Goal: Task Accomplishment & Management: Use online tool/utility

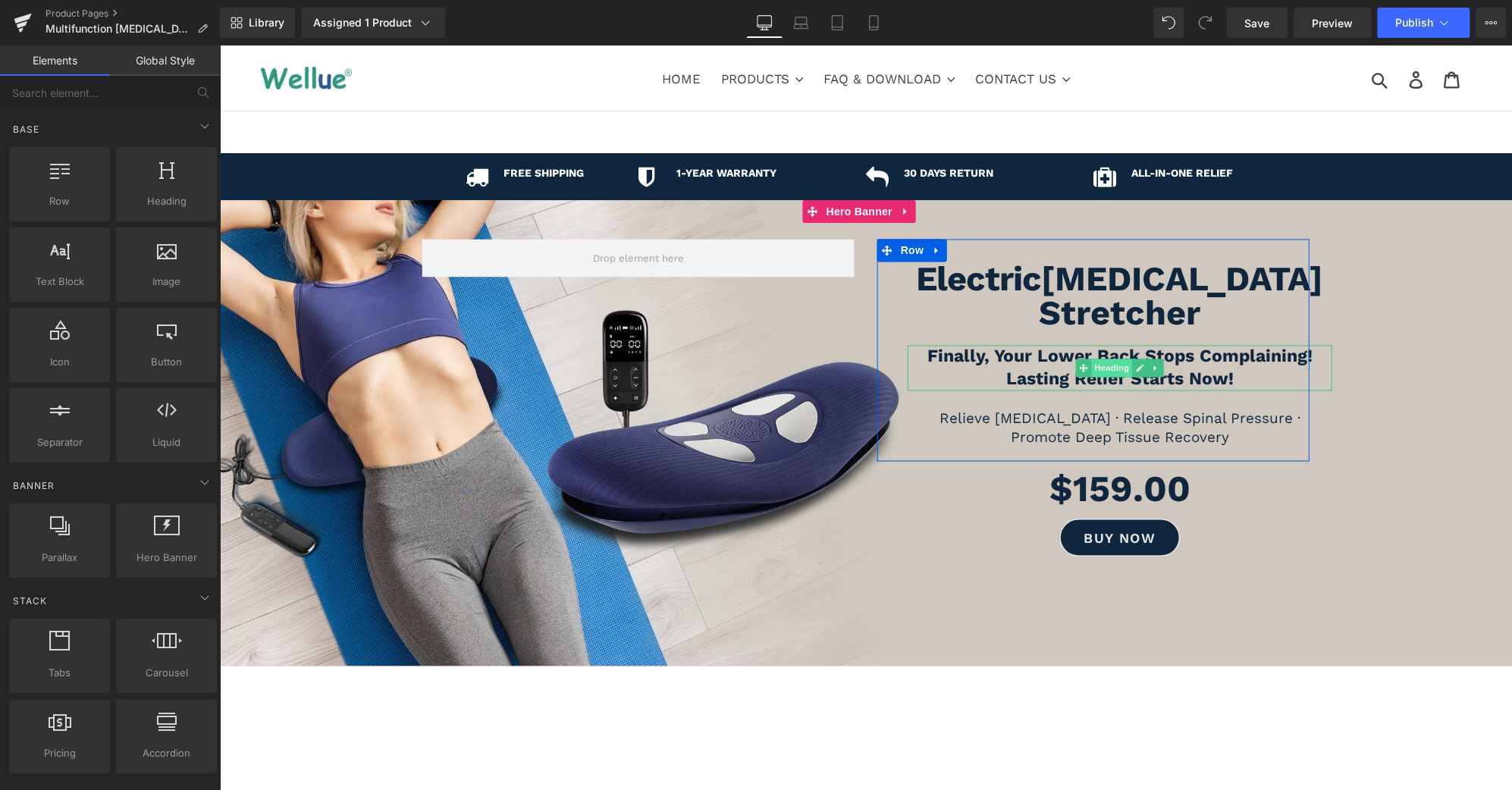
click at [1096, 359] on span "Heading" at bounding box center [1112, 368] width 41 height 18
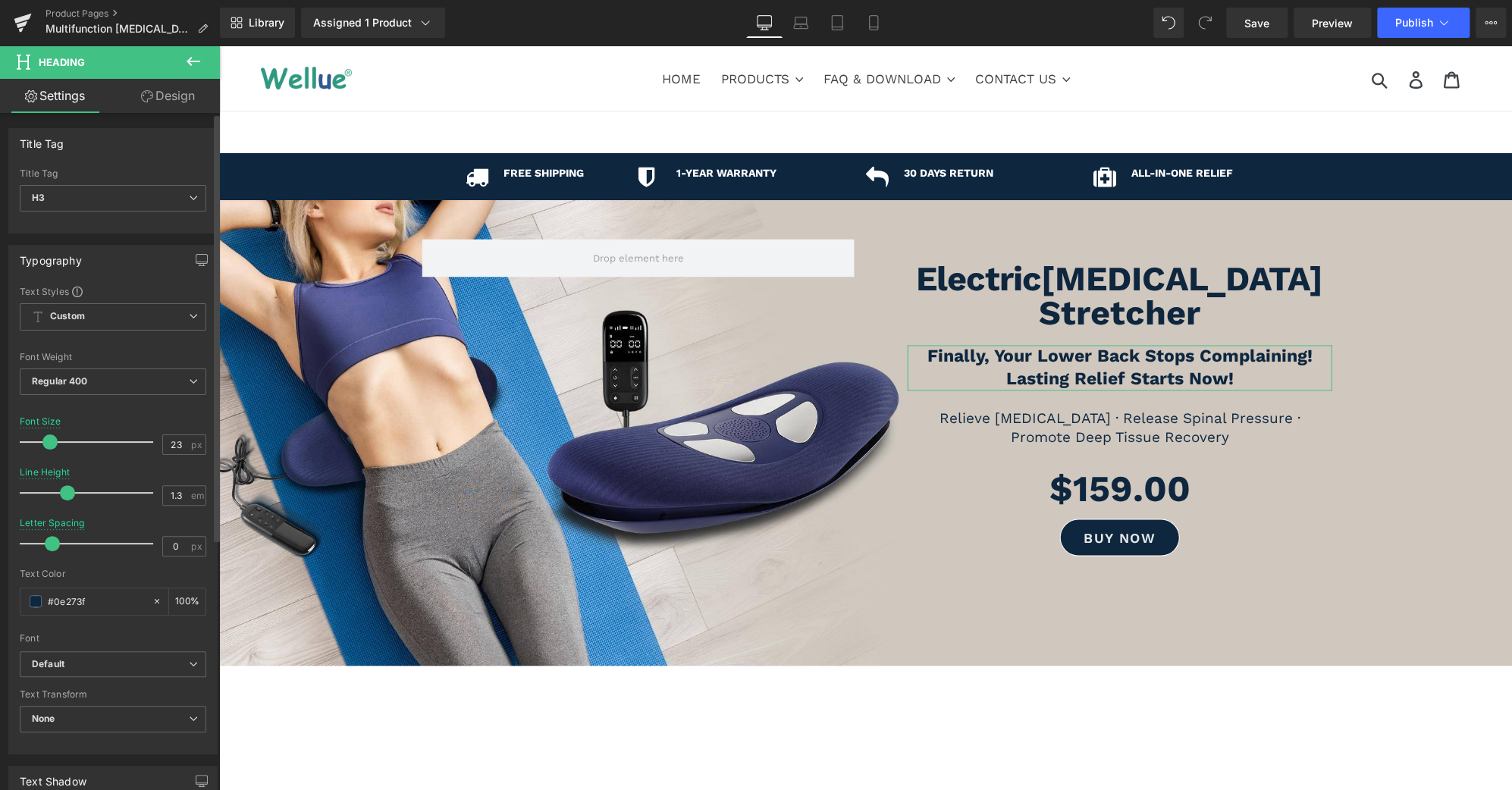
type input "24"
click at [53, 439] on span at bounding box center [52, 443] width 15 height 15
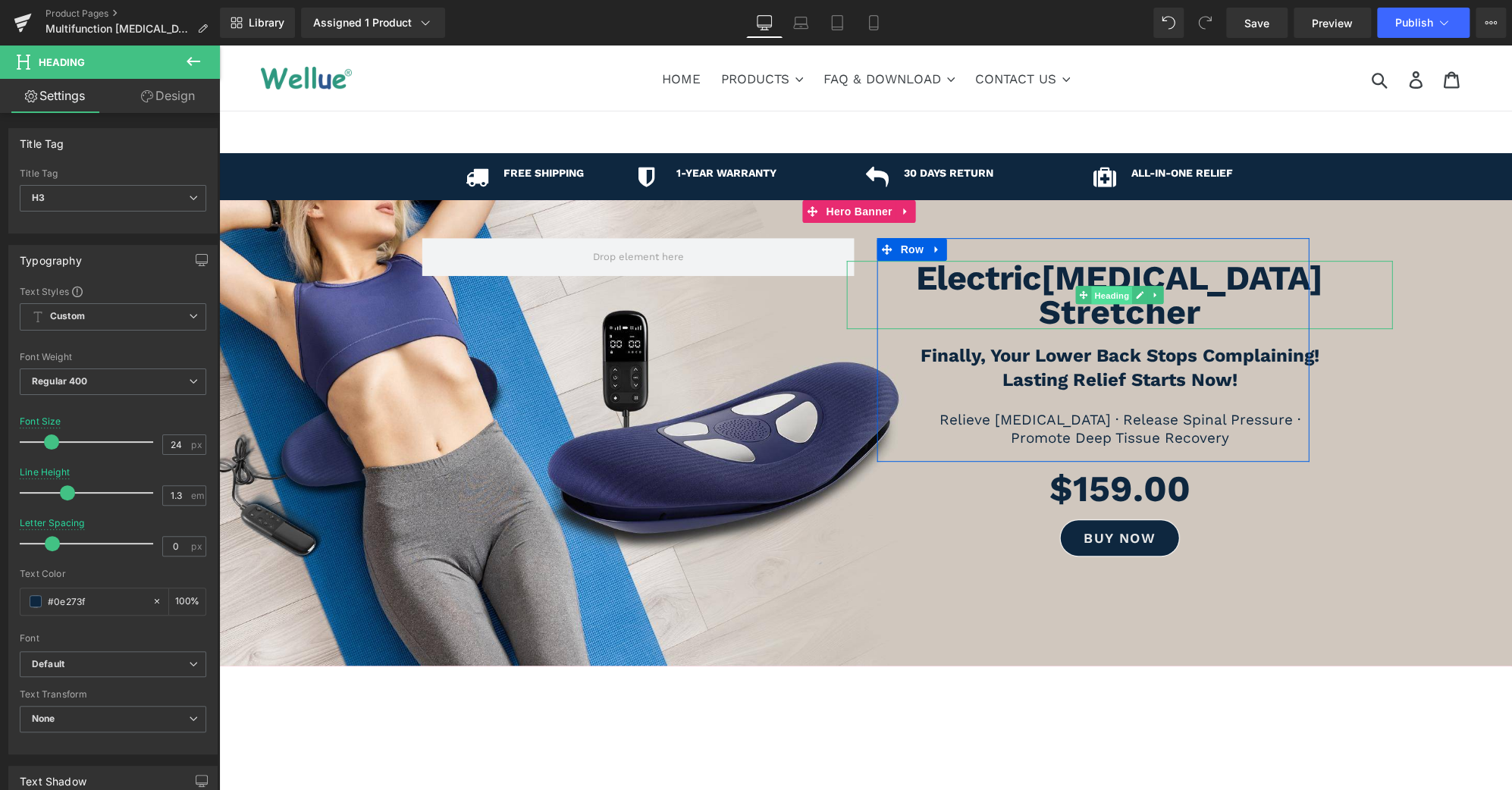
click at [1110, 296] on span "Heading" at bounding box center [1112, 296] width 41 height 18
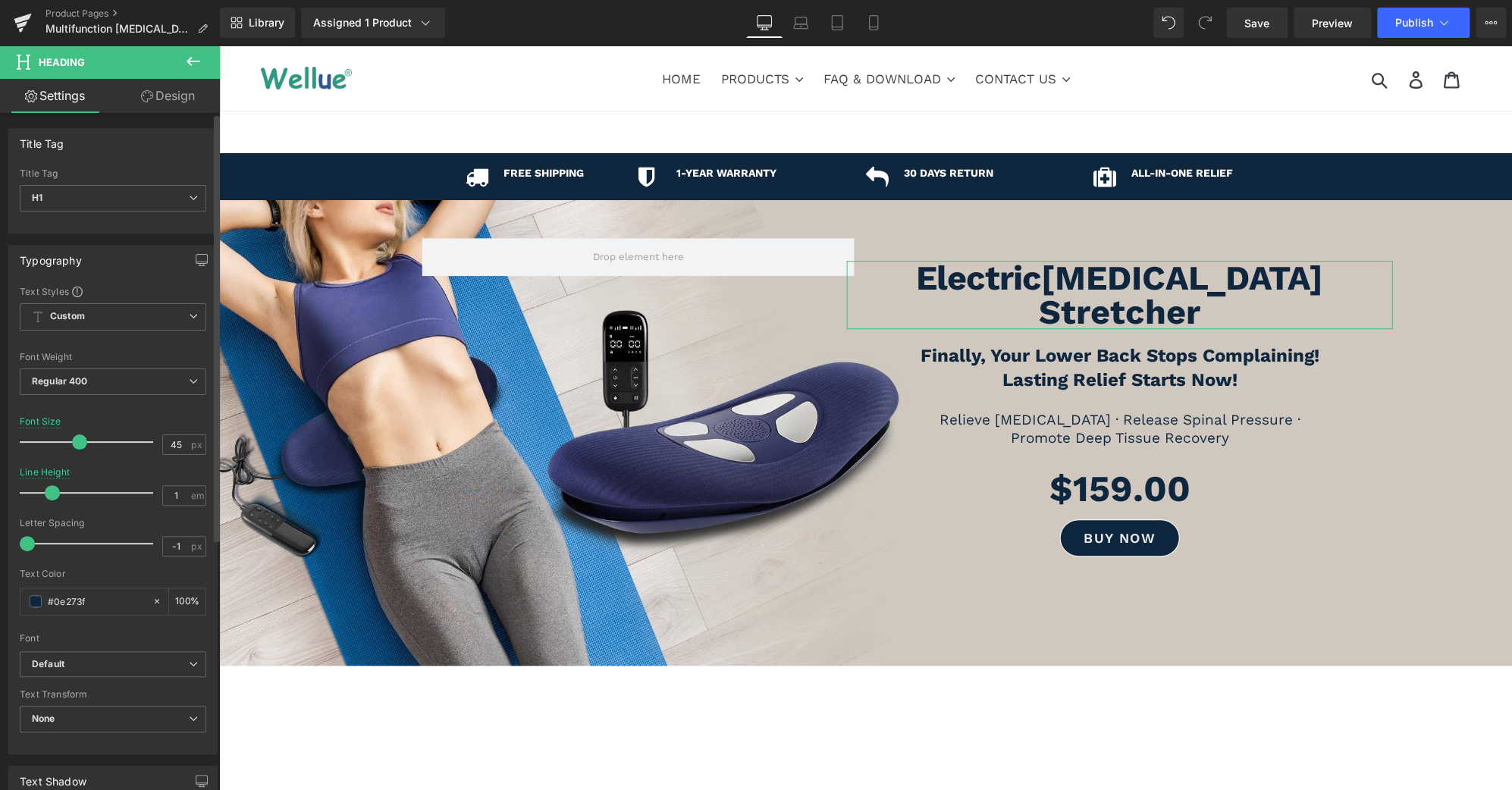
type input "46"
click at [78, 443] on span at bounding box center [82, 443] width 15 height 15
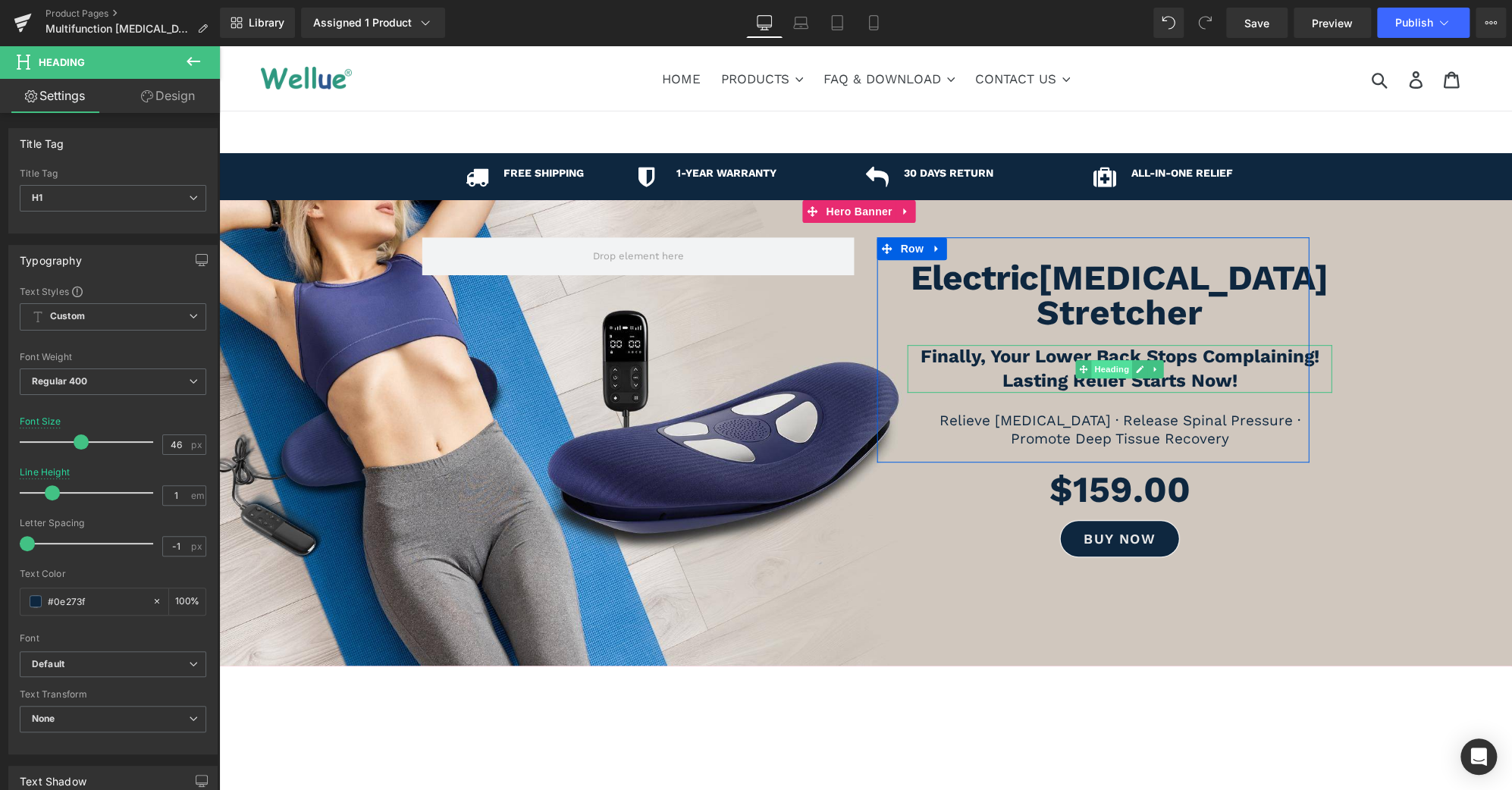
click at [1112, 360] on span "Heading" at bounding box center [1112, 369] width 41 height 18
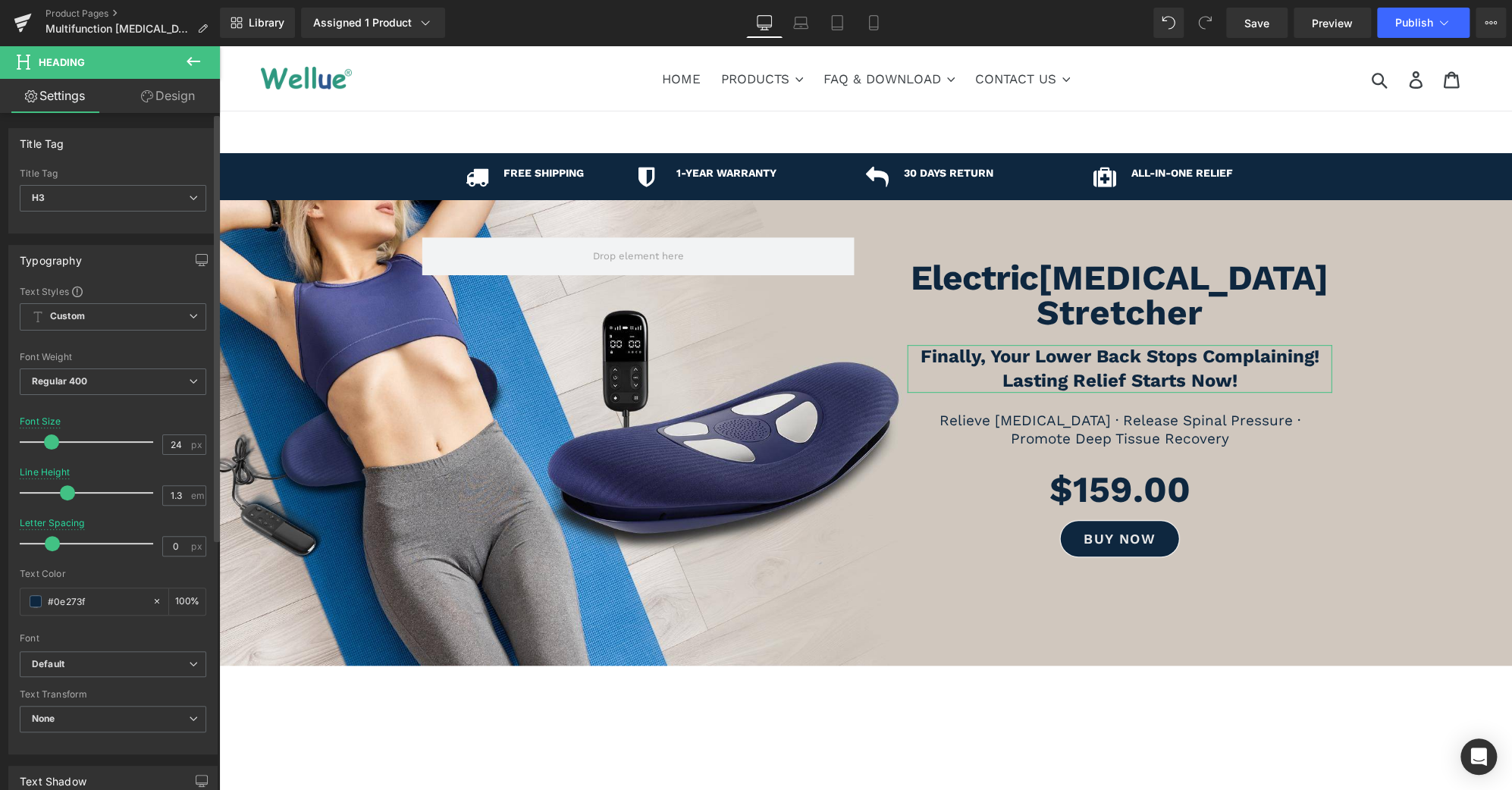
type input "1.4"
click at [67, 491] on span at bounding box center [73, 493] width 15 height 15
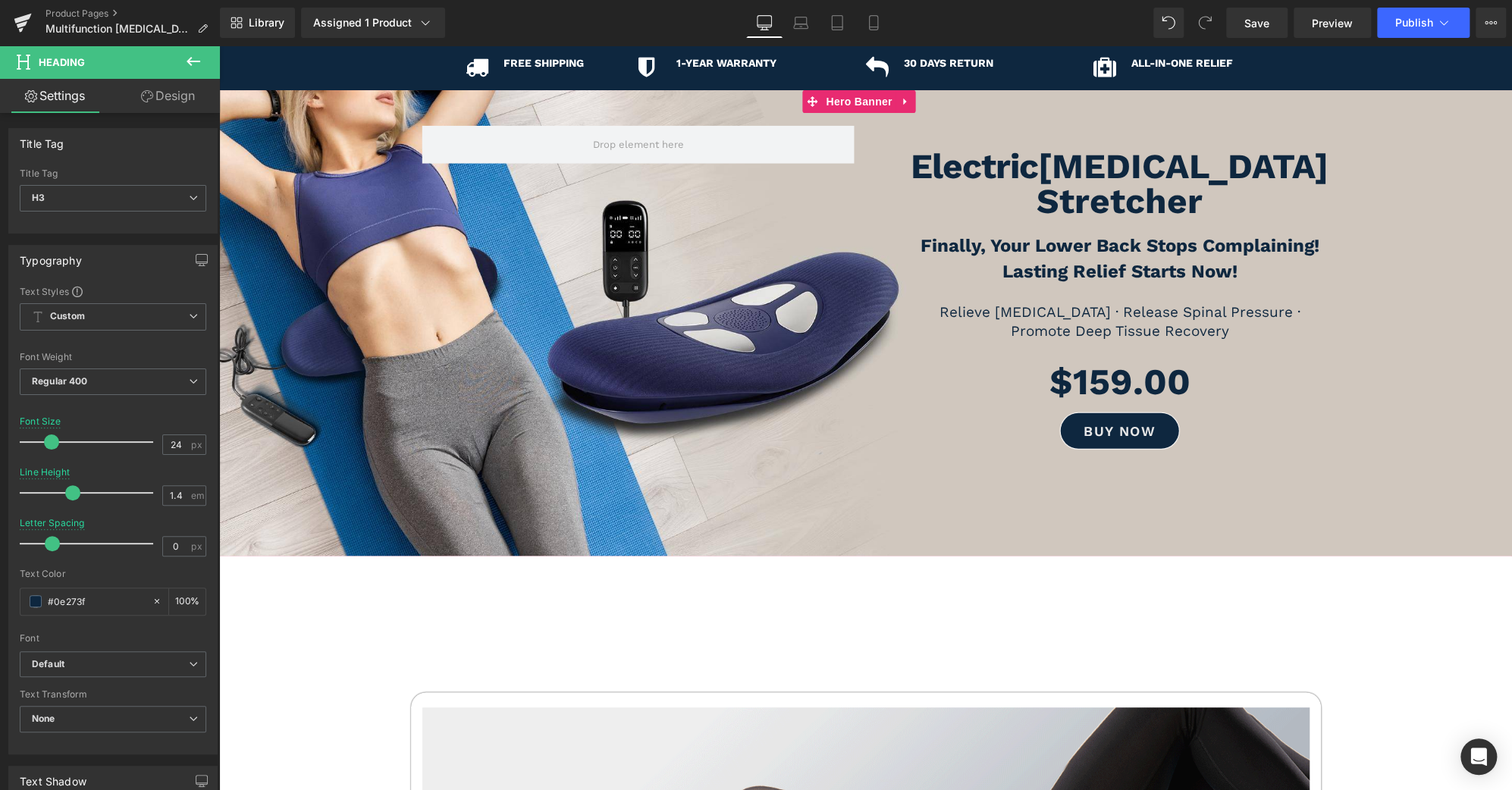
scroll to position [111, 0]
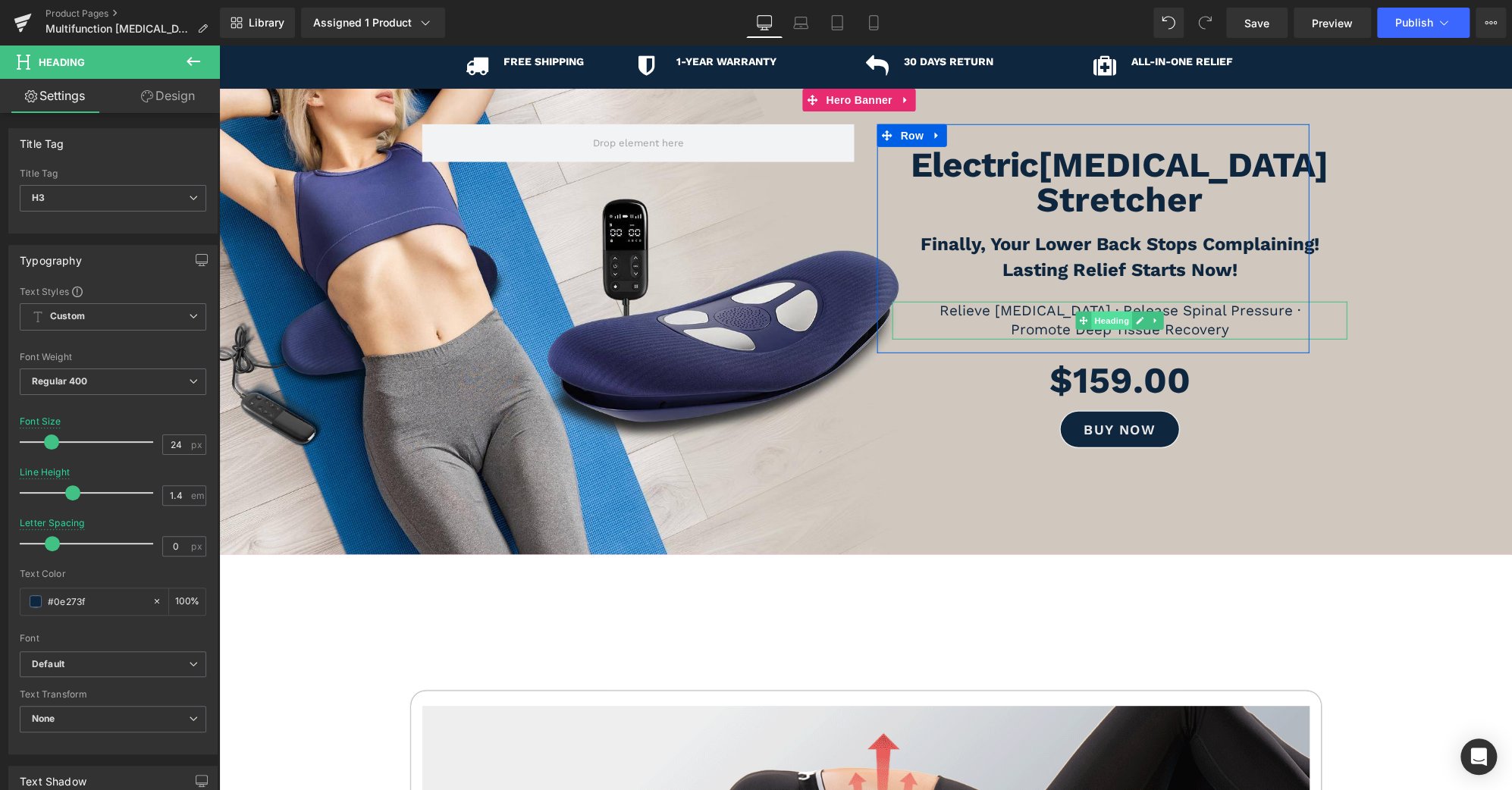
click at [1106, 312] on span "Heading" at bounding box center [1112, 321] width 41 height 18
click at [1096, 312] on span "Heading" at bounding box center [1112, 321] width 41 height 18
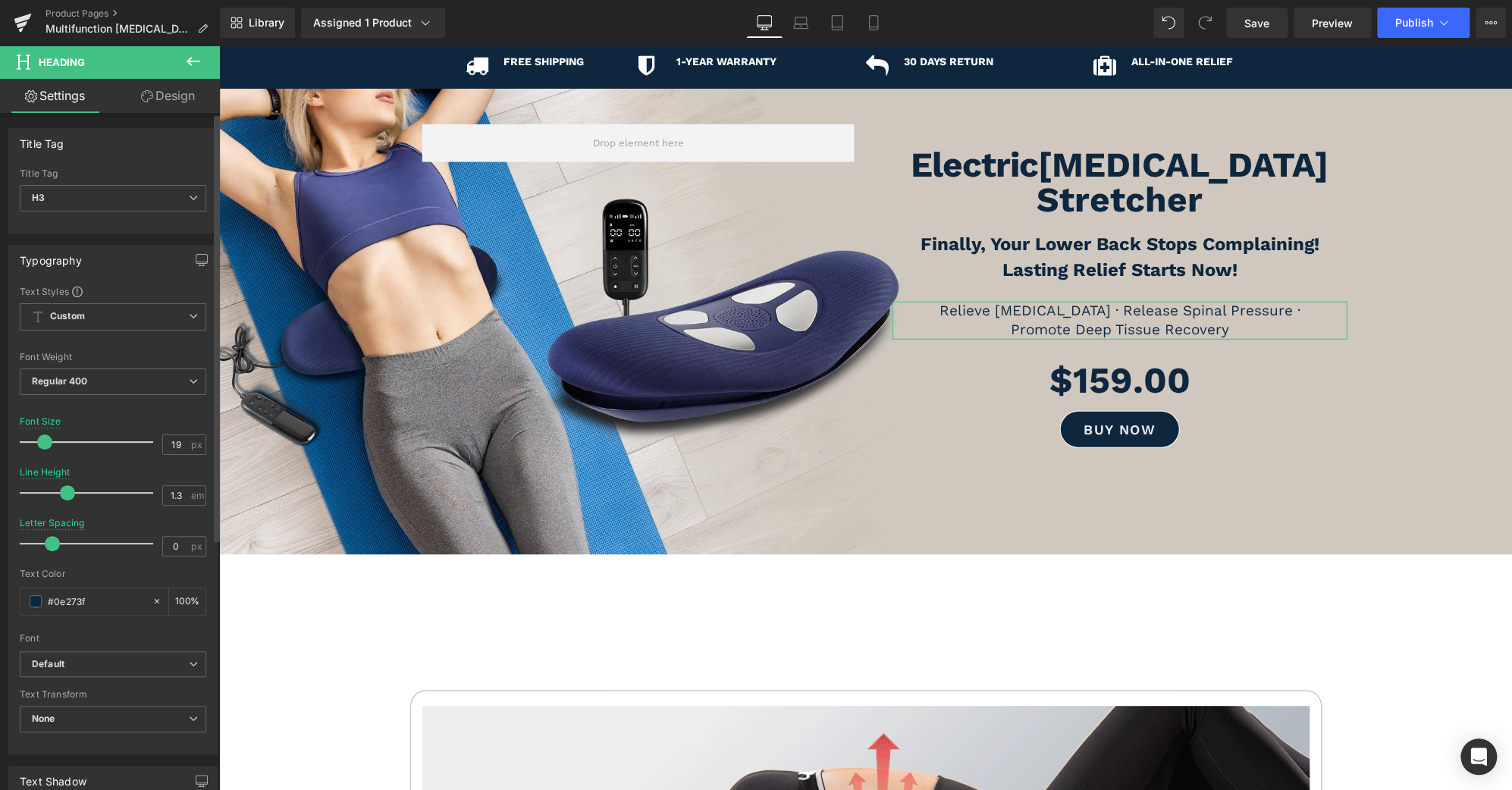
type input "18"
click at [40, 439] on span at bounding box center [43, 443] width 15 height 15
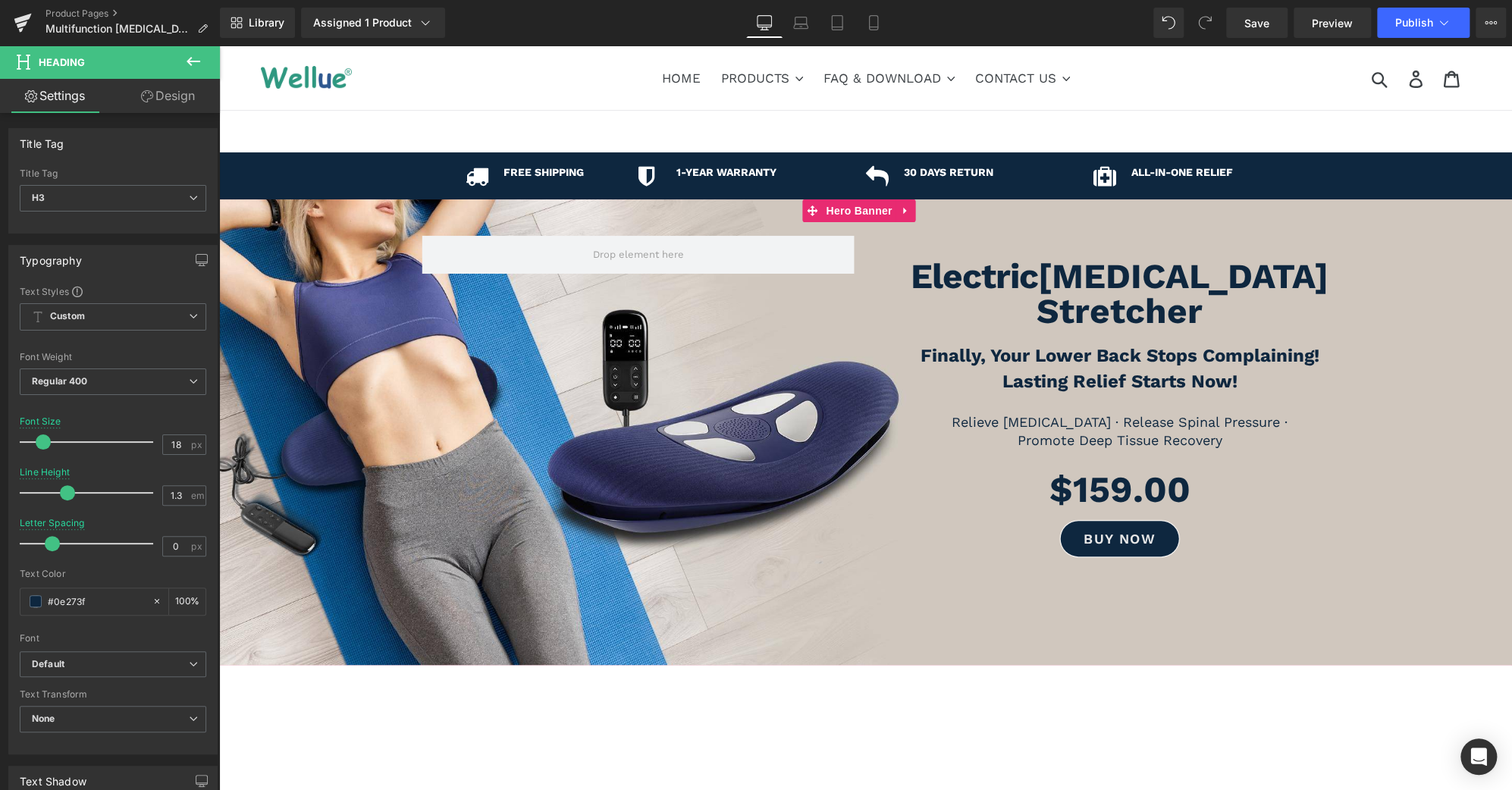
scroll to position [0, 0]
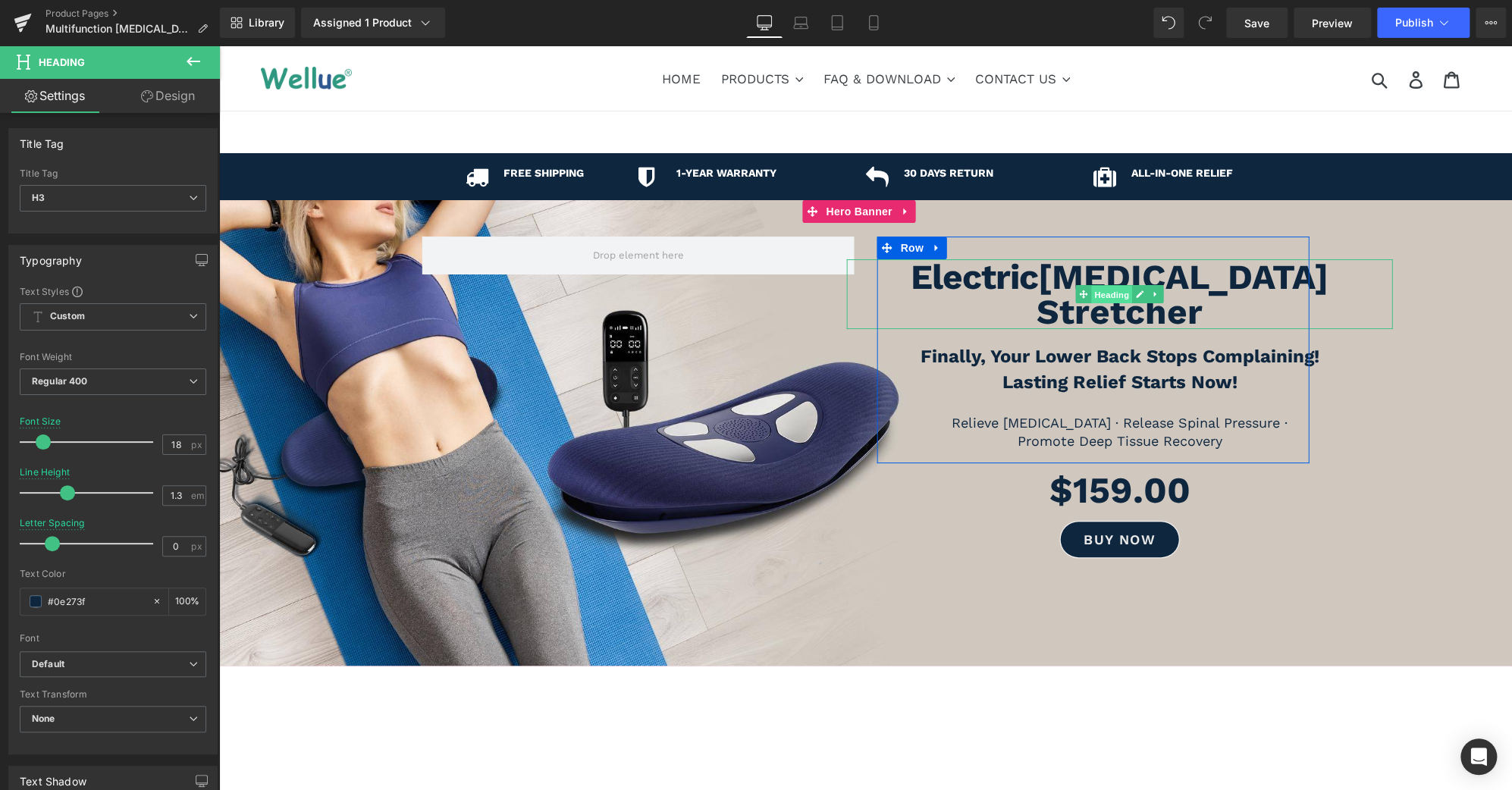
click at [1112, 290] on span "Heading" at bounding box center [1112, 295] width 41 height 18
click at [915, 289] on b "Electric" at bounding box center [974, 276] width 128 height 41
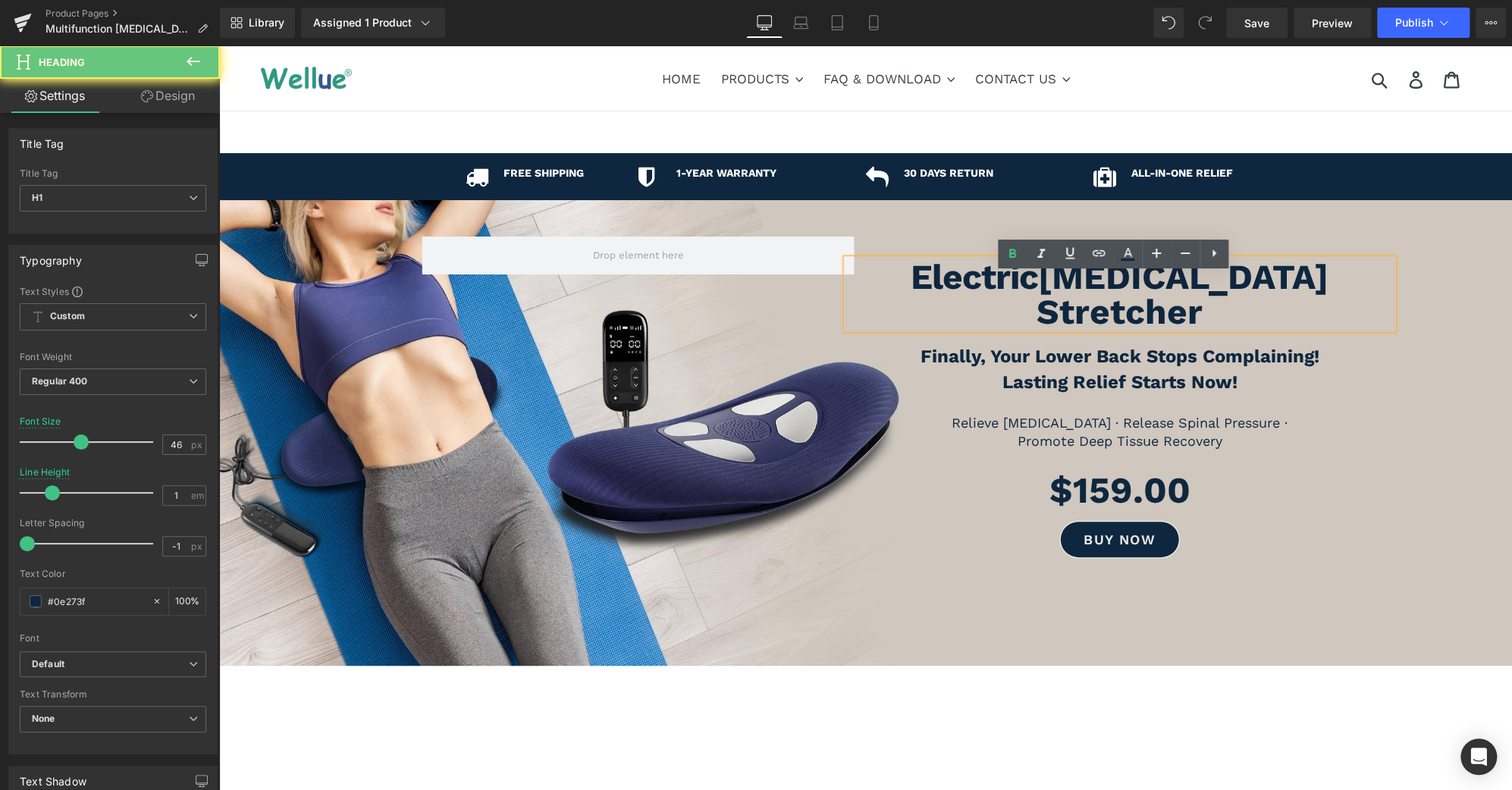
click at [911, 294] on b "Electric" at bounding box center [974, 276] width 128 height 41
click at [1370, 298] on h1 "Electric [MEDICAL_DATA] Stretcher" at bounding box center [1119, 294] width 546 height 70
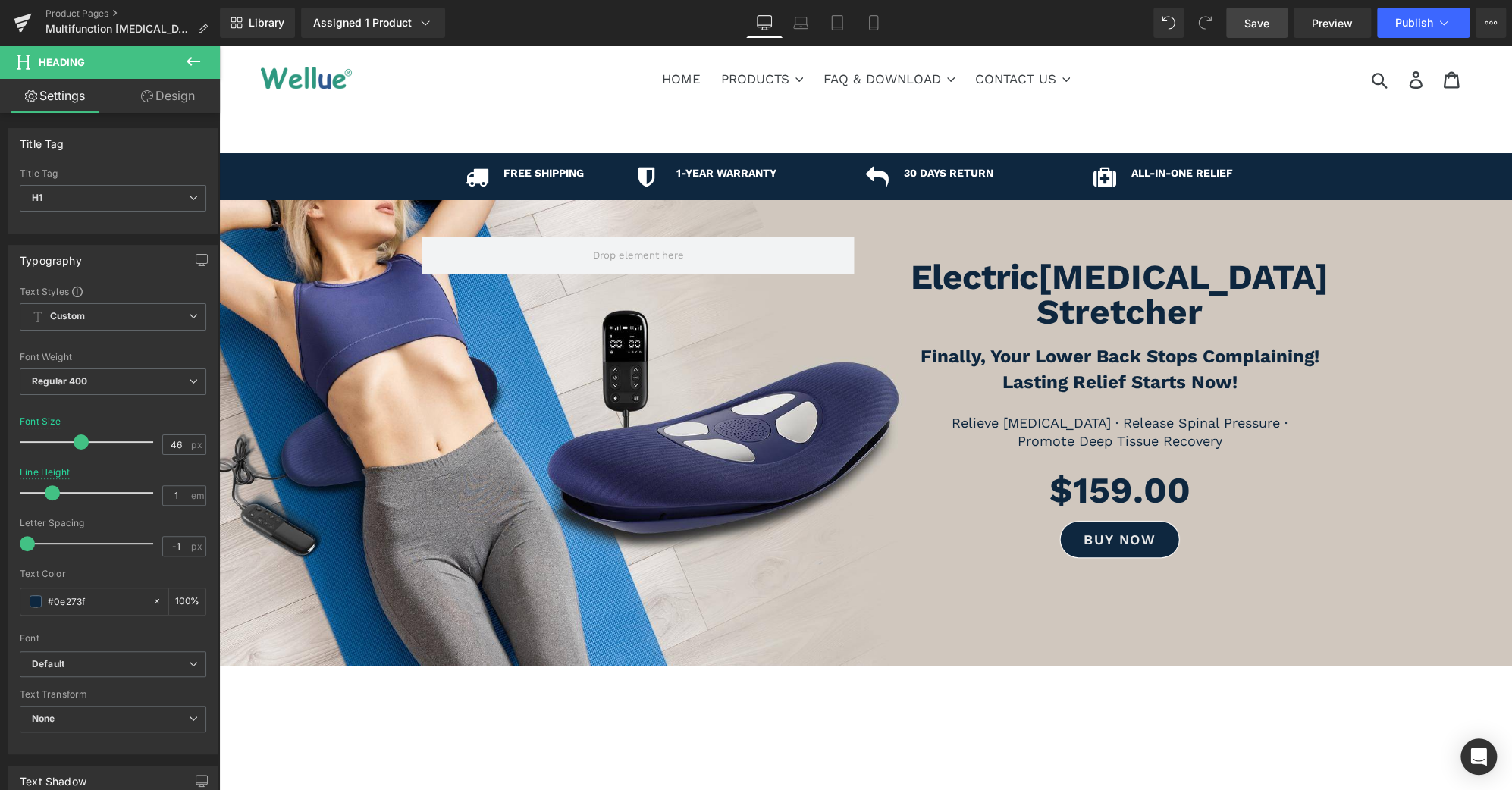
click at [1249, 30] on span "Save" at bounding box center [1257, 23] width 25 height 16
click at [1437, 37] on button "Publish" at bounding box center [1423, 23] width 92 height 31
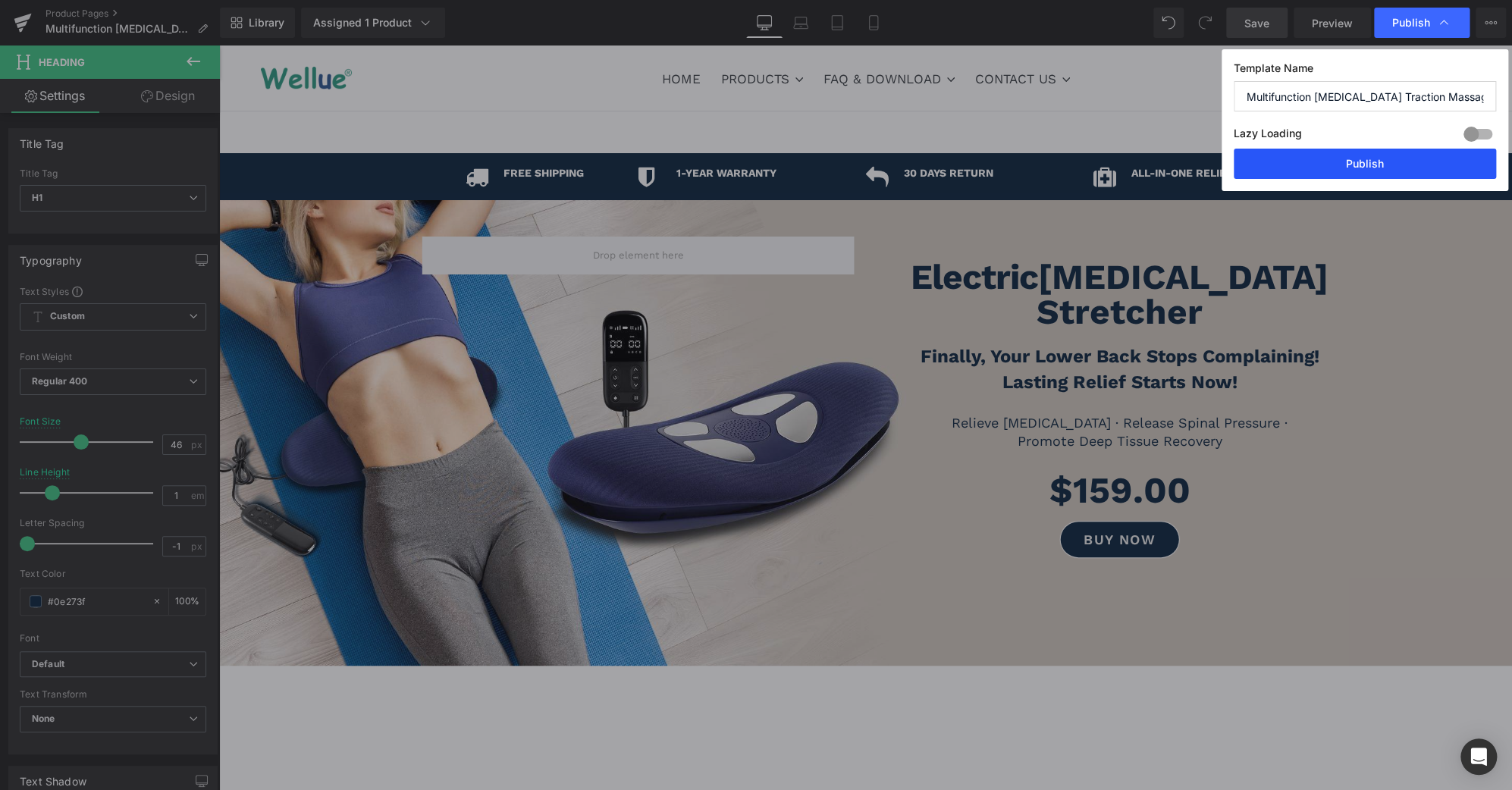
click at [0, 0] on button "Publish" at bounding box center [0, 0] width 0 height 0
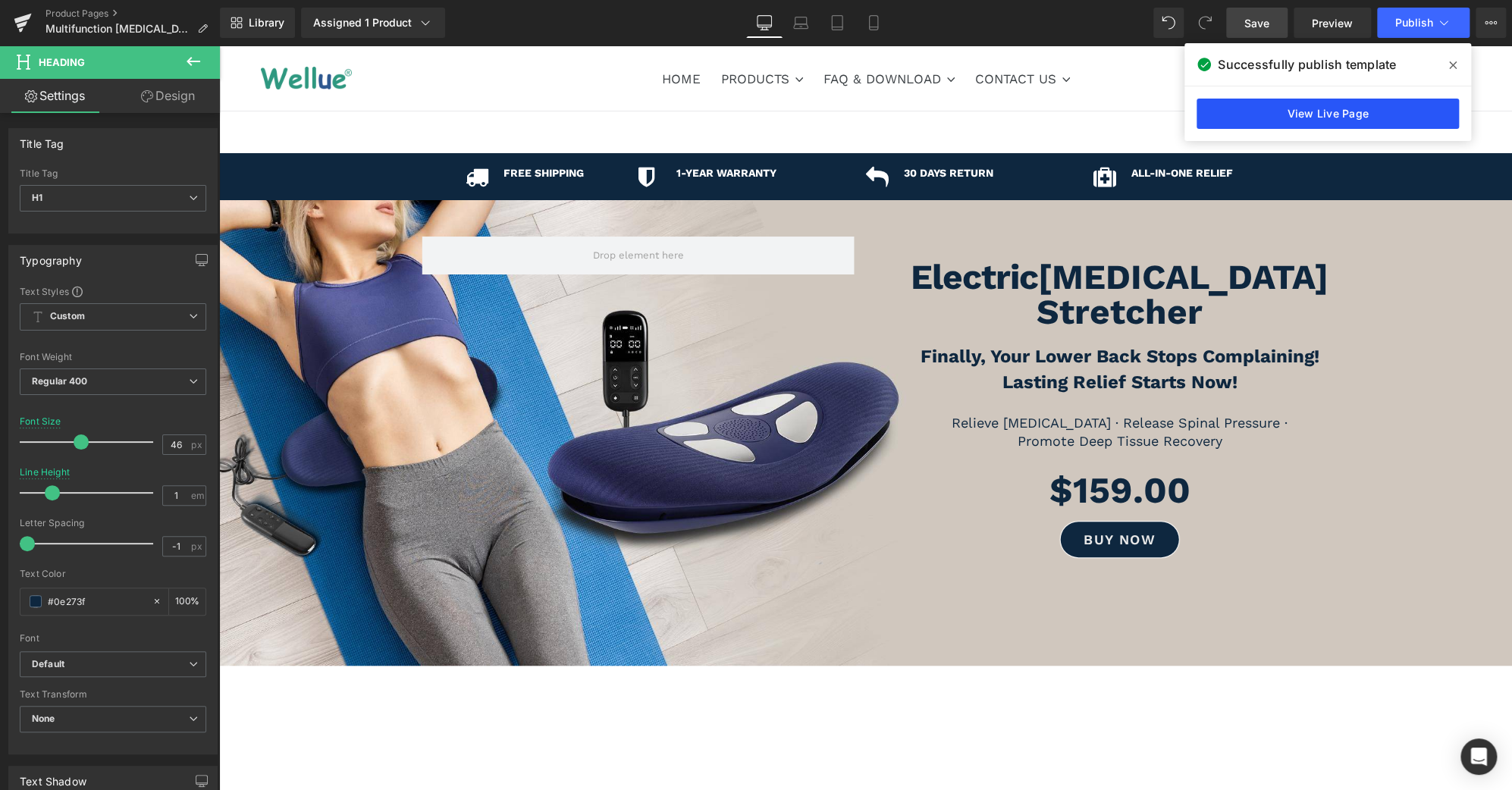
click at [0, 0] on link "View Live Page" at bounding box center [0, 0] width 0 height 0
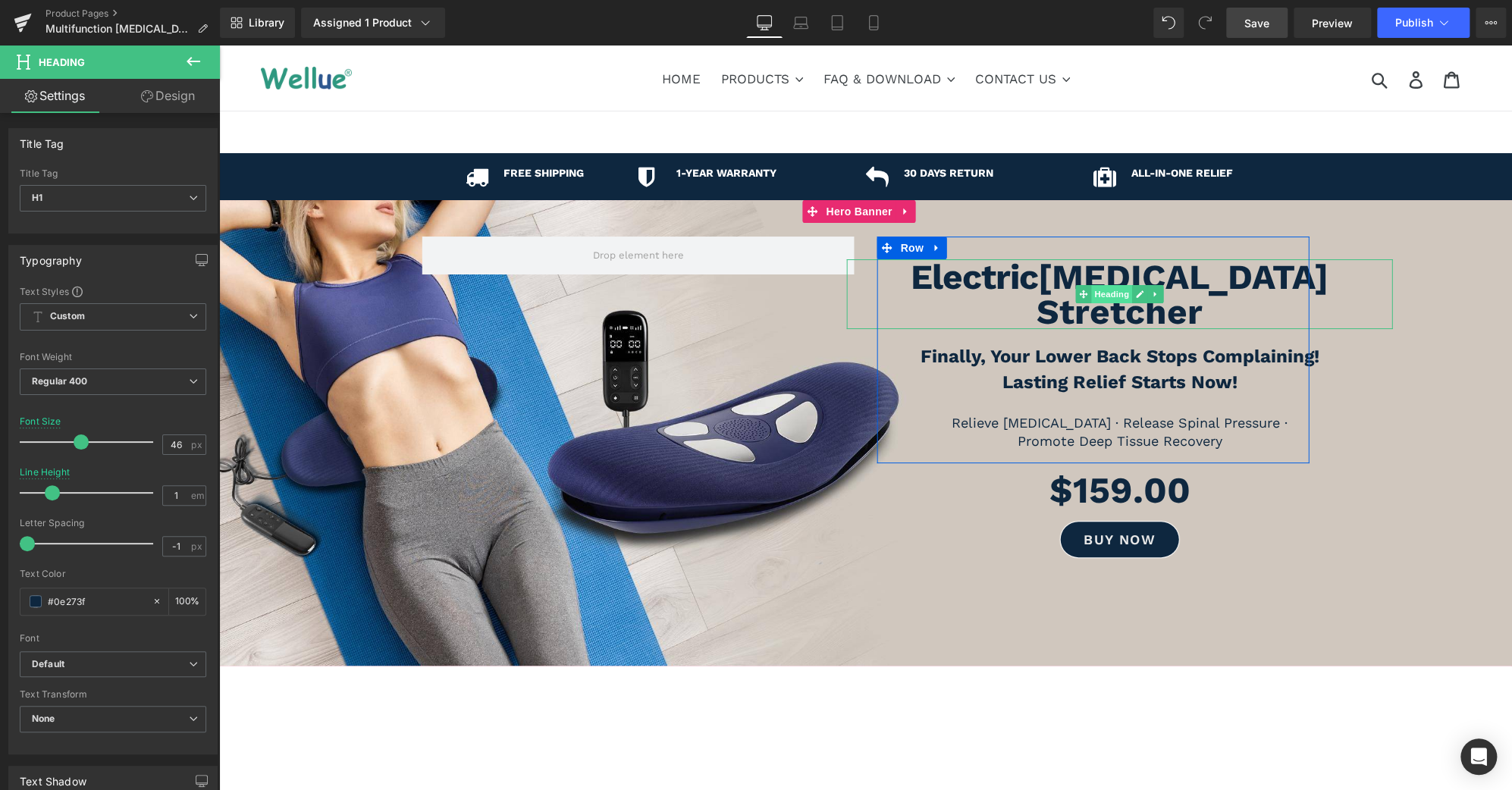
click at [1106, 296] on span "Heading" at bounding box center [1112, 294] width 41 height 18
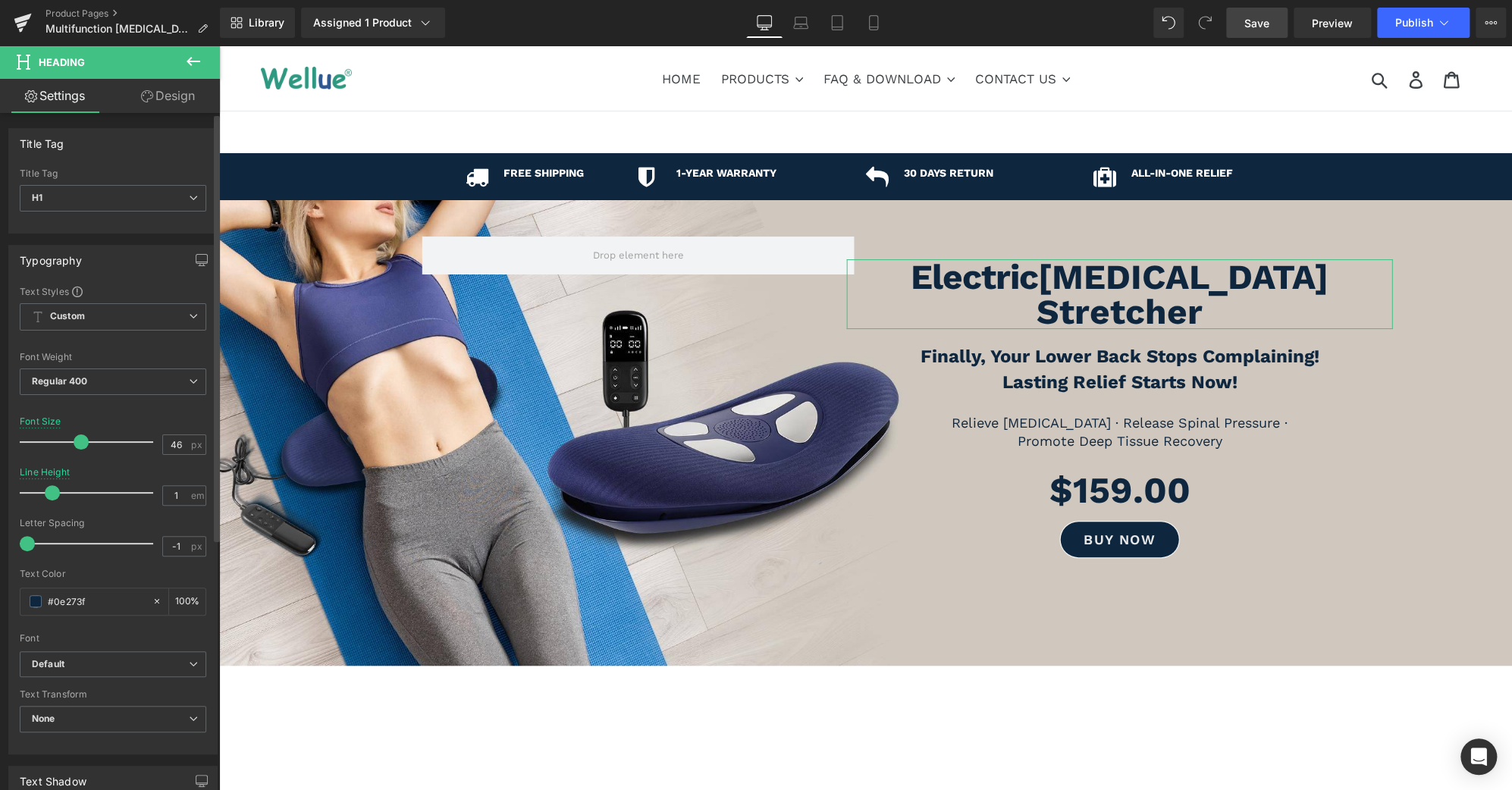
type input "45"
click at [74, 443] on span at bounding box center [80, 443] width 15 height 15
click at [1265, 24] on span "Save" at bounding box center [1257, 23] width 25 height 16
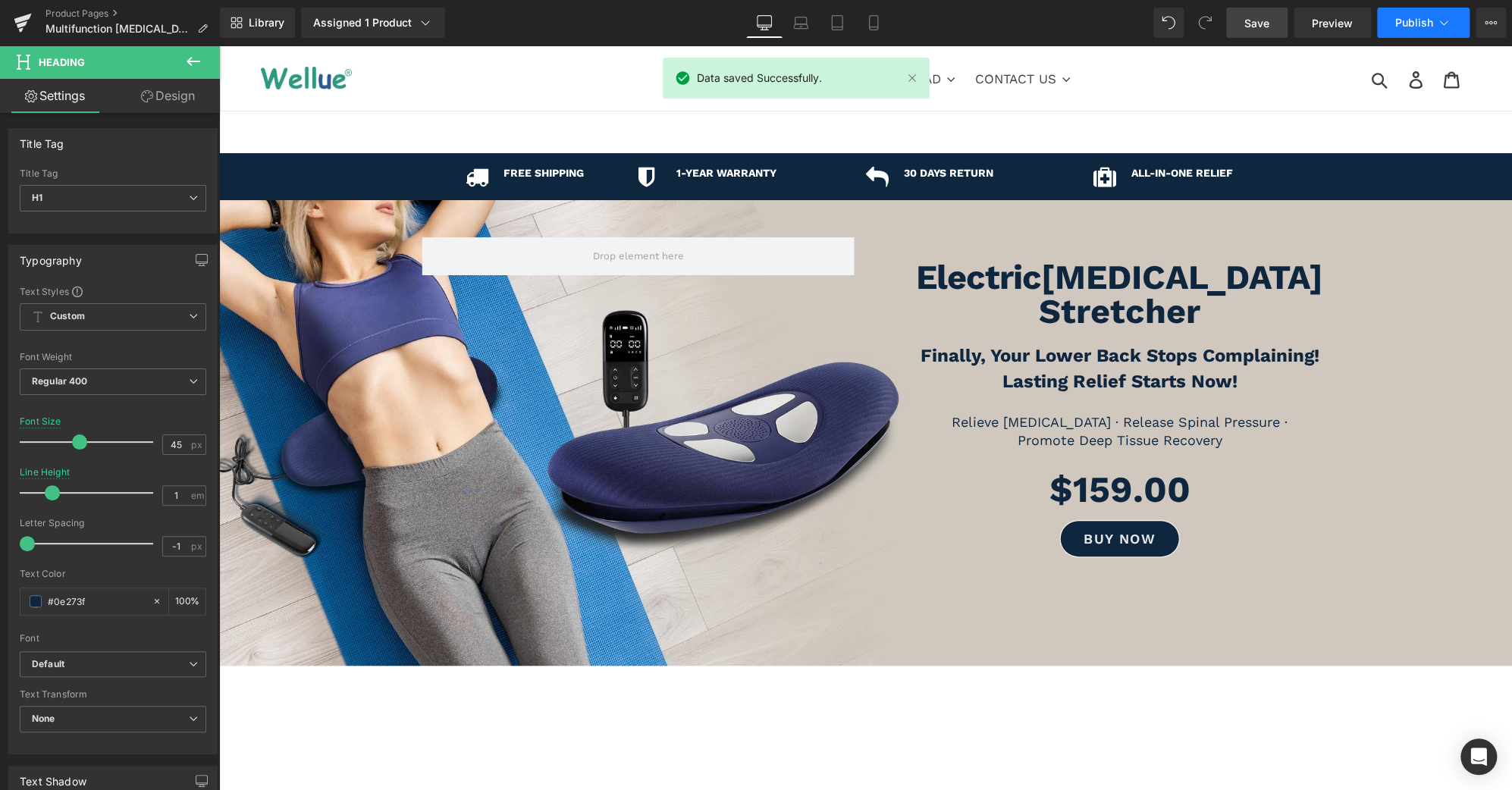
click at [1441, 23] on icon at bounding box center [1444, 23] width 15 height 15
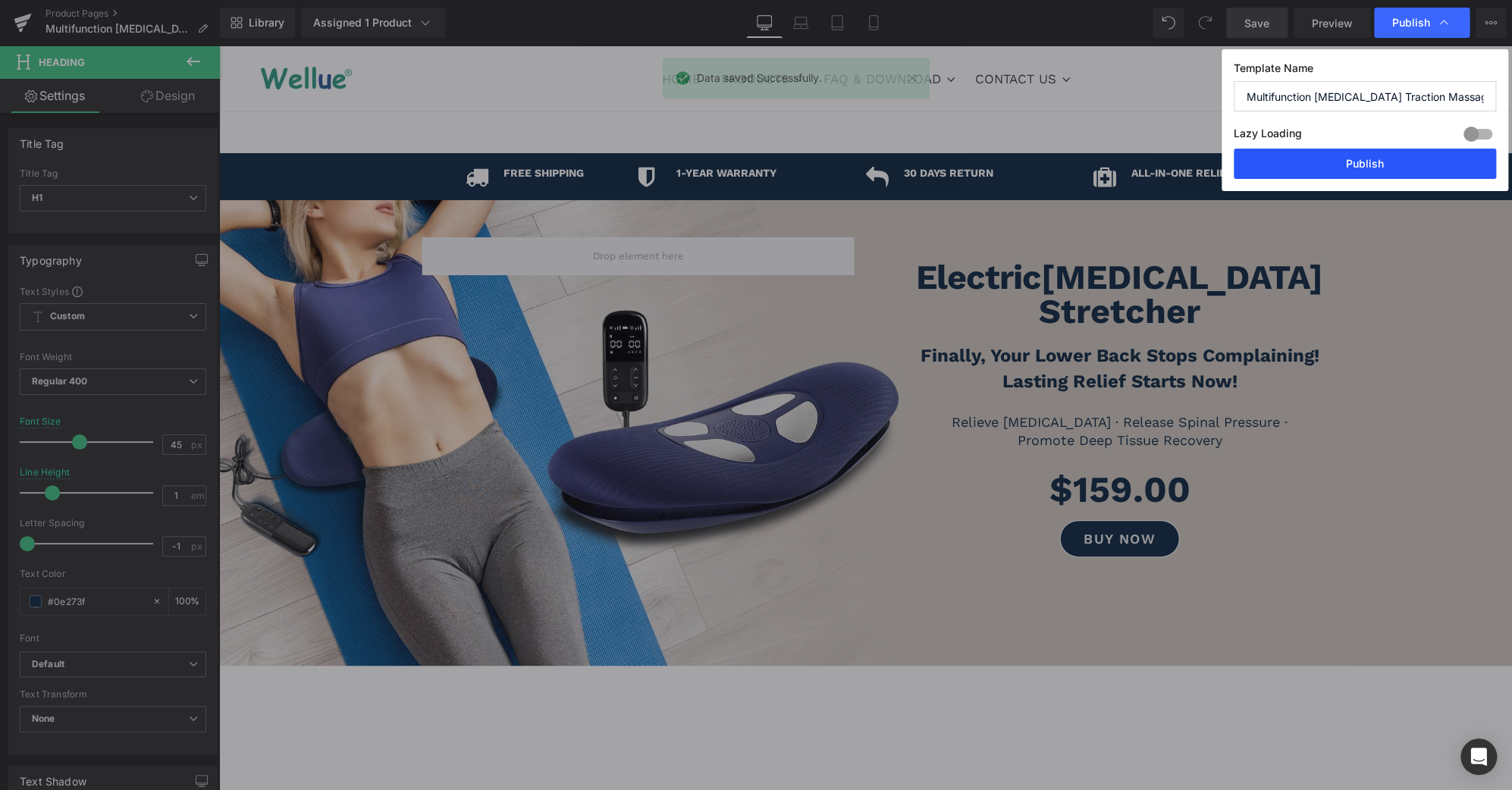
drag, startPoint x: 1415, startPoint y: 167, endPoint x: 1196, endPoint y: 121, distance: 223.8
click at [0, 0] on button "Publish" at bounding box center [0, 0] width 0 height 0
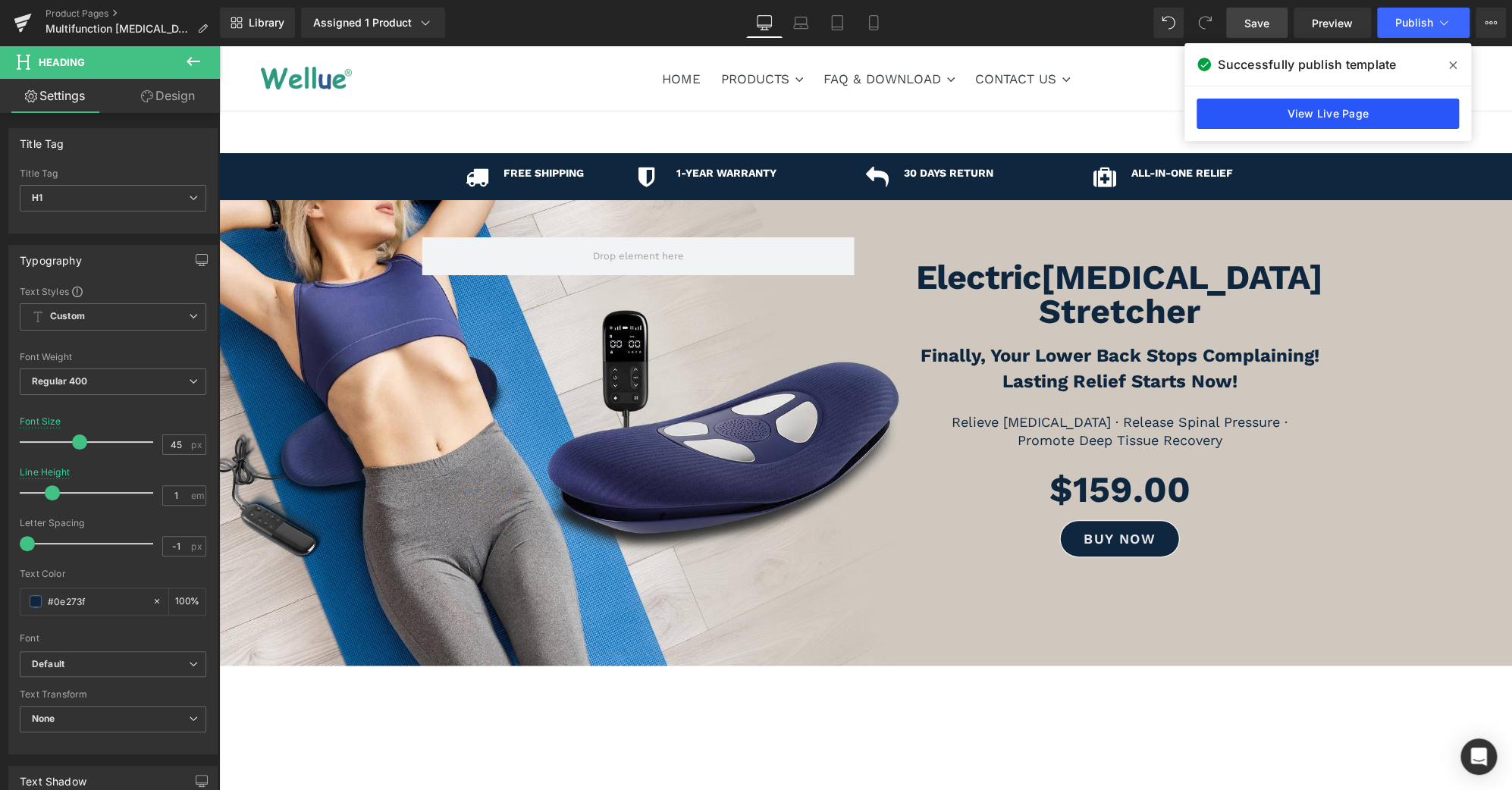
click at [0, 0] on link "View Live Page" at bounding box center [0, 0] width 0 height 0
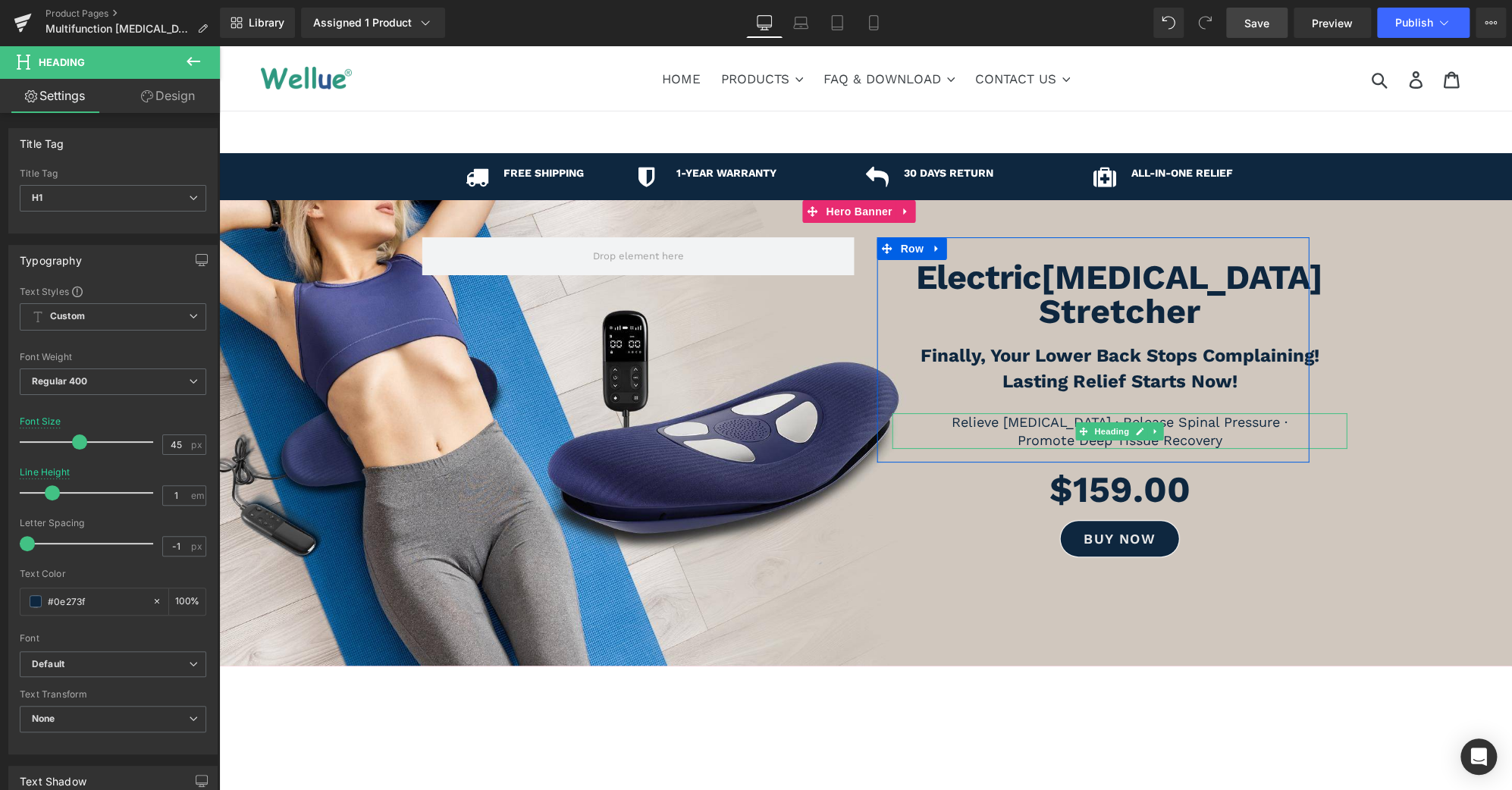
click at [1233, 413] on h3 "Relieve [MEDICAL_DATA] · Release Spinal Pressure ·" at bounding box center [1120, 421] width 455 height 17
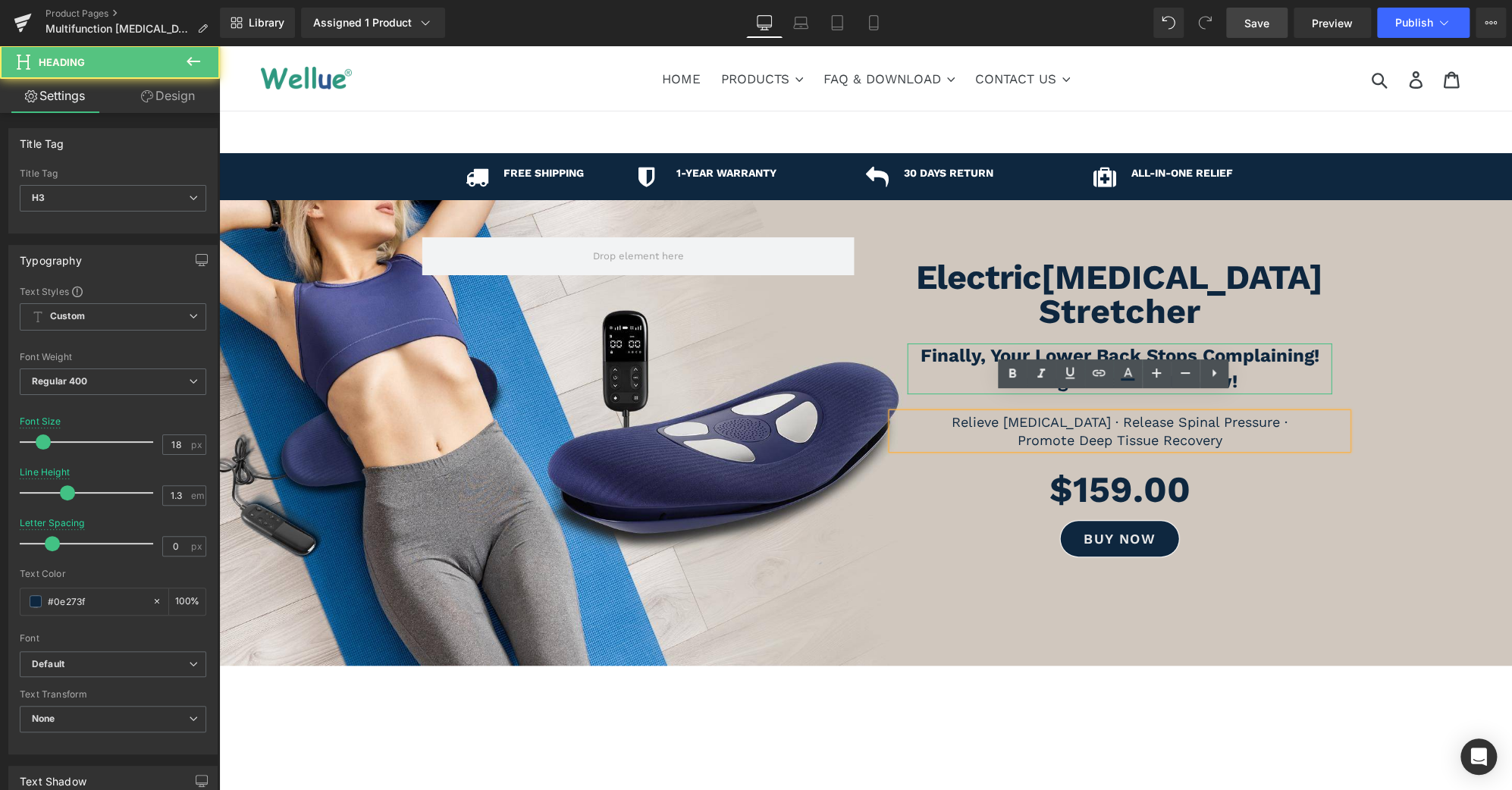
click at [1315, 344] on h3 "Finally, Your Lower Back Stops Complaining!" at bounding box center [1120, 356] width 424 height 26
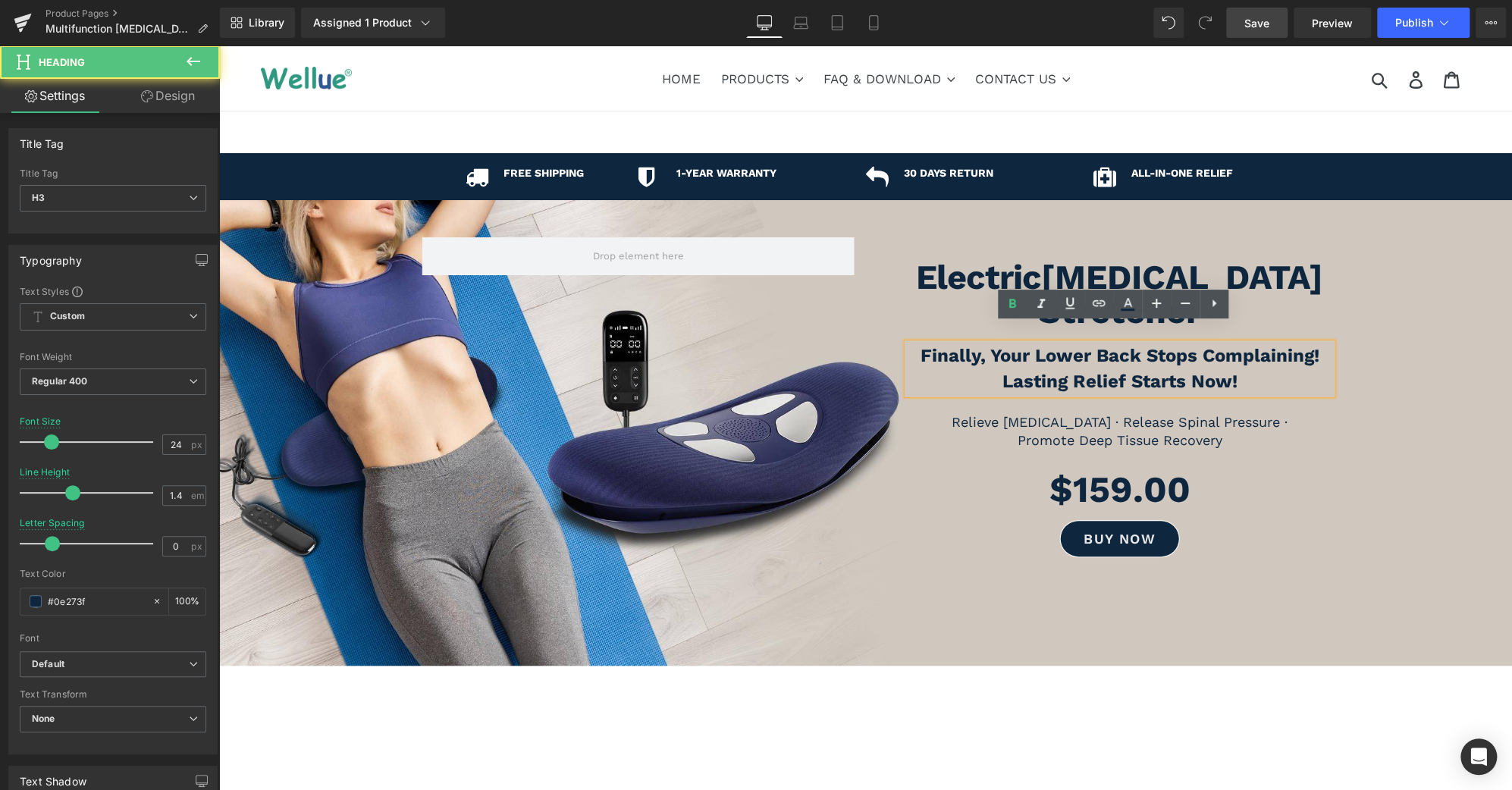
click at [1313, 344] on h3 "Finally, Your Lower Back Stops Complaining!" at bounding box center [1120, 356] width 424 height 26
click at [1255, 370] on h3 "Lasting Relief Starts Now!" at bounding box center [1120, 382] width 424 height 26
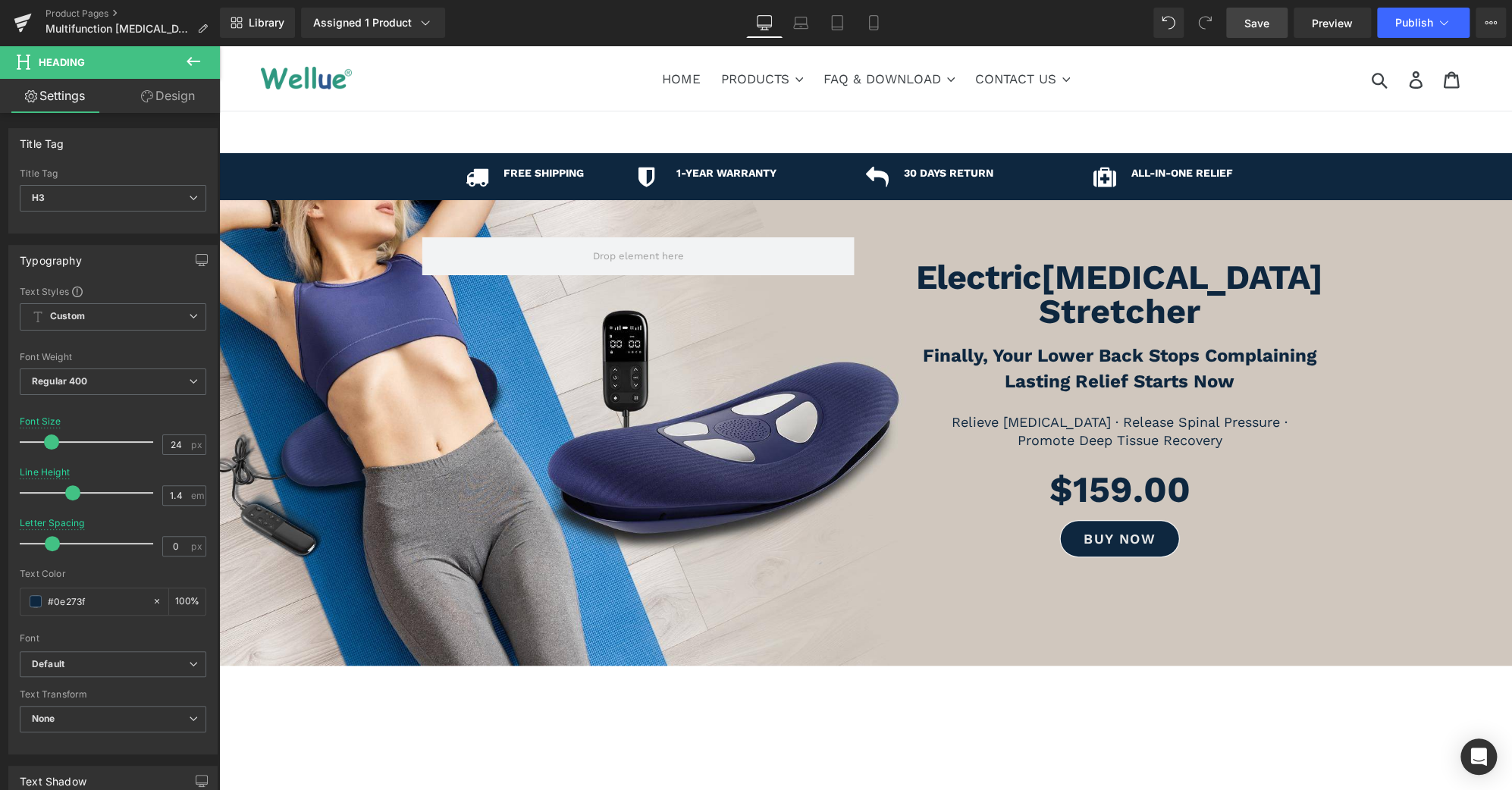
click at [1272, 28] on link "Save" at bounding box center [1257, 23] width 61 height 31
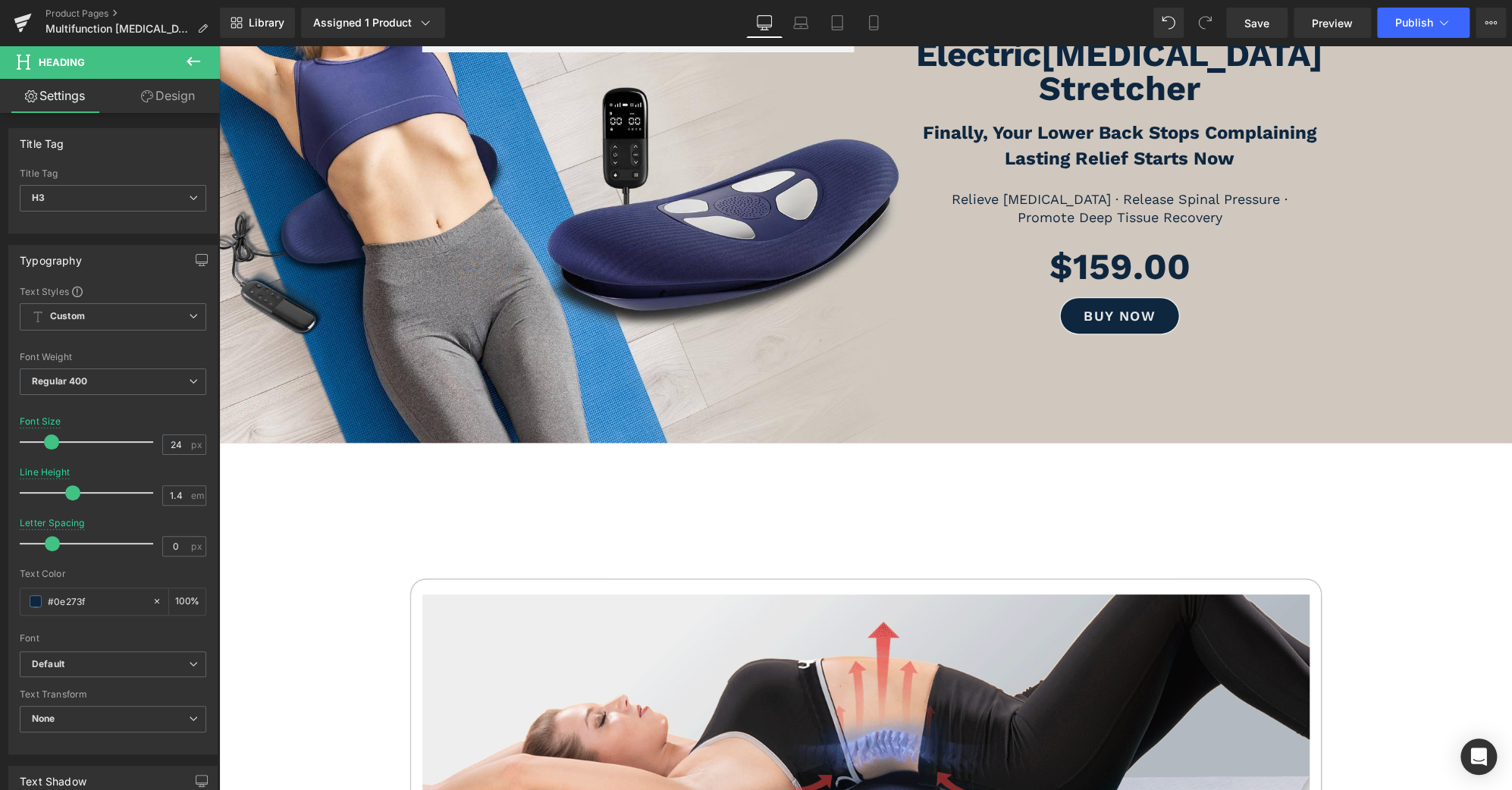
scroll to position [223, 0]
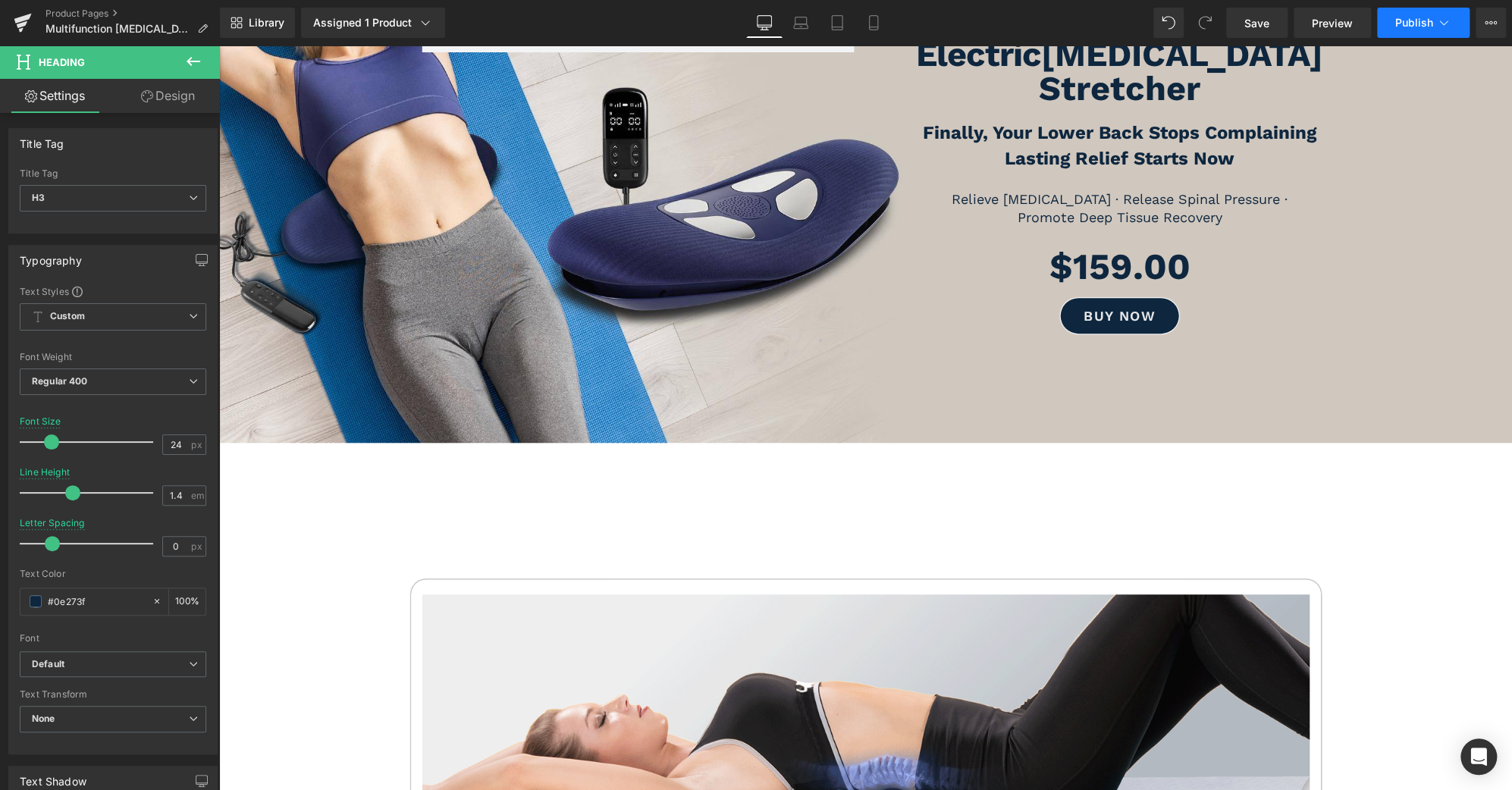
click at [1414, 22] on span "Publish" at bounding box center [1413, 22] width 37 height 12
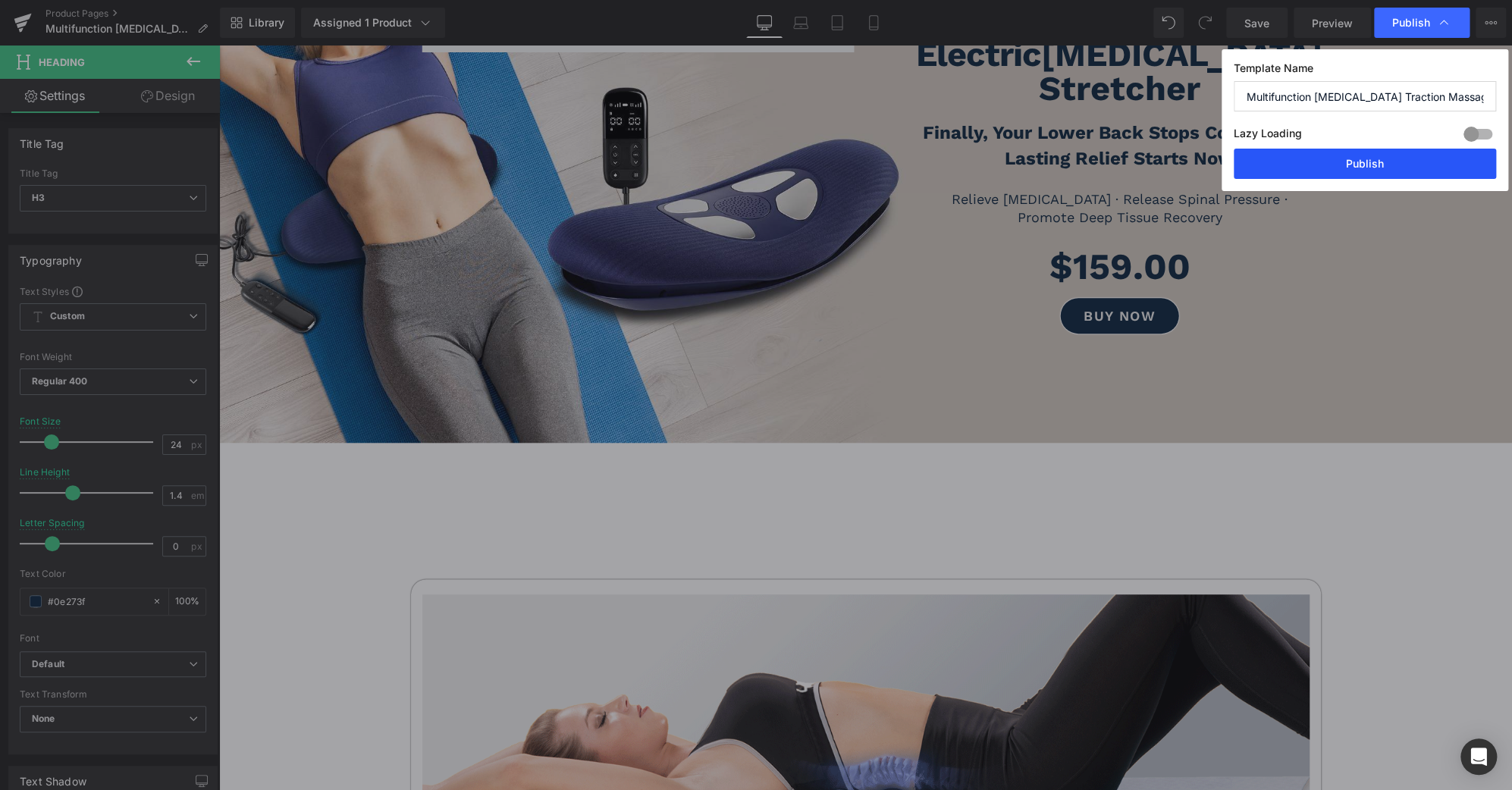
drag, startPoint x: 1402, startPoint y: 163, endPoint x: 1189, endPoint y: 355, distance: 286.8
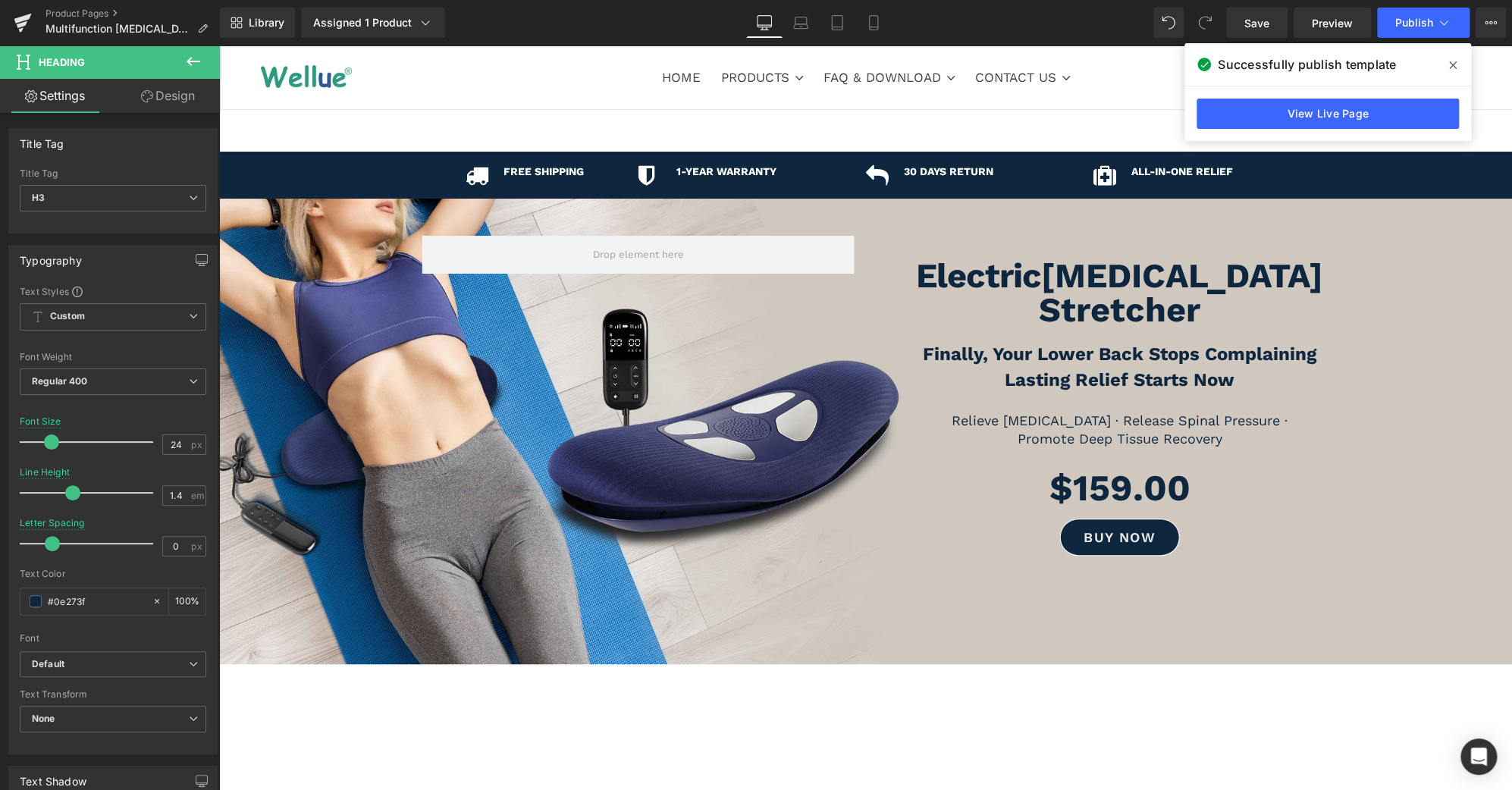
scroll to position [0, 0]
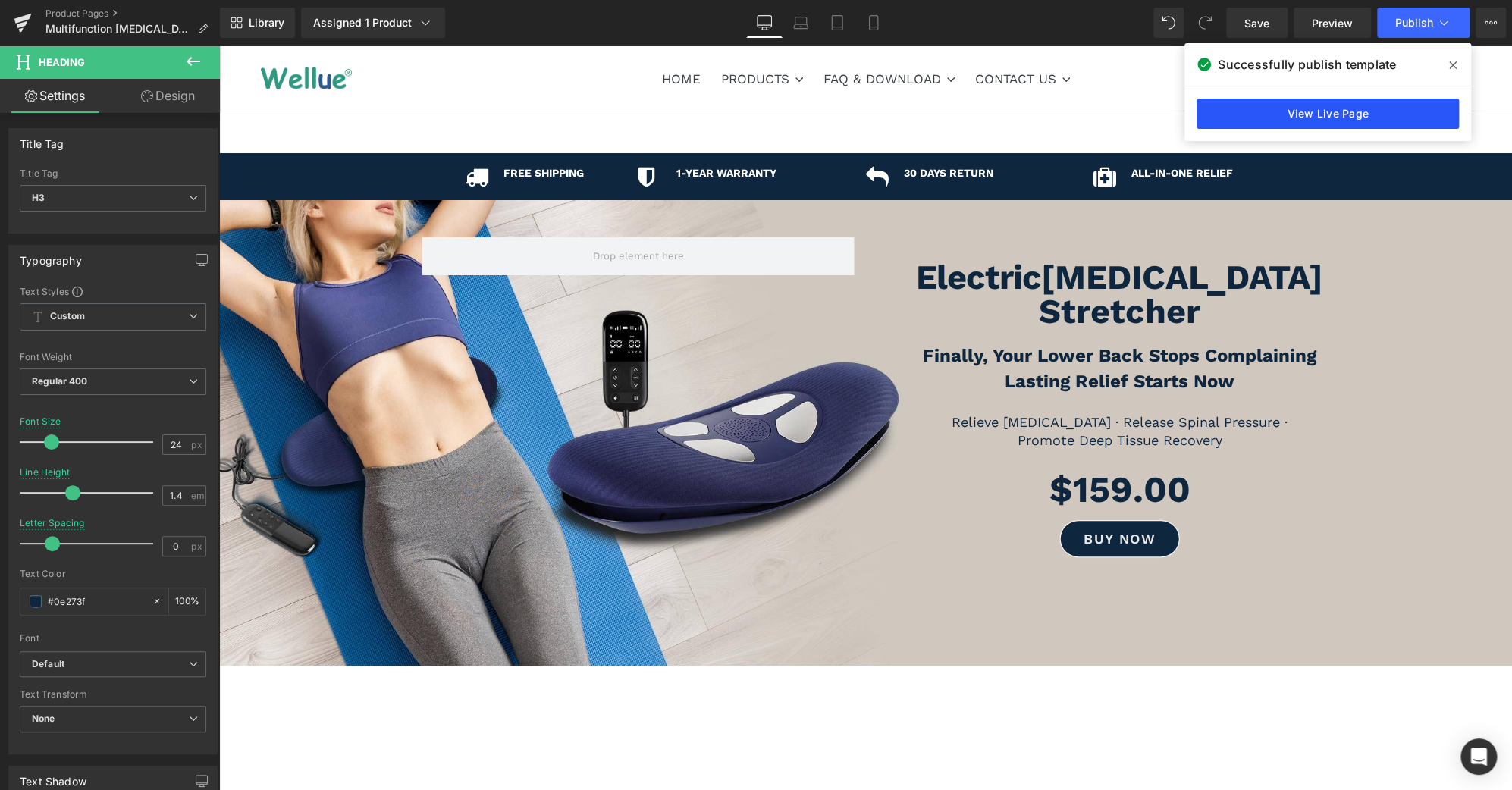
click at [0, 0] on link "View Live Page" at bounding box center [0, 0] width 0 height 0
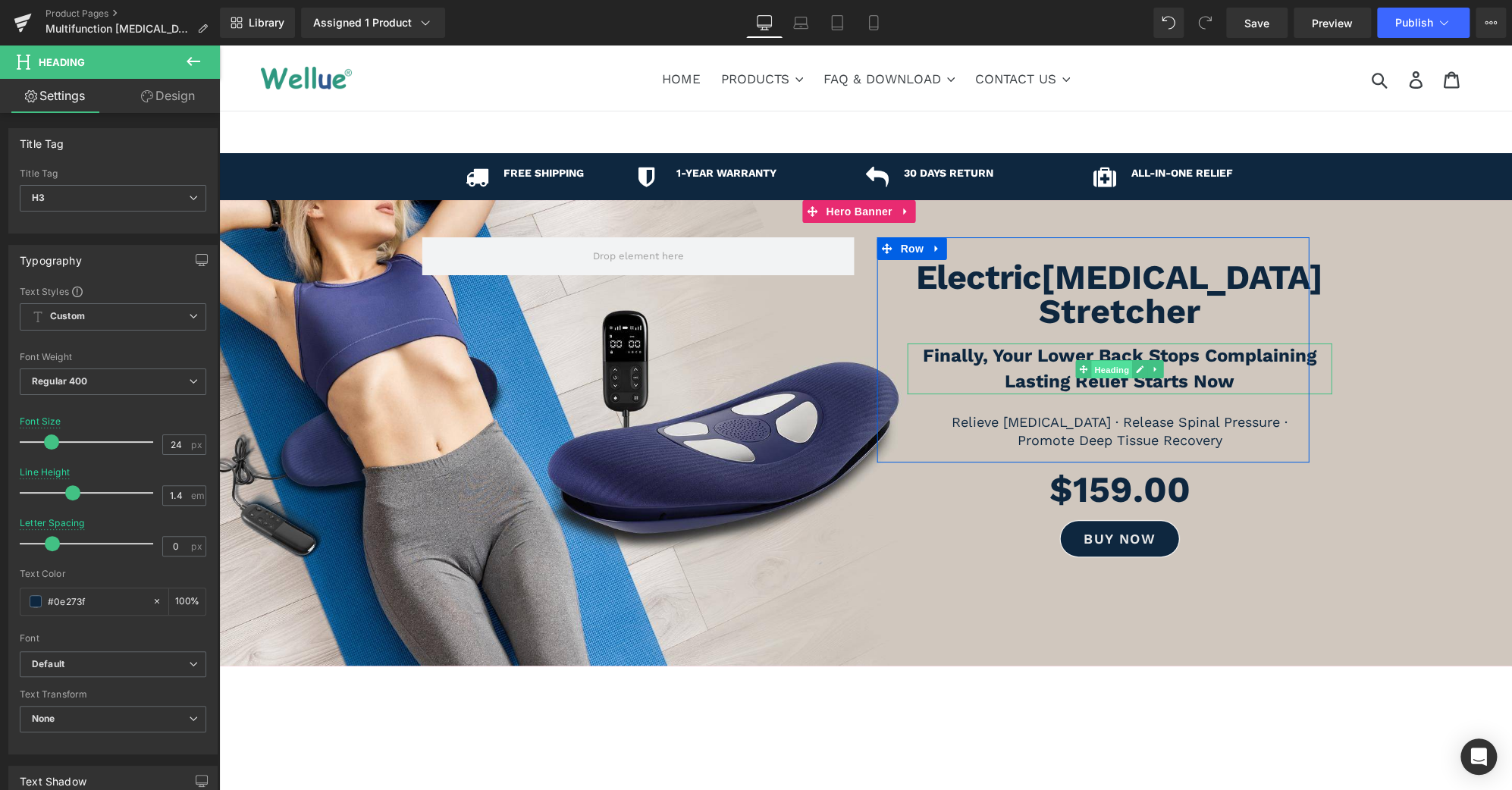
click at [1103, 361] on span "Heading" at bounding box center [1112, 370] width 41 height 18
click at [157, 94] on link "Design" at bounding box center [168, 96] width 110 height 35
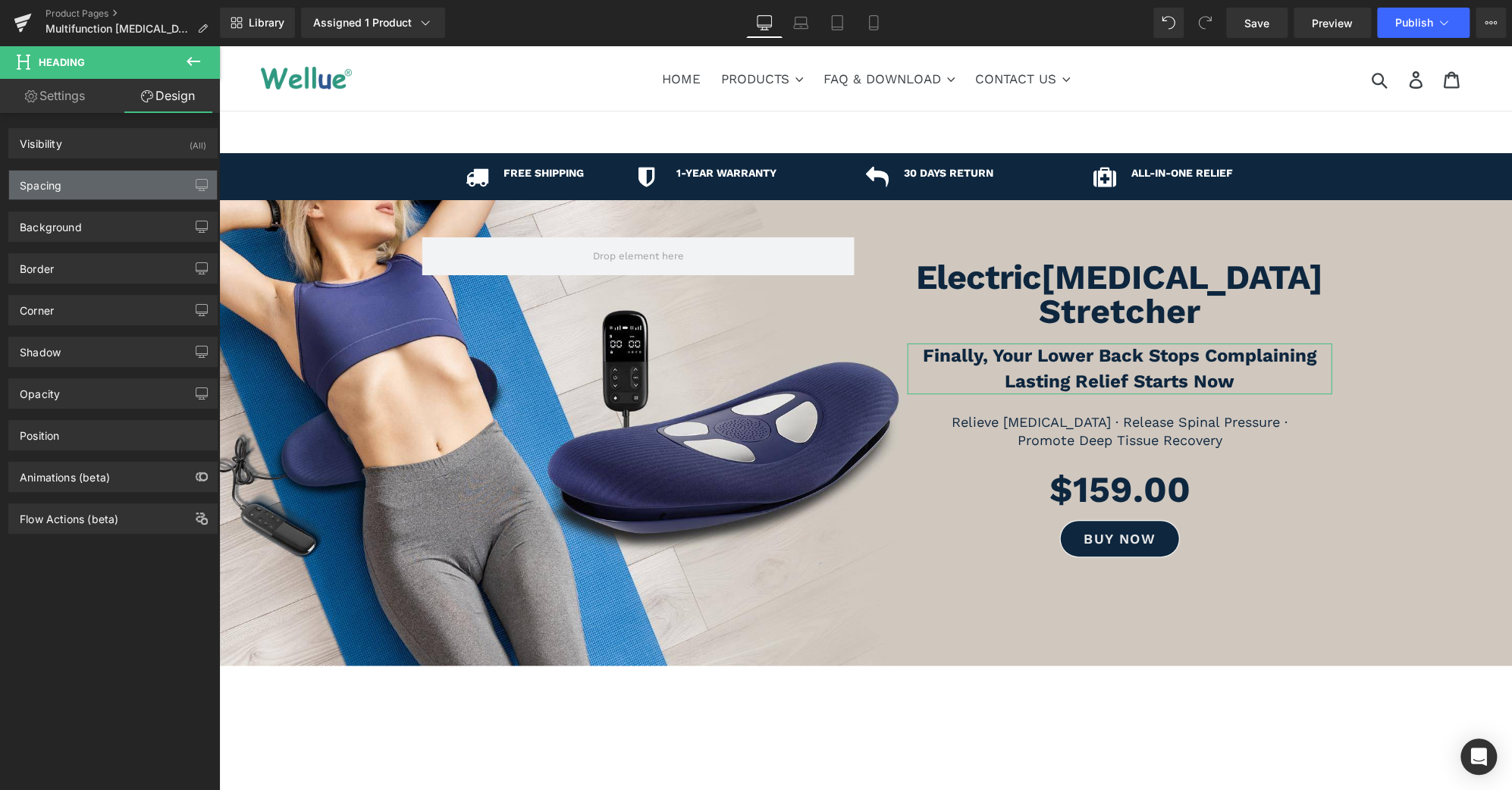
click at [127, 174] on div "Spacing" at bounding box center [112, 185] width 207 height 29
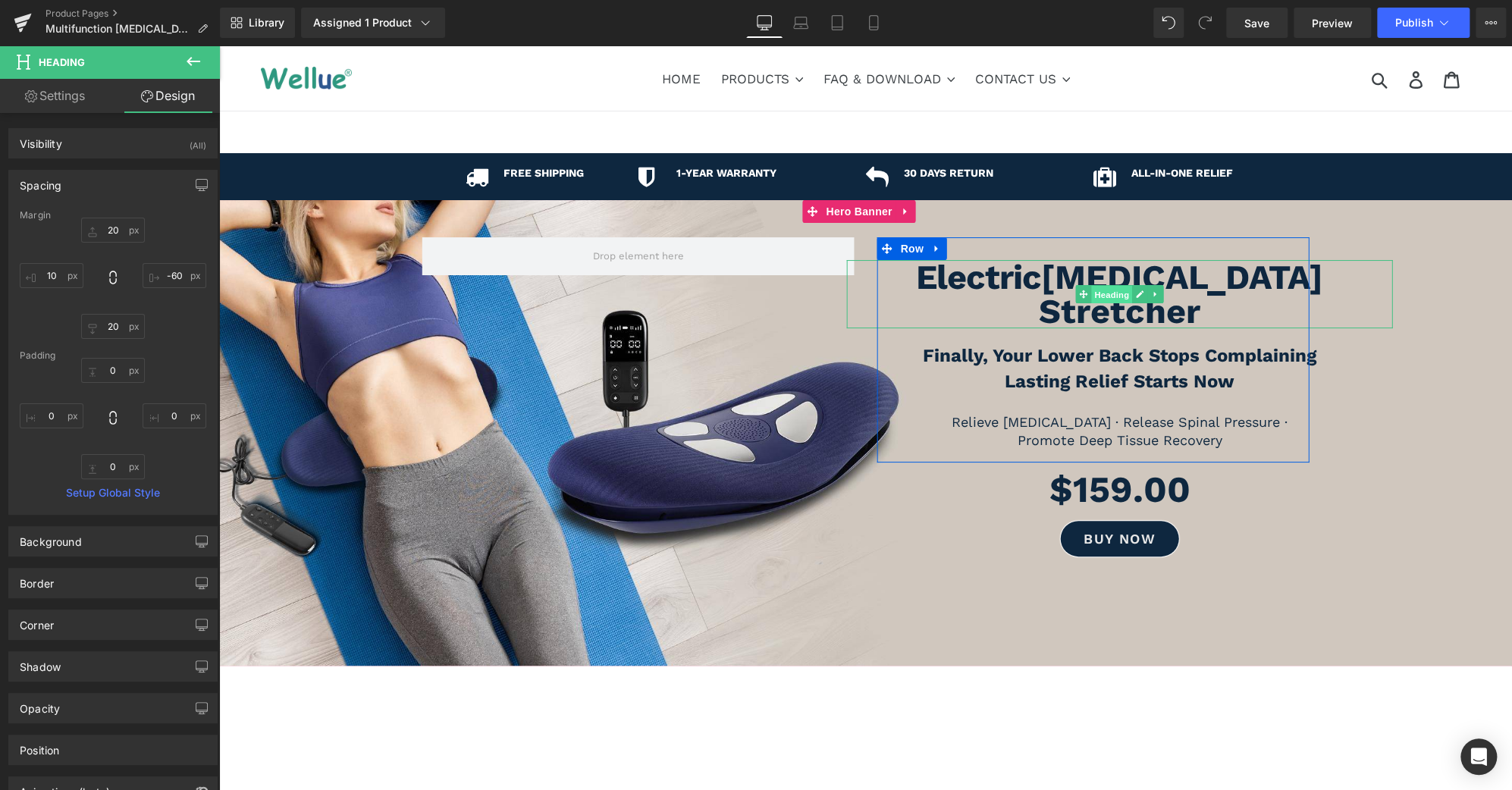
click at [1109, 294] on span "Heading" at bounding box center [1112, 295] width 41 height 18
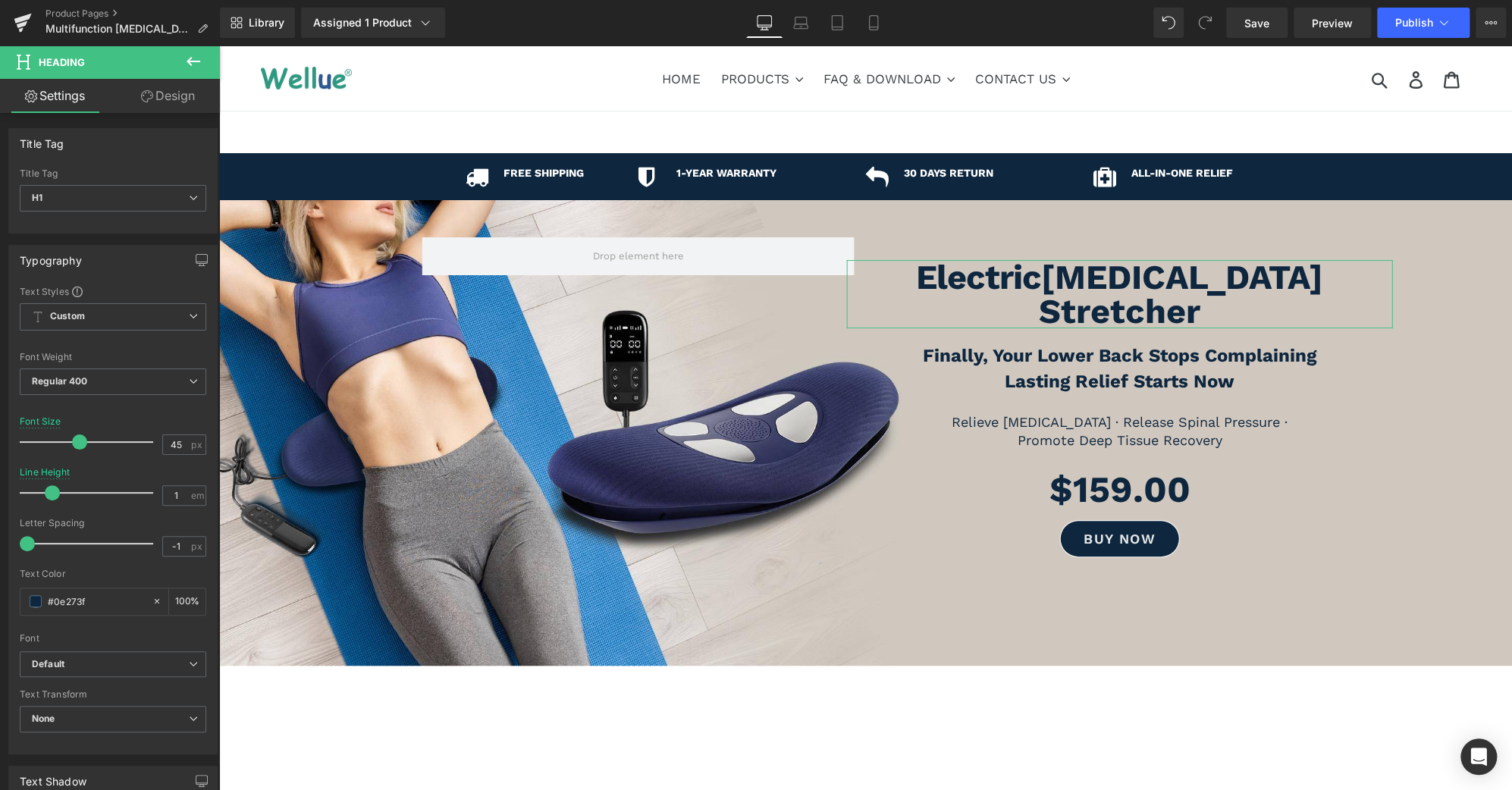
click at [173, 92] on link "Design" at bounding box center [168, 96] width 110 height 35
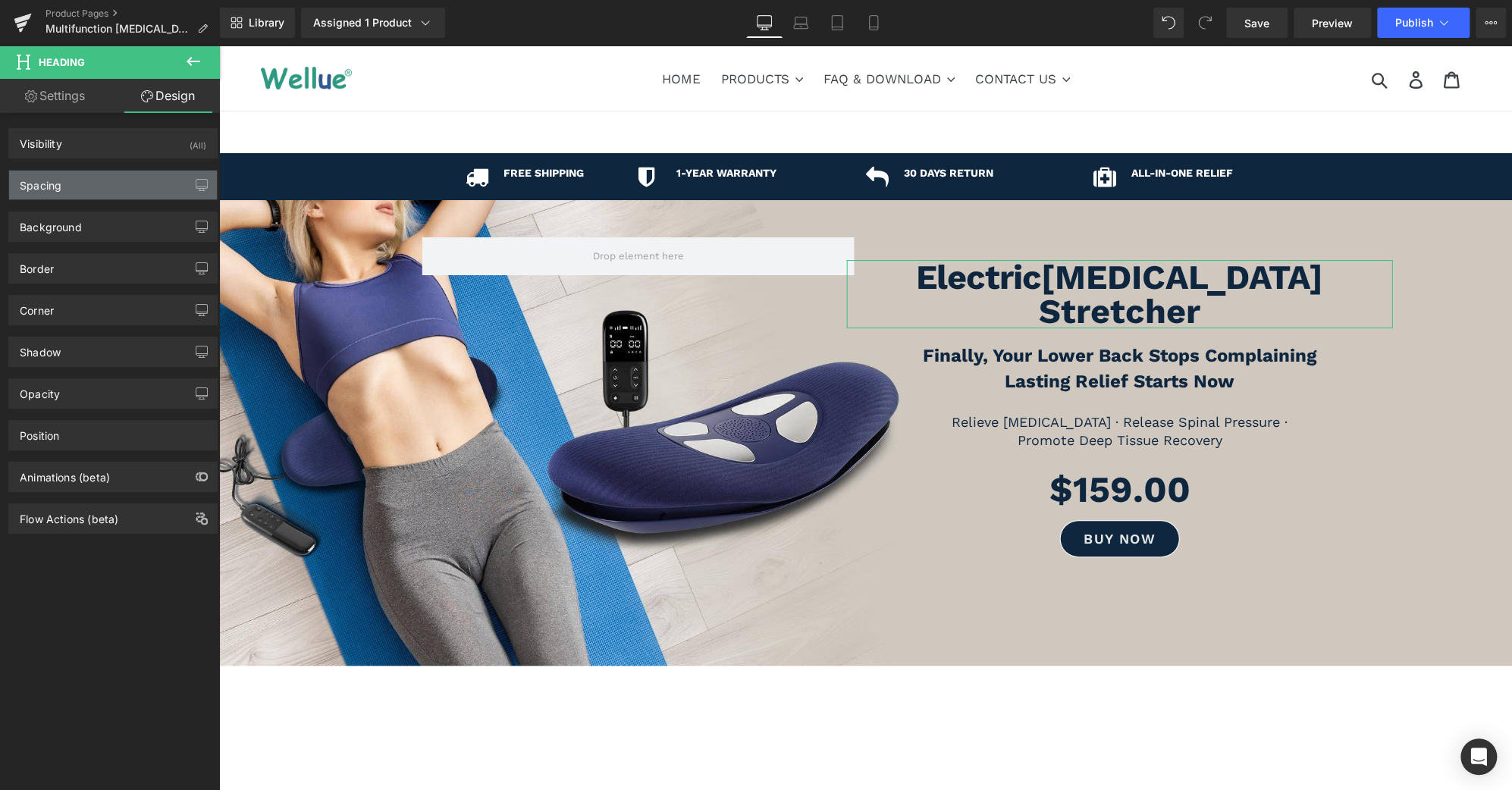
type input "0"
type input "-140"
type input "0"
type input "-70"
type input "0"
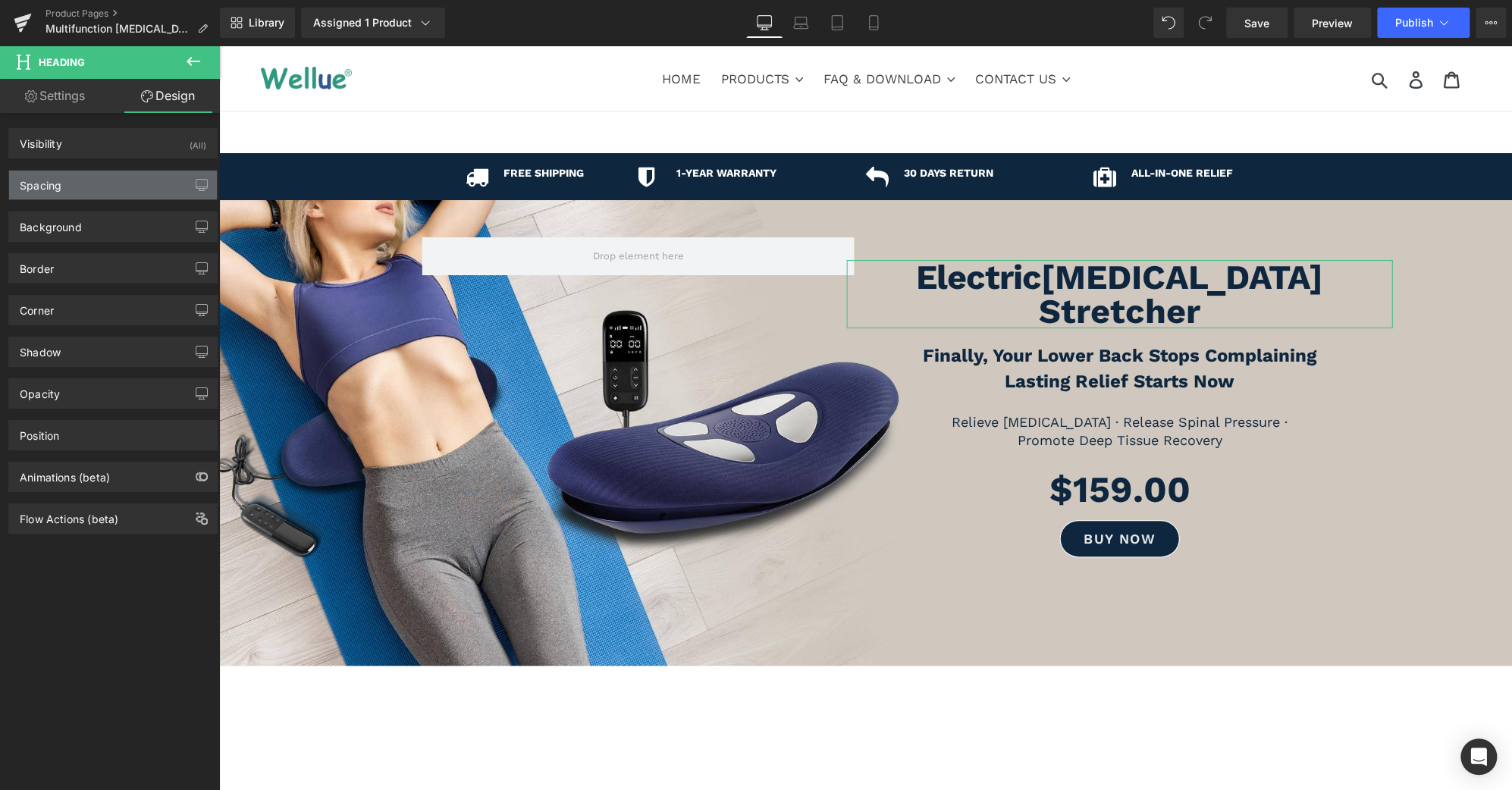
type input "0"
click at [107, 182] on div "Spacing" at bounding box center [112, 185] width 207 height 29
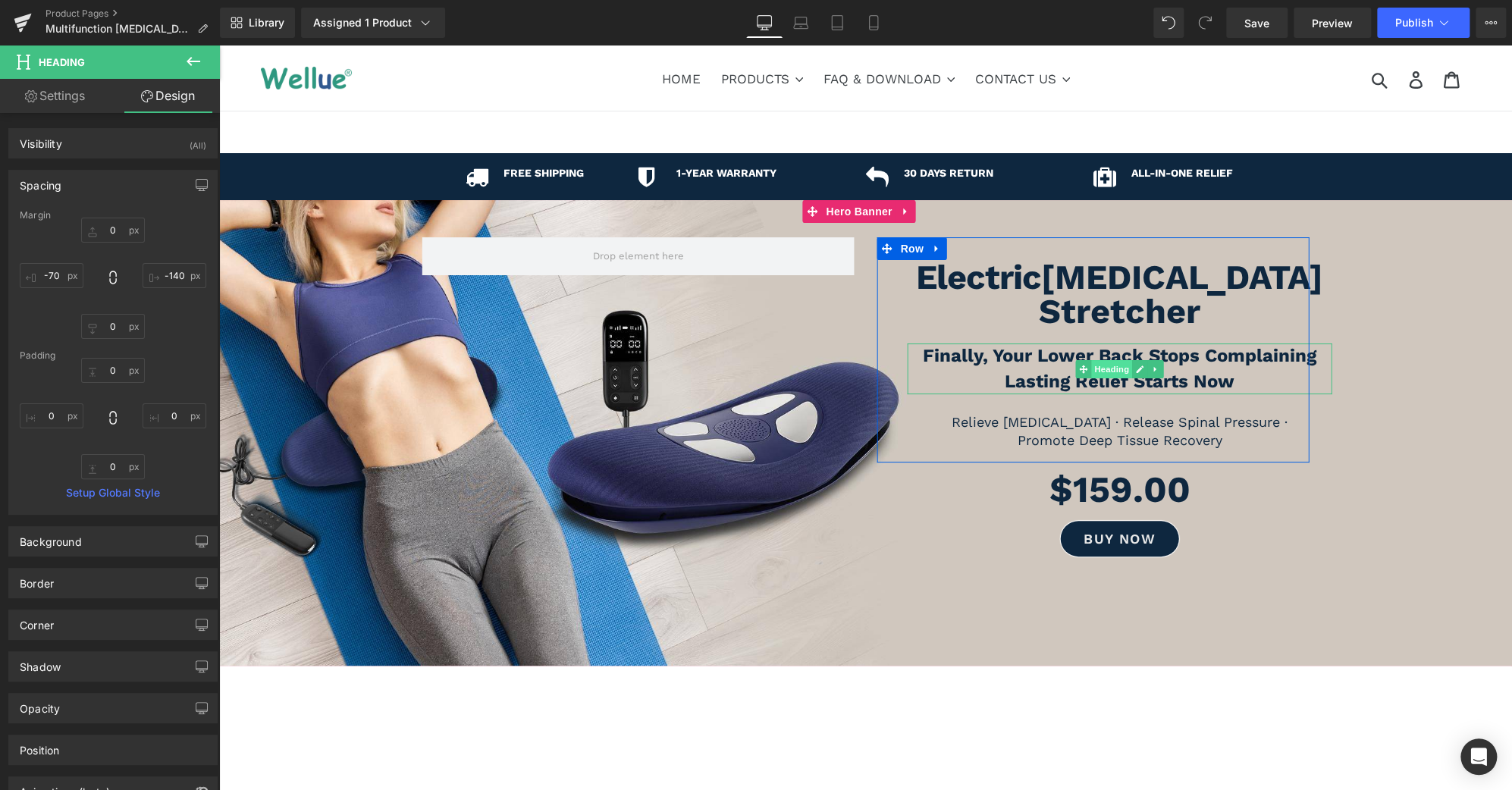
click at [1099, 360] on span "Heading" at bounding box center [1112, 369] width 41 height 18
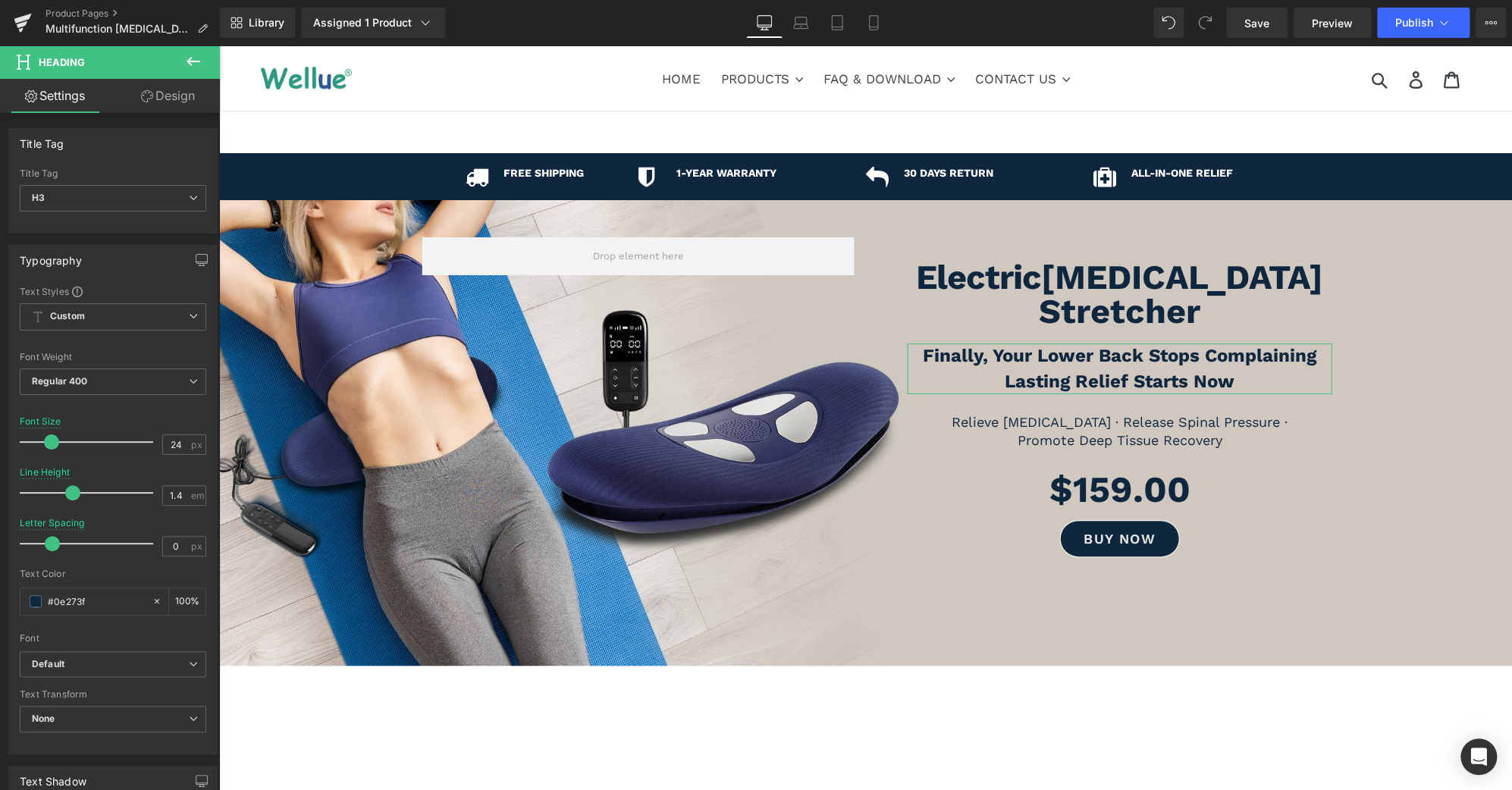
click at [189, 95] on link "Design" at bounding box center [168, 96] width 110 height 35
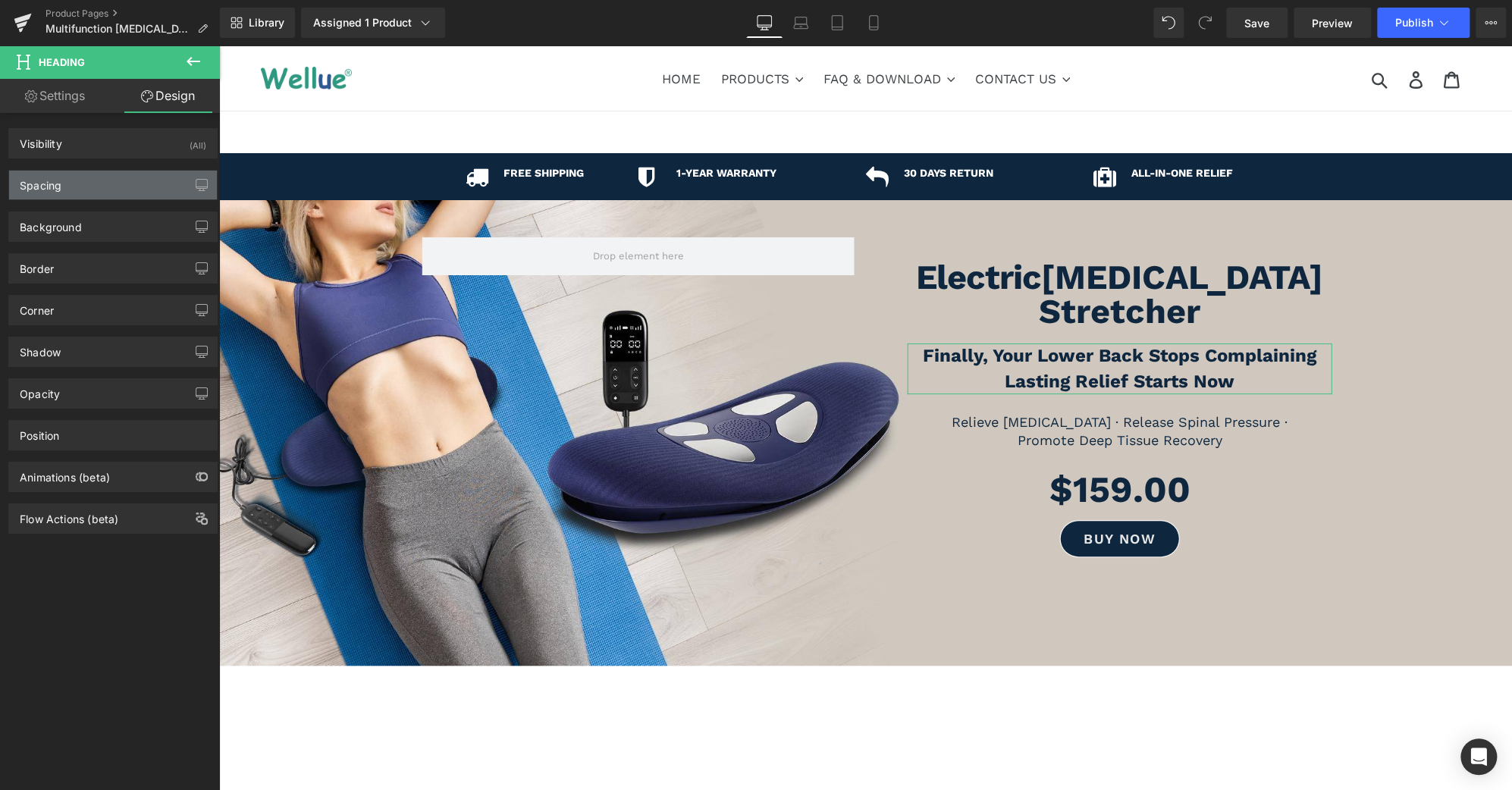
type input "20"
type input "-60"
type input "20"
type input "10"
type input "0"
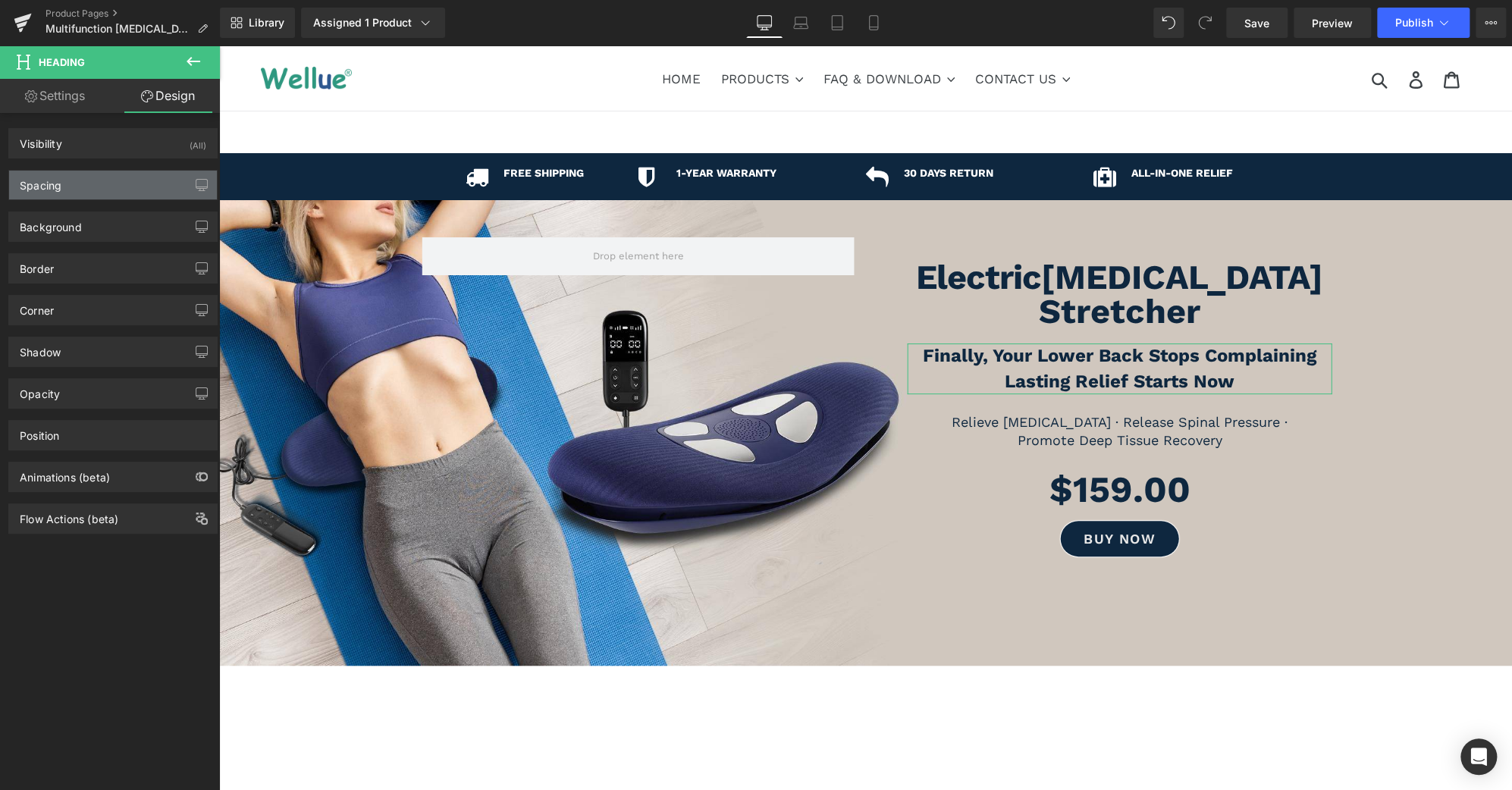
type input "0"
click at [136, 180] on div "Spacing" at bounding box center [112, 185] width 207 height 29
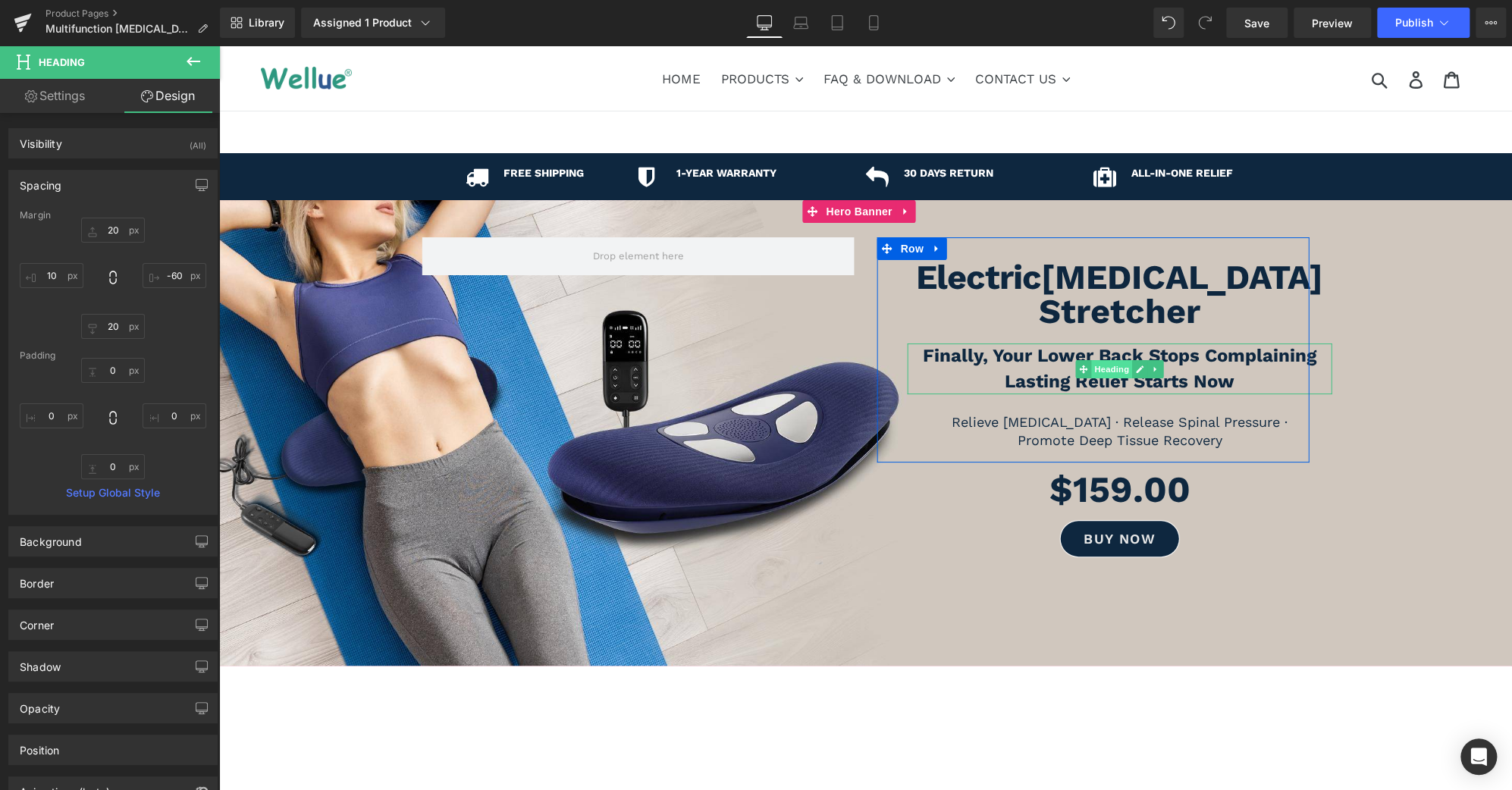
click at [1115, 360] on span "Heading" at bounding box center [1112, 369] width 41 height 18
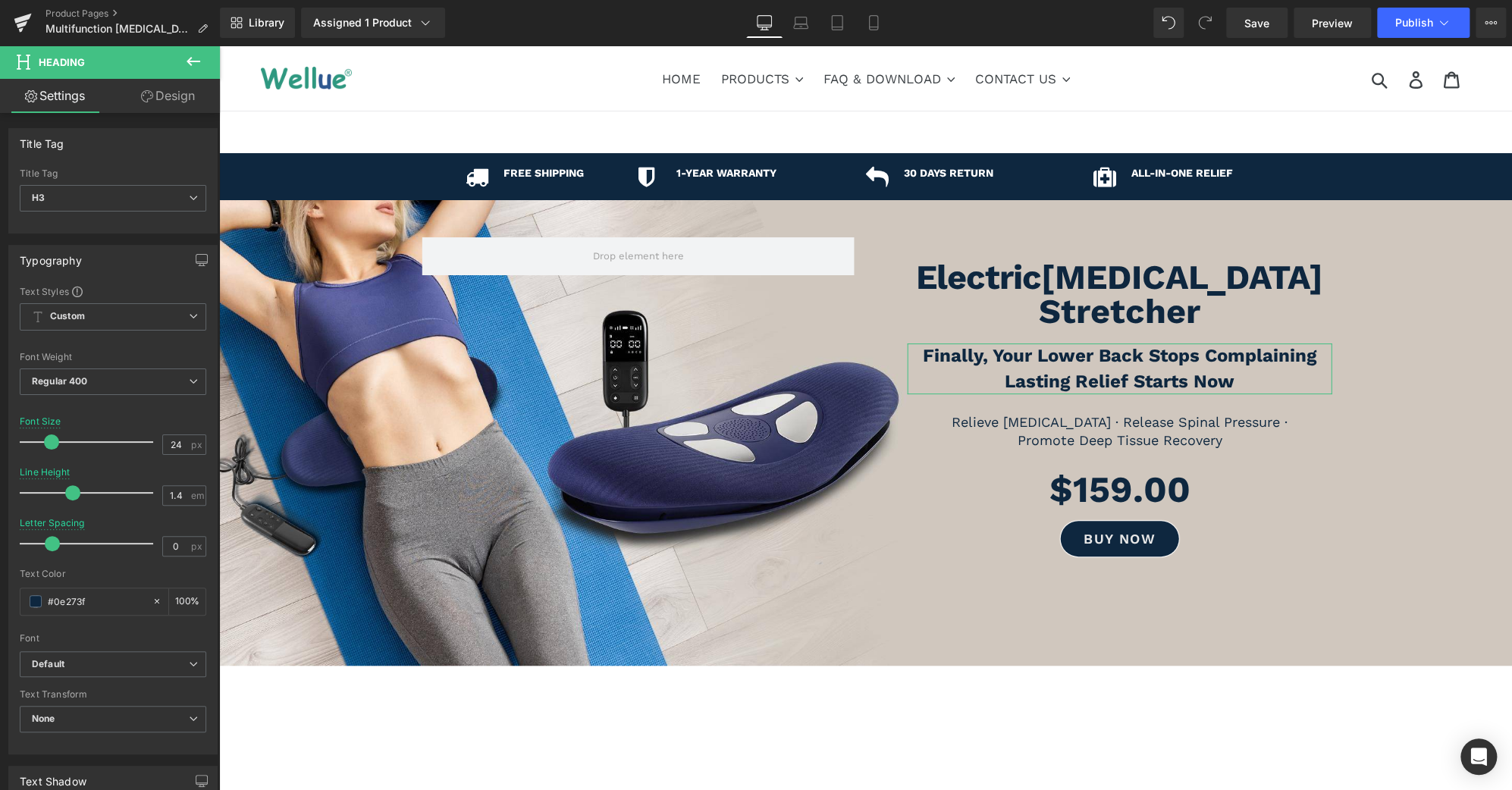
click at [173, 95] on link "Design" at bounding box center [168, 96] width 110 height 35
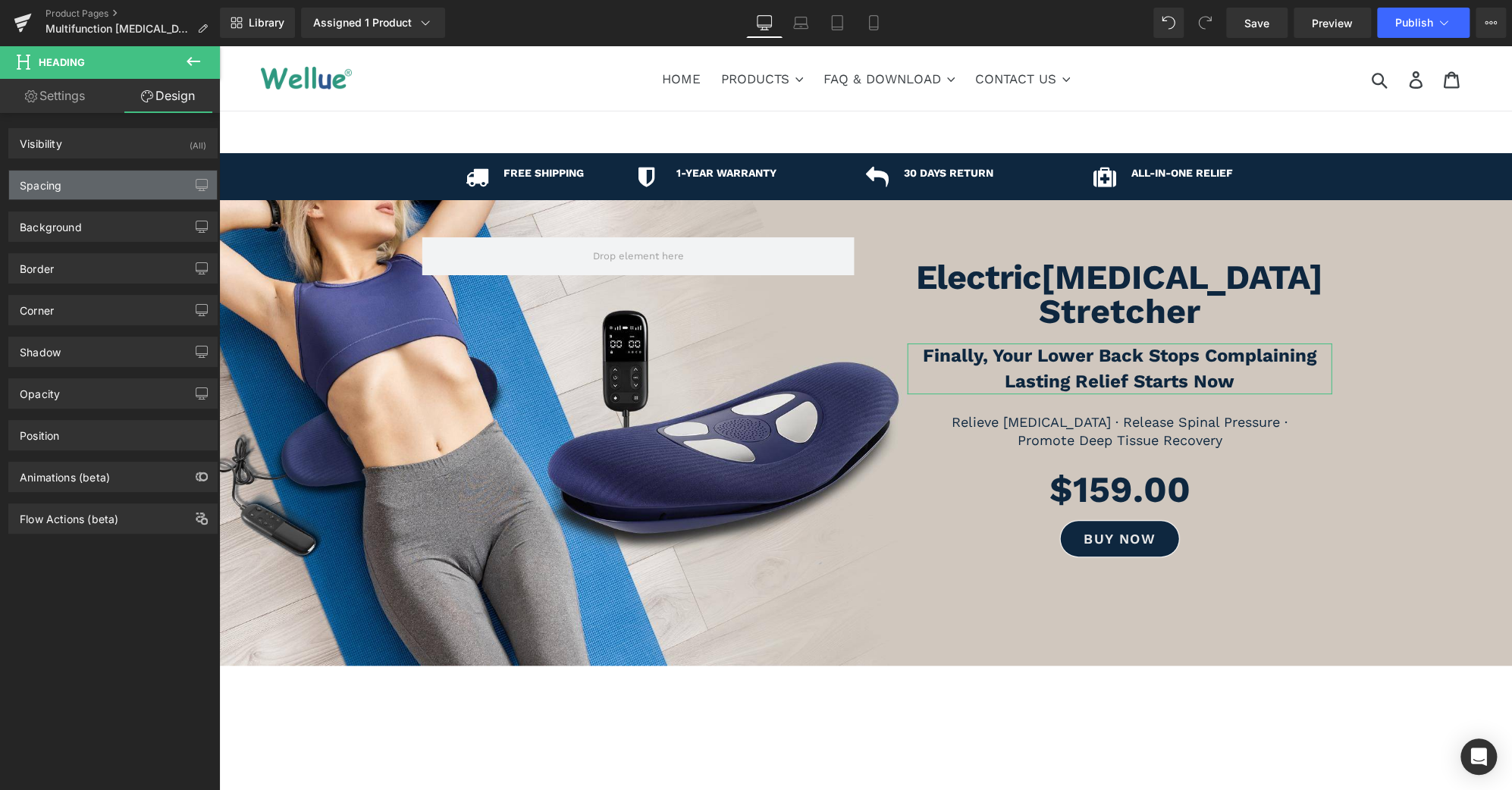
type input "20"
type input "-60"
type input "20"
type input "10"
type input "0"
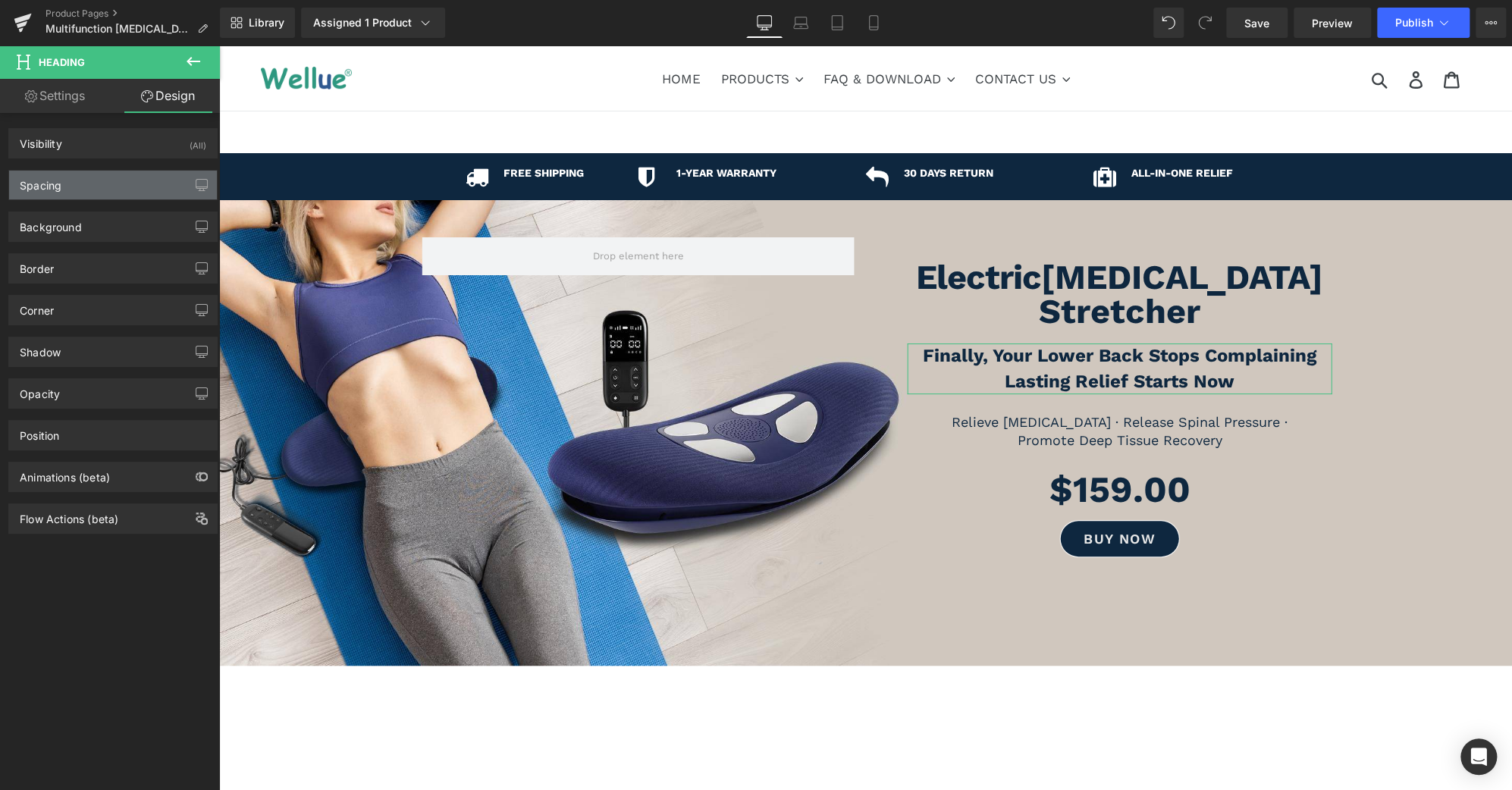
type input "0"
click at [129, 177] on div "Spacing" at bounding box center [112, 185] width 207 height 29
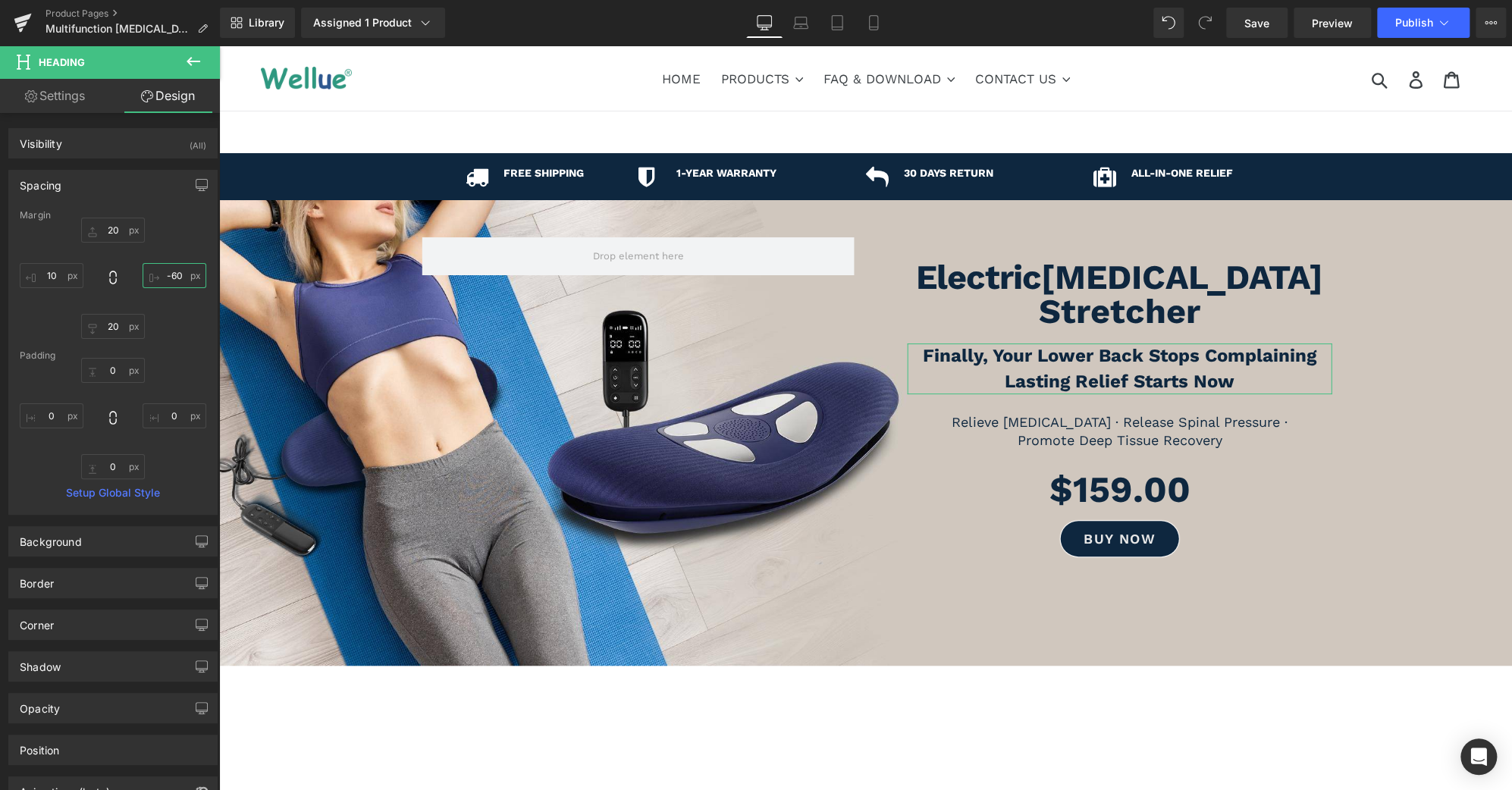
click at [168, 273] on input "-60" at bounding box center [175, 275] width 63 height 25
click at [170, 275] on input "-60" at bounding box center [175, 275] width 63 height 25
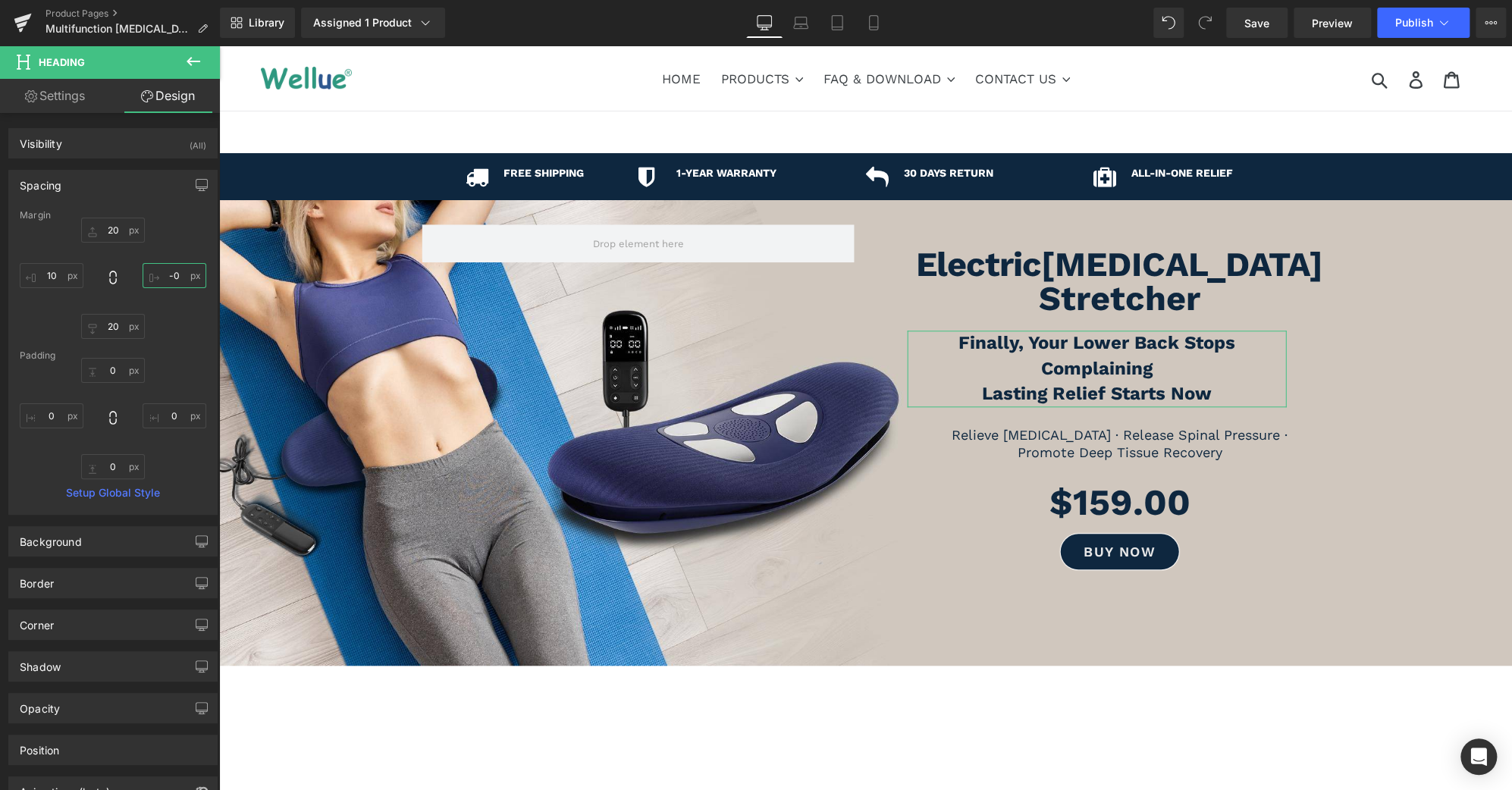
type input "-70"
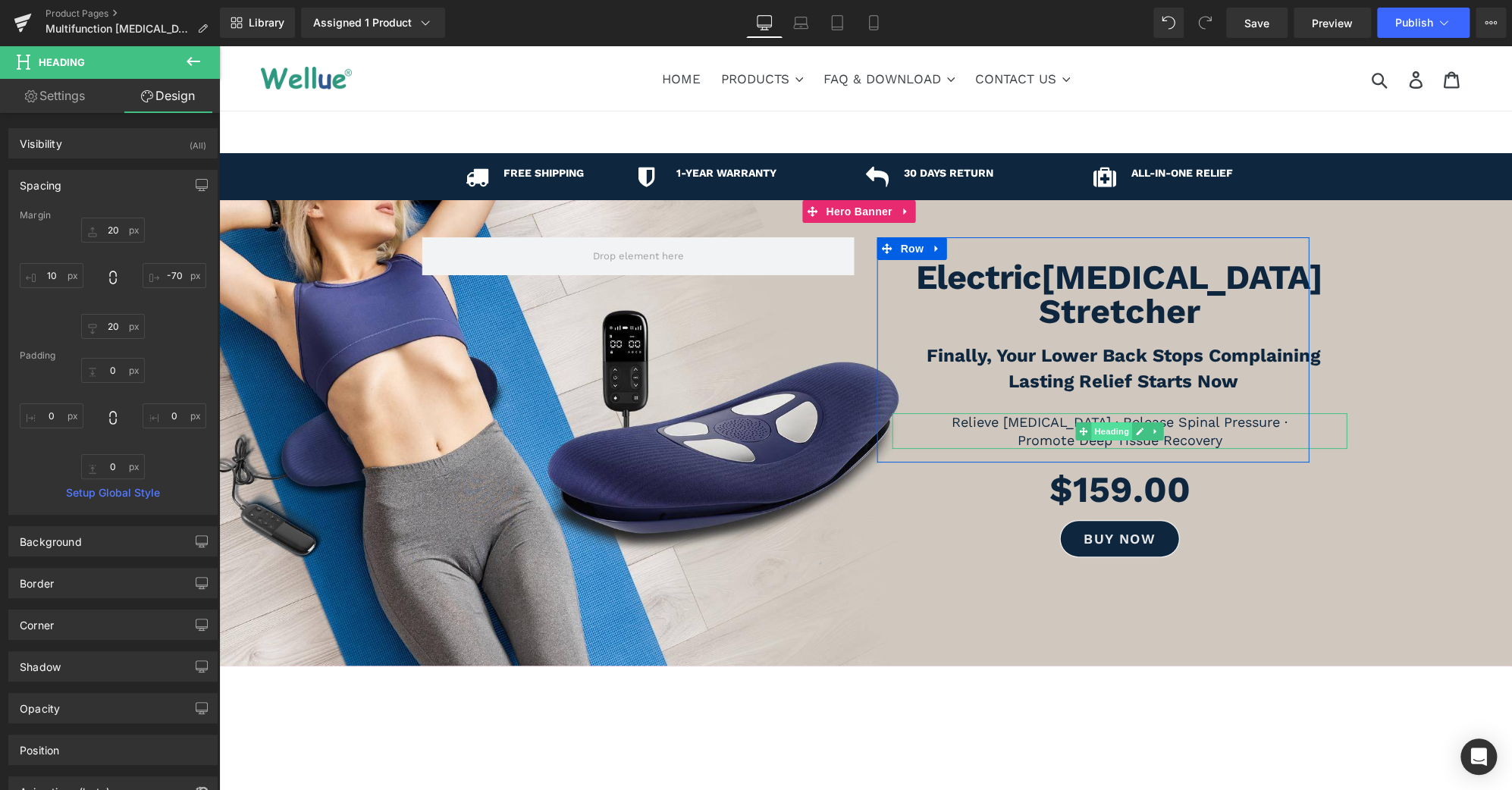
click at [1111, 422] on span "Heading" at bounding box center [1112, 431] width 41 height 18
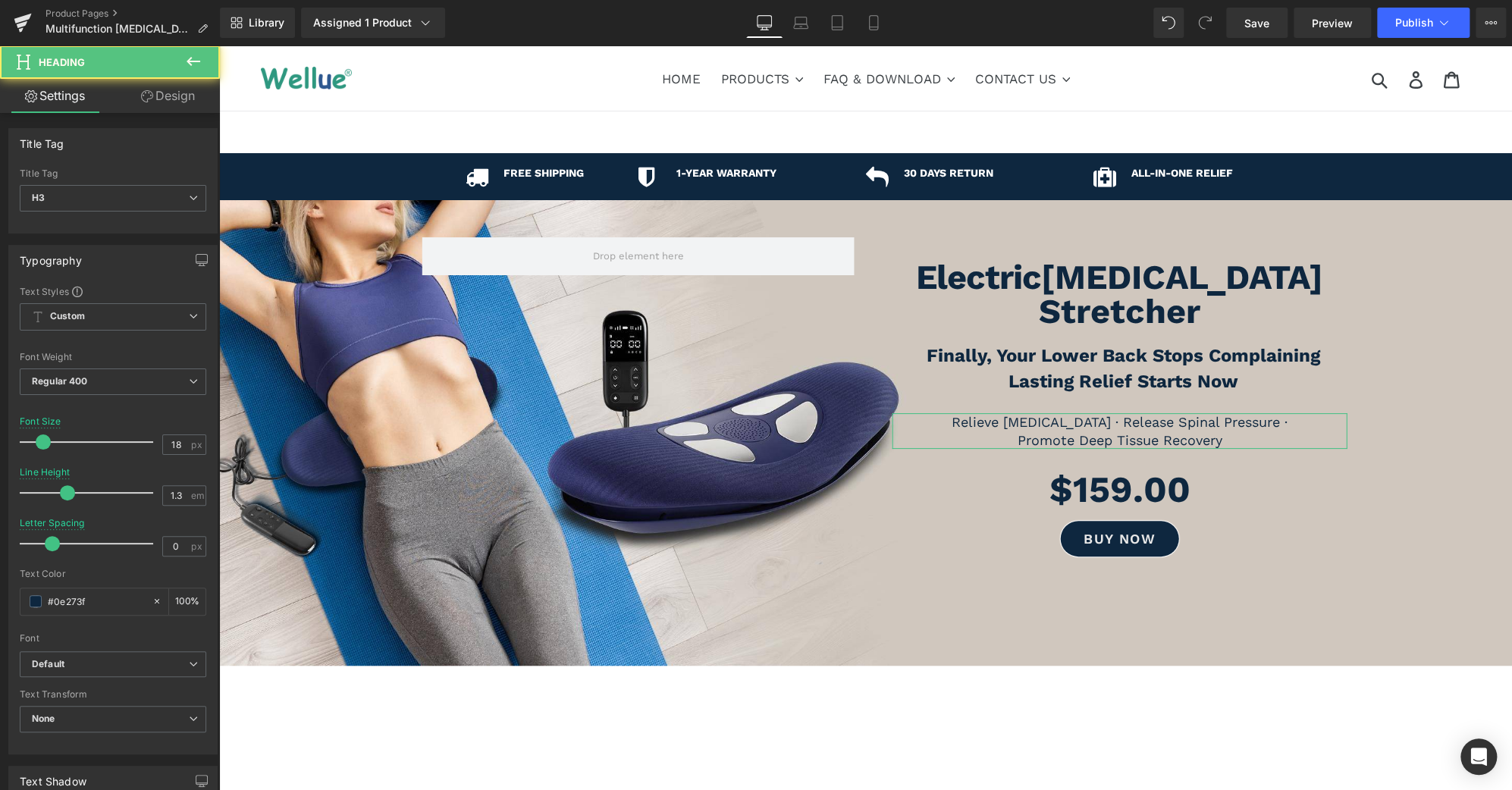
click at [179, 101] on link "Design" at bounding box center [168, 96] width 110 height 35
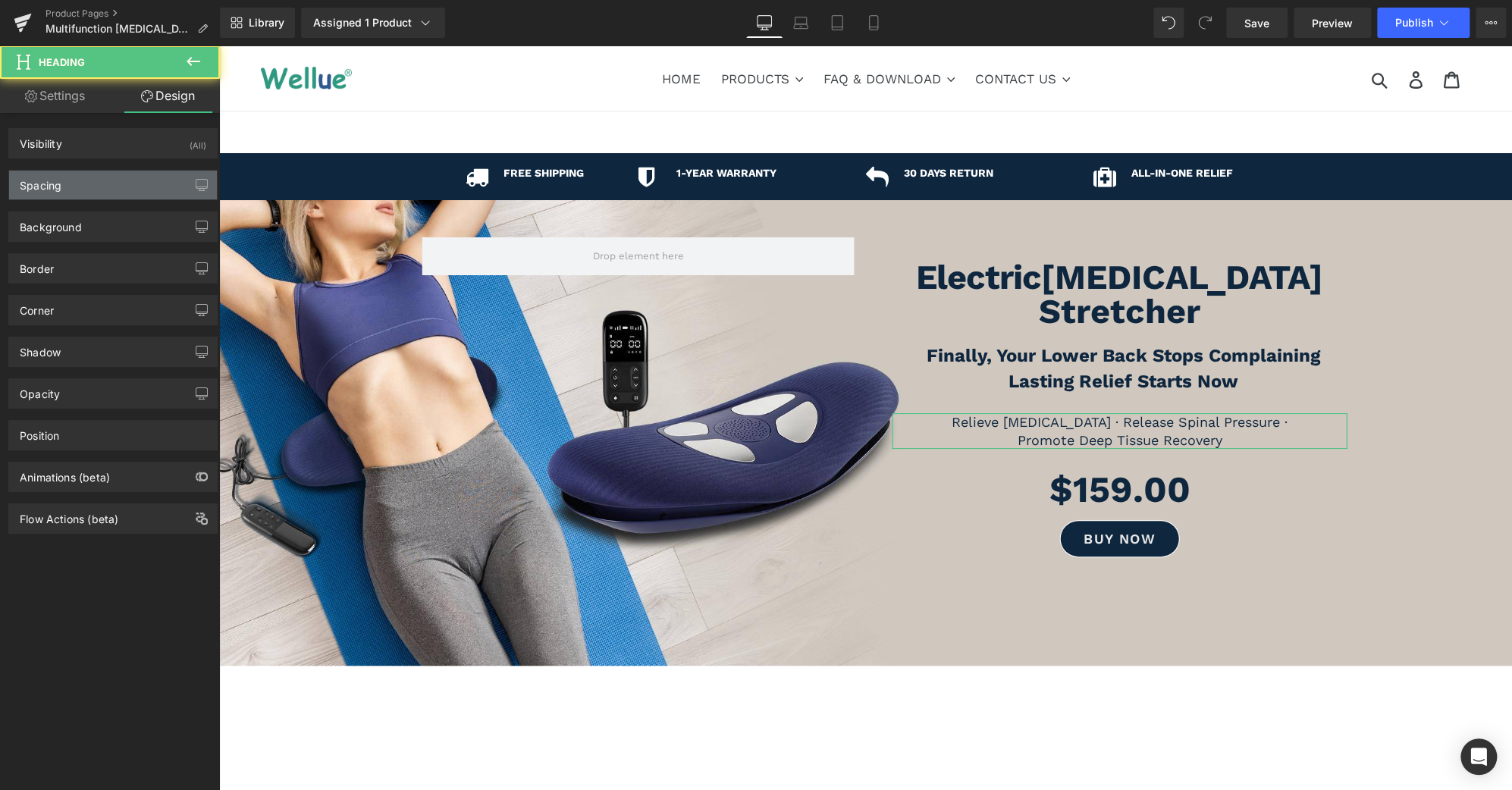
click at [107, 181] on div "Spacing" at bounding box center [112, 185] width 207 height 29
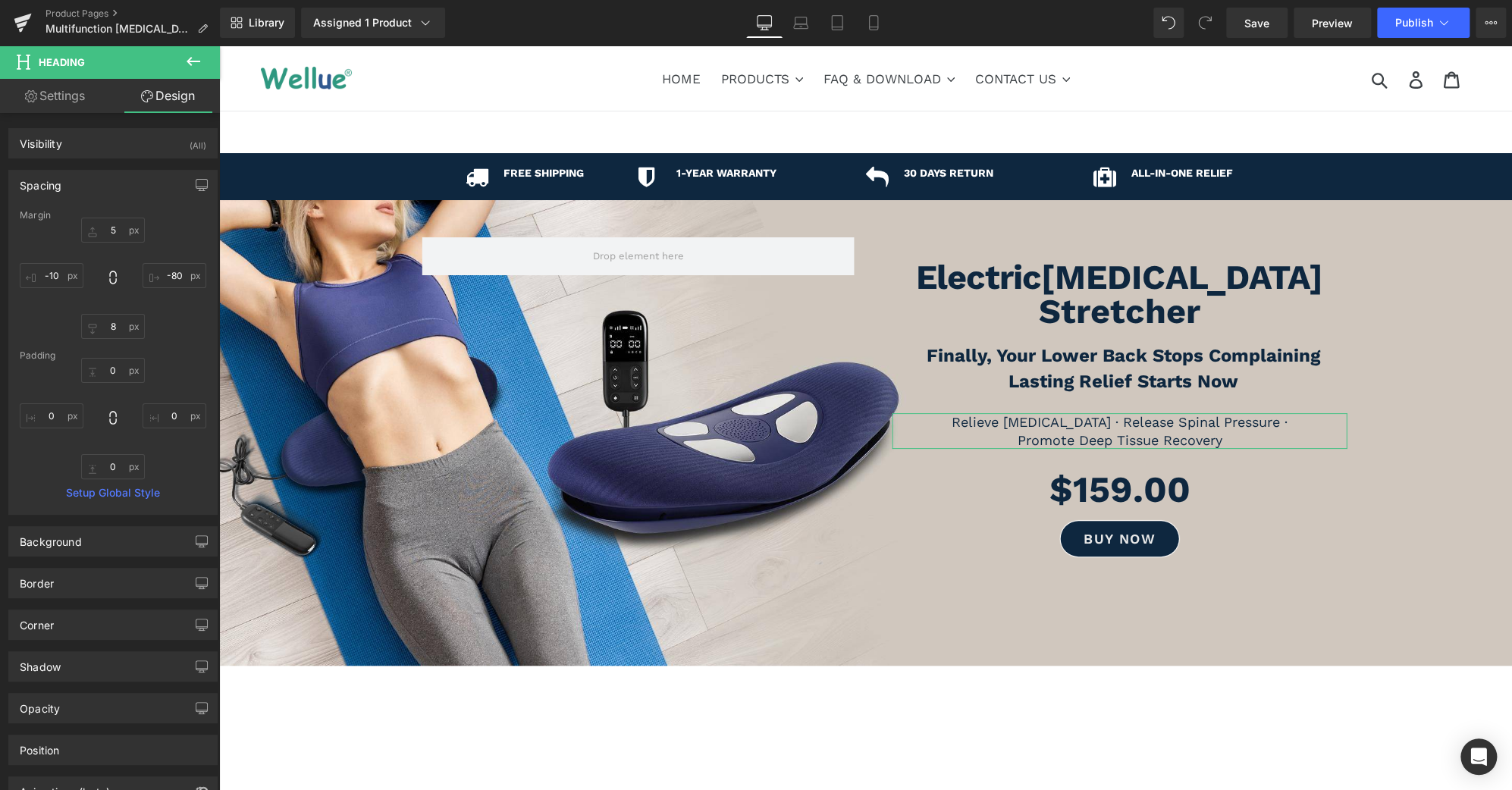
type input "5"
type input "-80"
type input "8"
type input "-10"
type input "0"
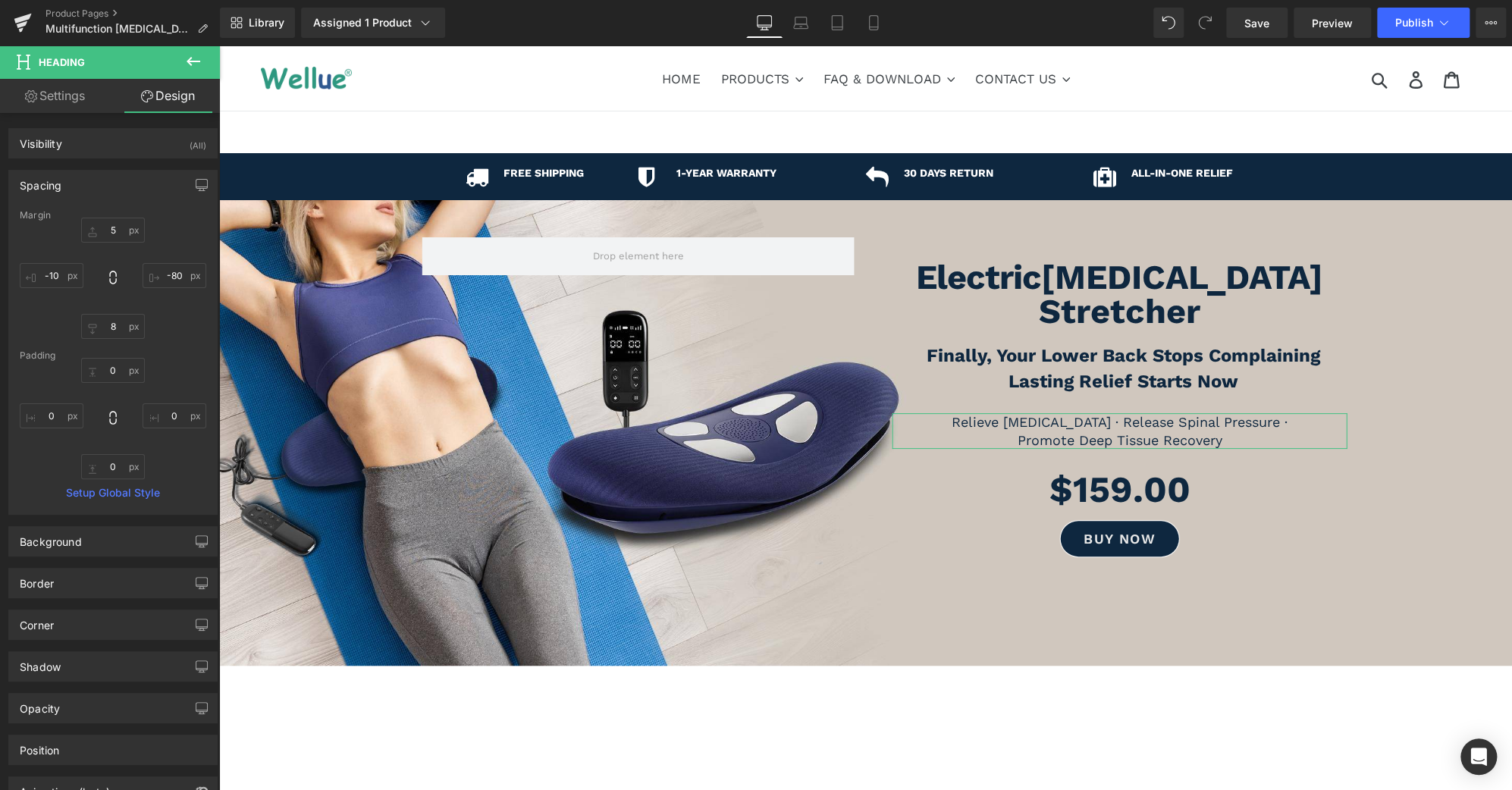
type input "0"
drag, startPoint x: 1110, startPoint y: 350, endPoint x: 328, endPoint y: 74, distance: 829.3
click at [1110, 361] on span "Heading" at bounding box center [1116, 370] width 41 height 18
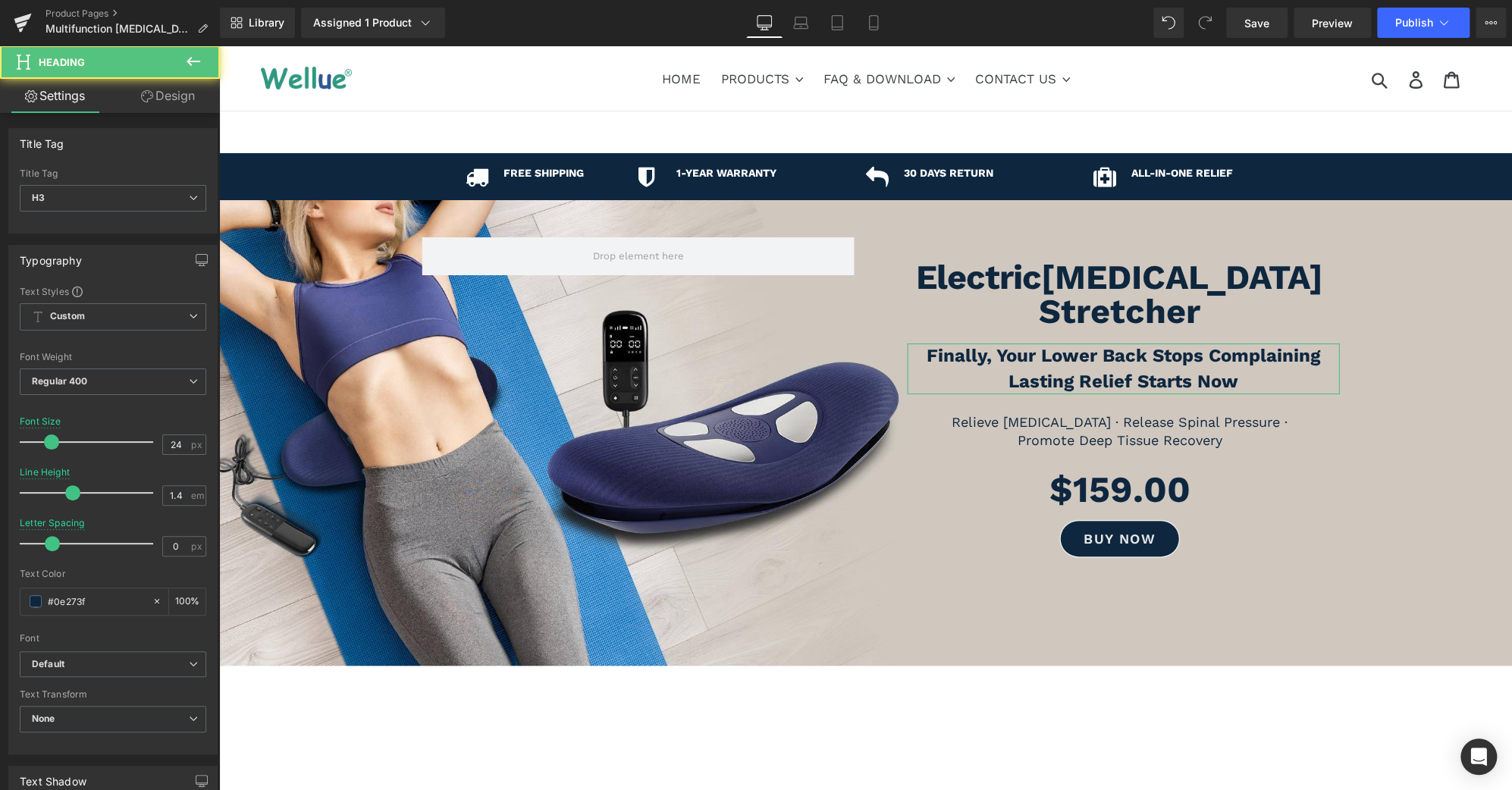
click at [164, 85] on link "Design" at bounding box center [168, 96] width 110 height 35
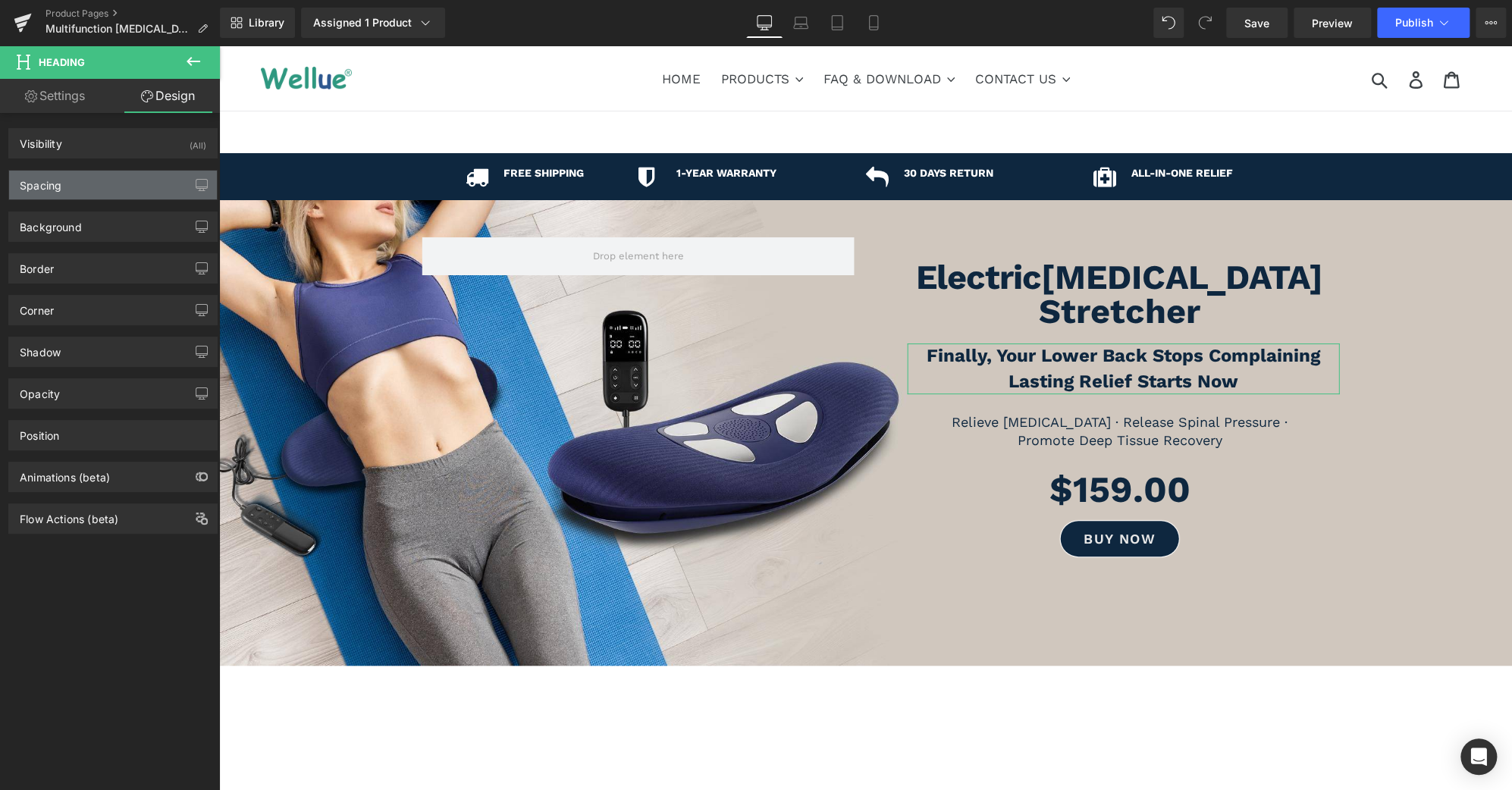
type input "20"
type input "-70"
type input "20"
type input "10"
type input "0"
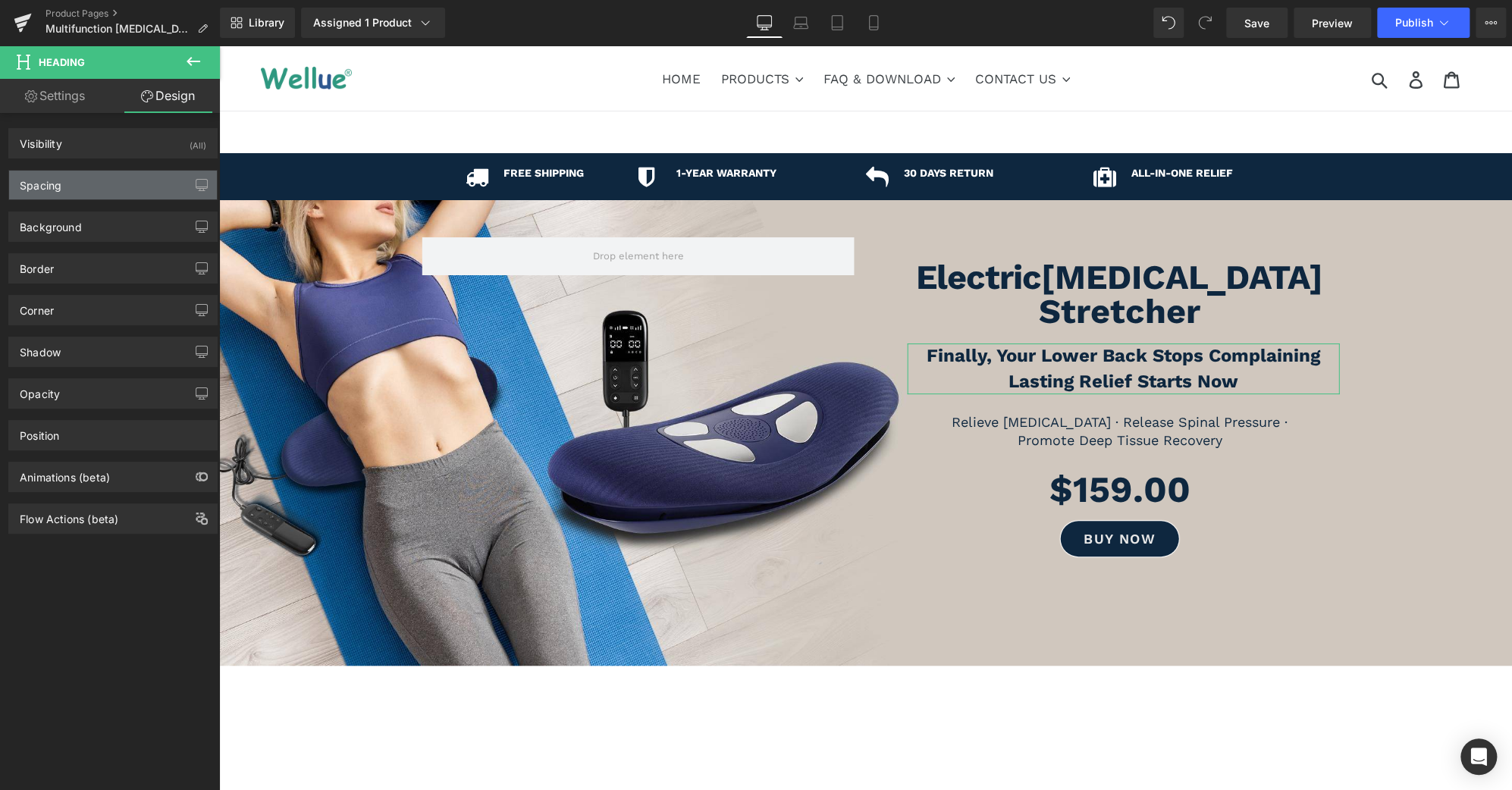
type input "0"
click at [108, 189] on div "Spacing" at bounding box center [112, 185] width 207 height 29
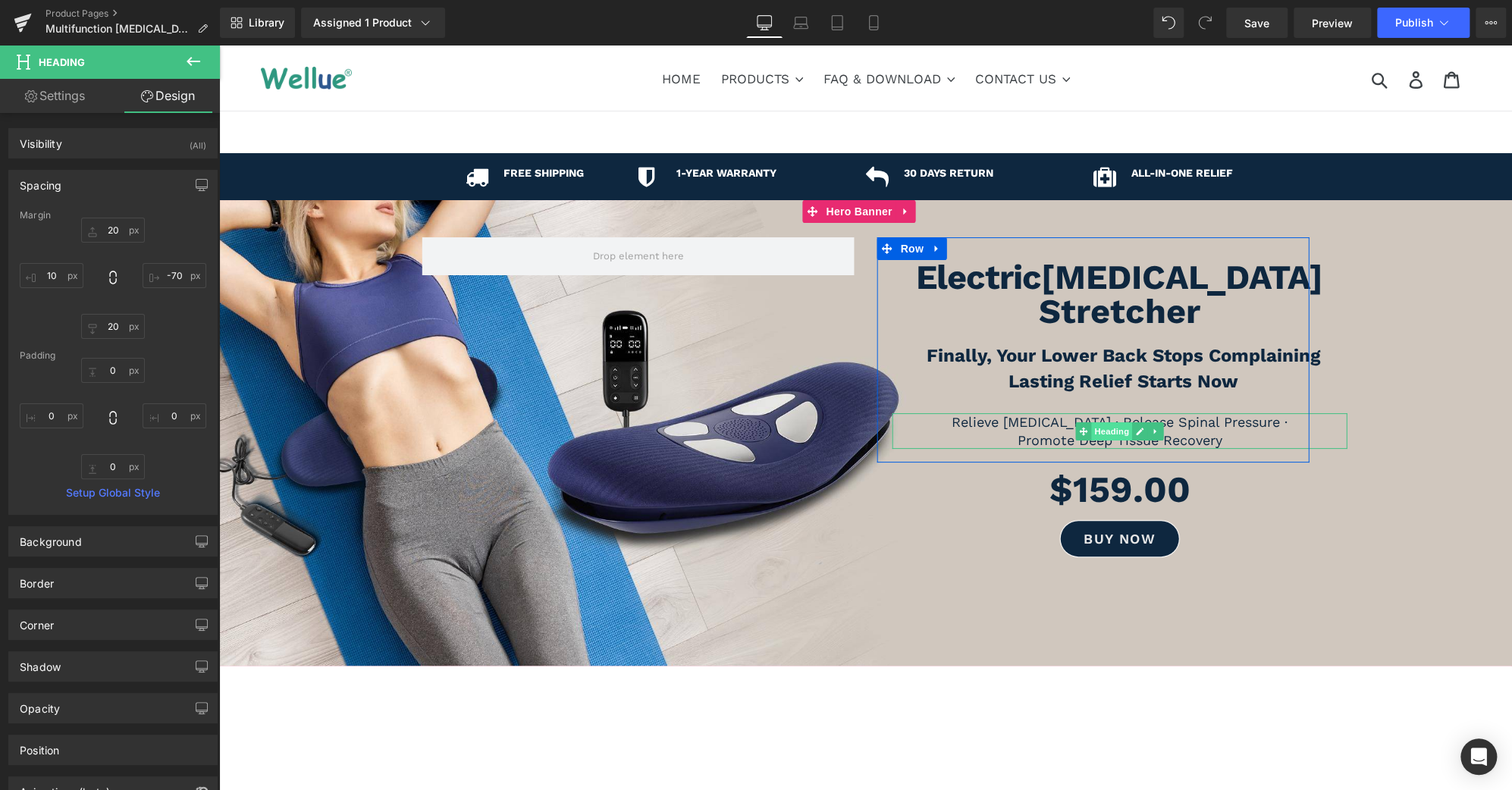
click at [1099, 422] on span "Heading" at bounding box center [1112, 431] width 41 height 18
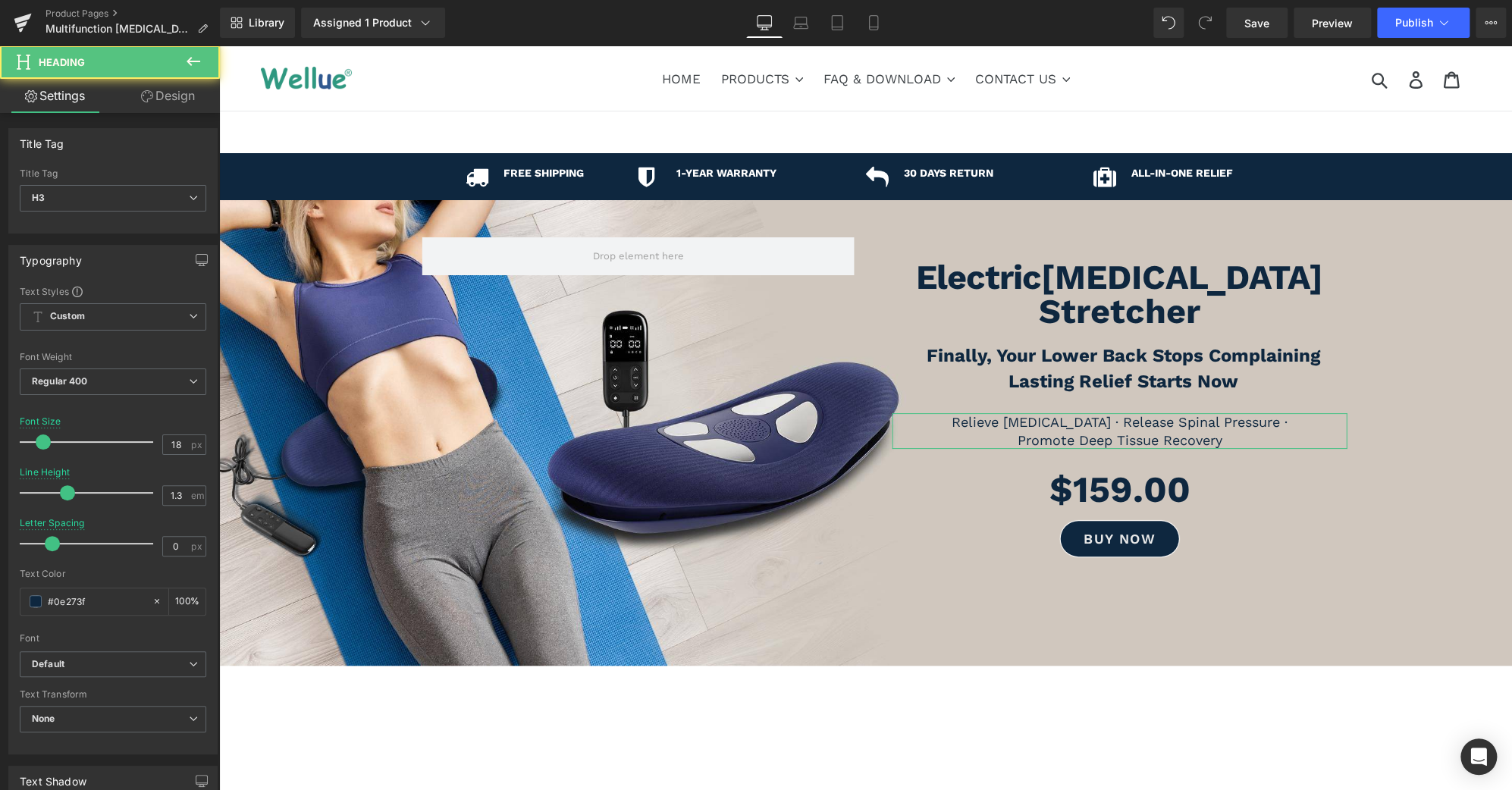
click at [176, 95] on link "Design" at bounding box center [168, 96] width 110 height 35
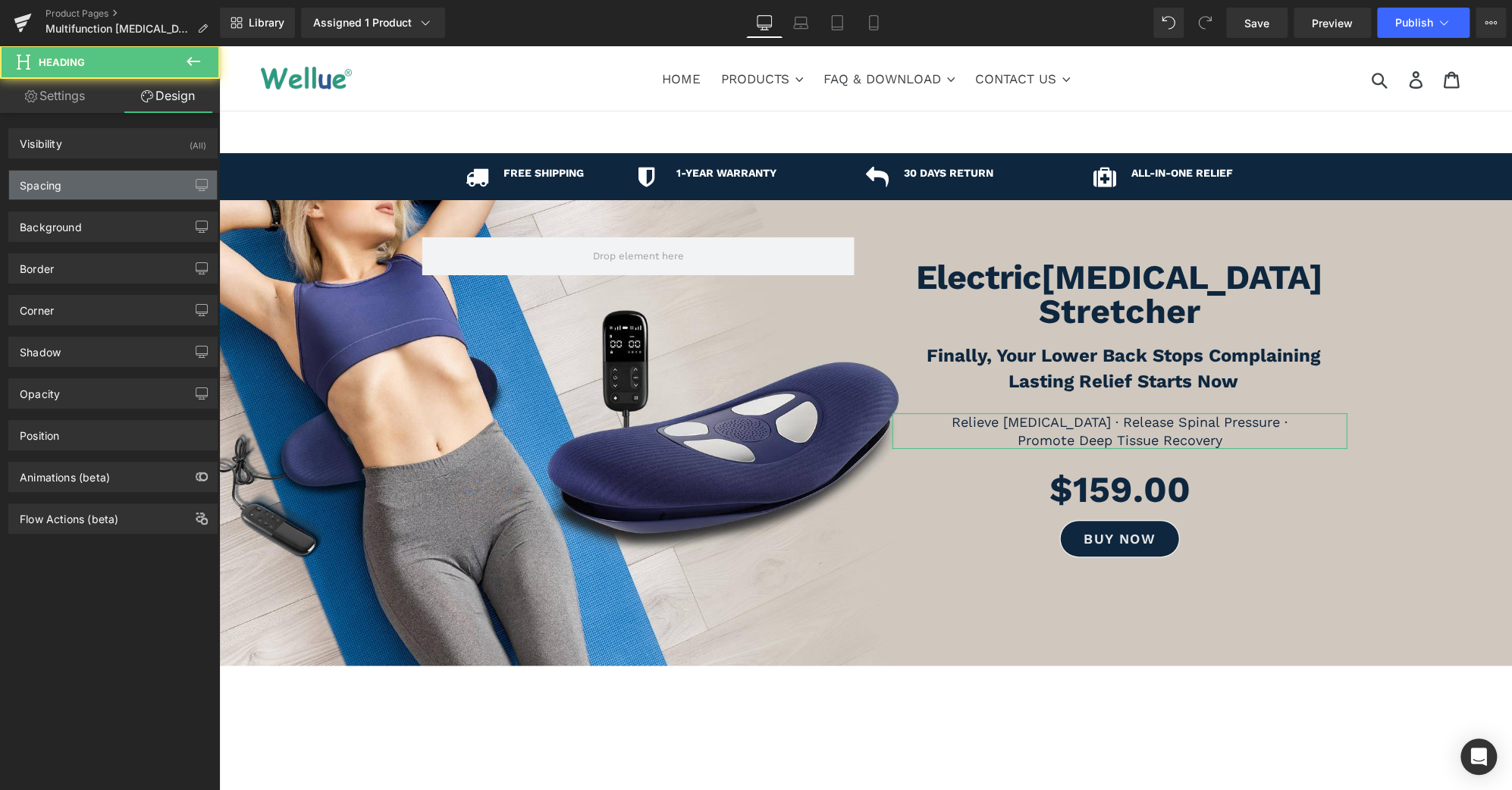
type input "5"
type input "-80"
type input "8"
type input "-10"
type input "0"
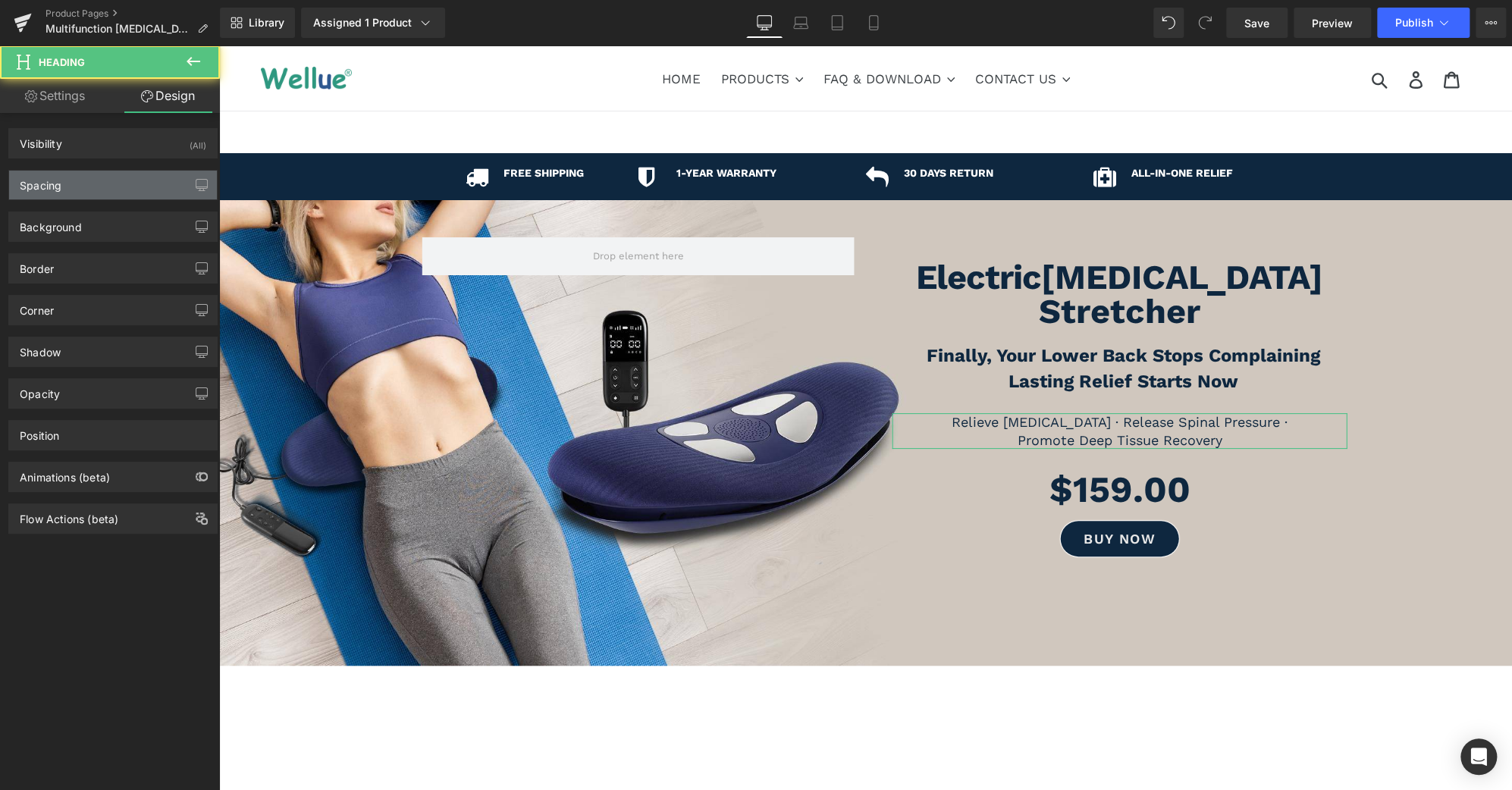
type input "0"
click at [123, 193] on div "Spacing" at bounding box center [112, 185] width 207 height 29
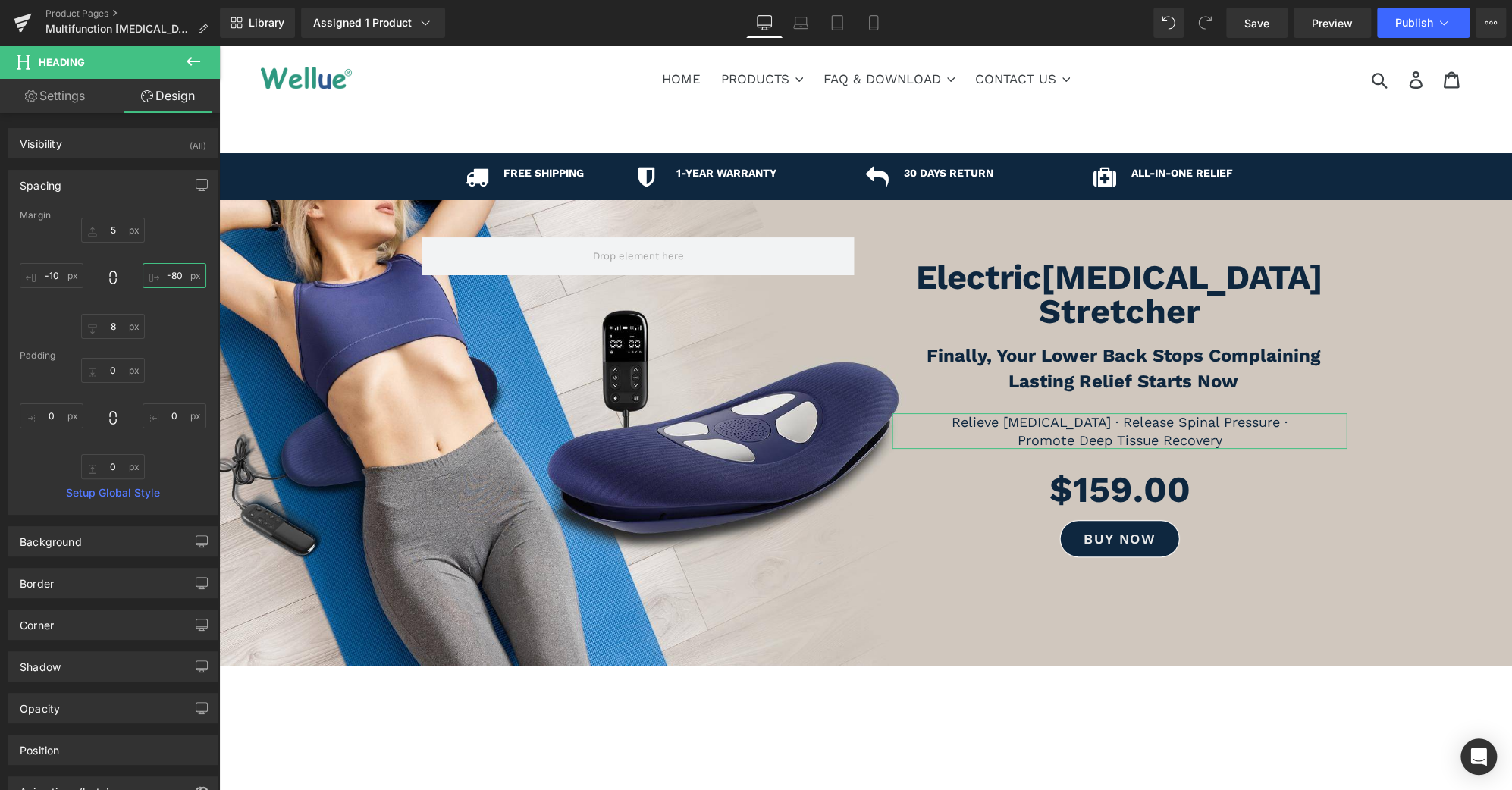
click at [172, 276] on input "-80" at bounding box center [175, 275] width 63 height 25
click at [170, 275] on input "-80" at bounding box center [175, 275] width 63 height 25
type input "-90"
click at [1116, 463] on span "Product" at bounding box center [1119, 474] width 49 height 23
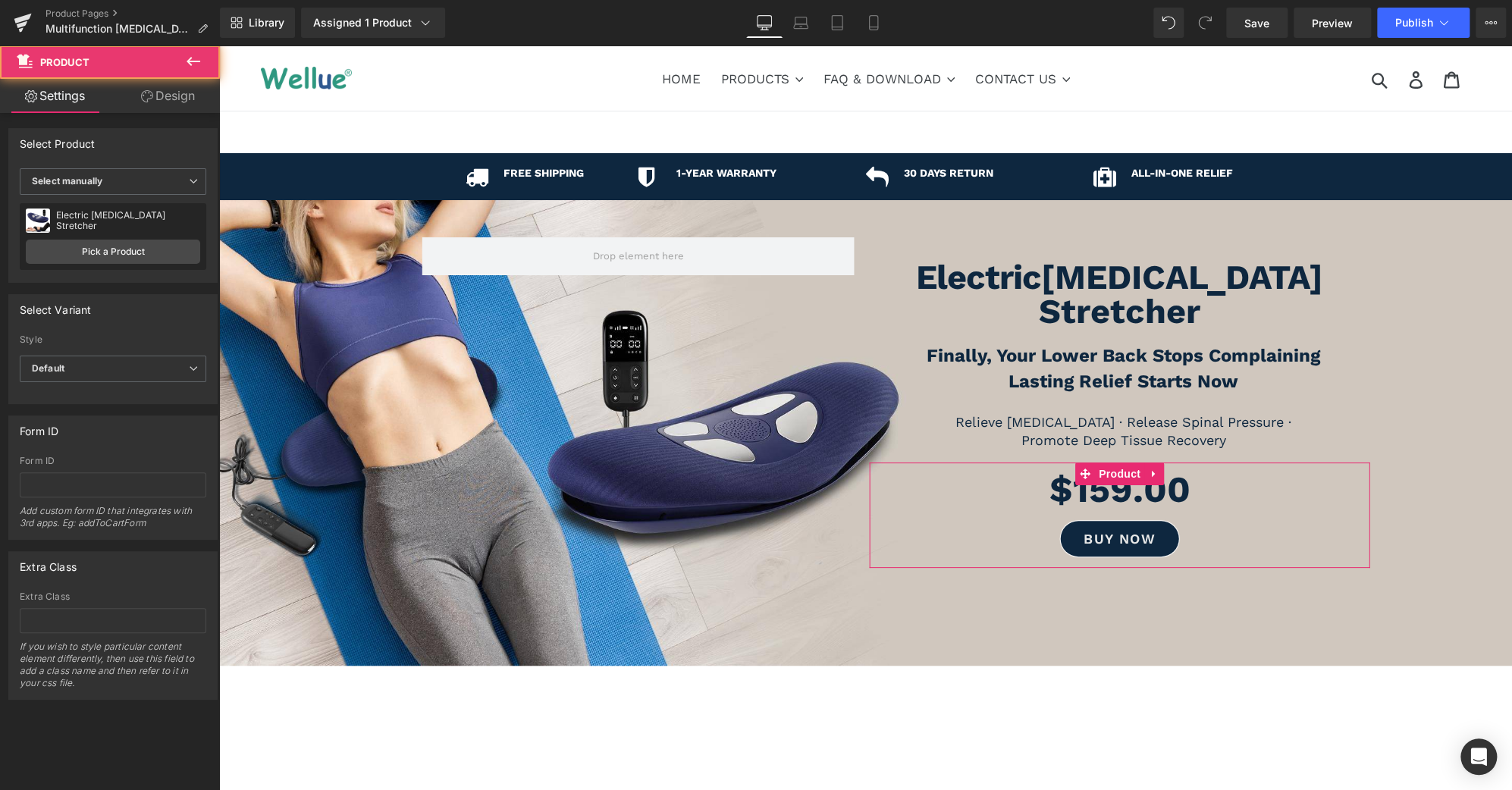
click at [164, 96] on link "Design" at bounding box center [168, 96] width 110 height 35
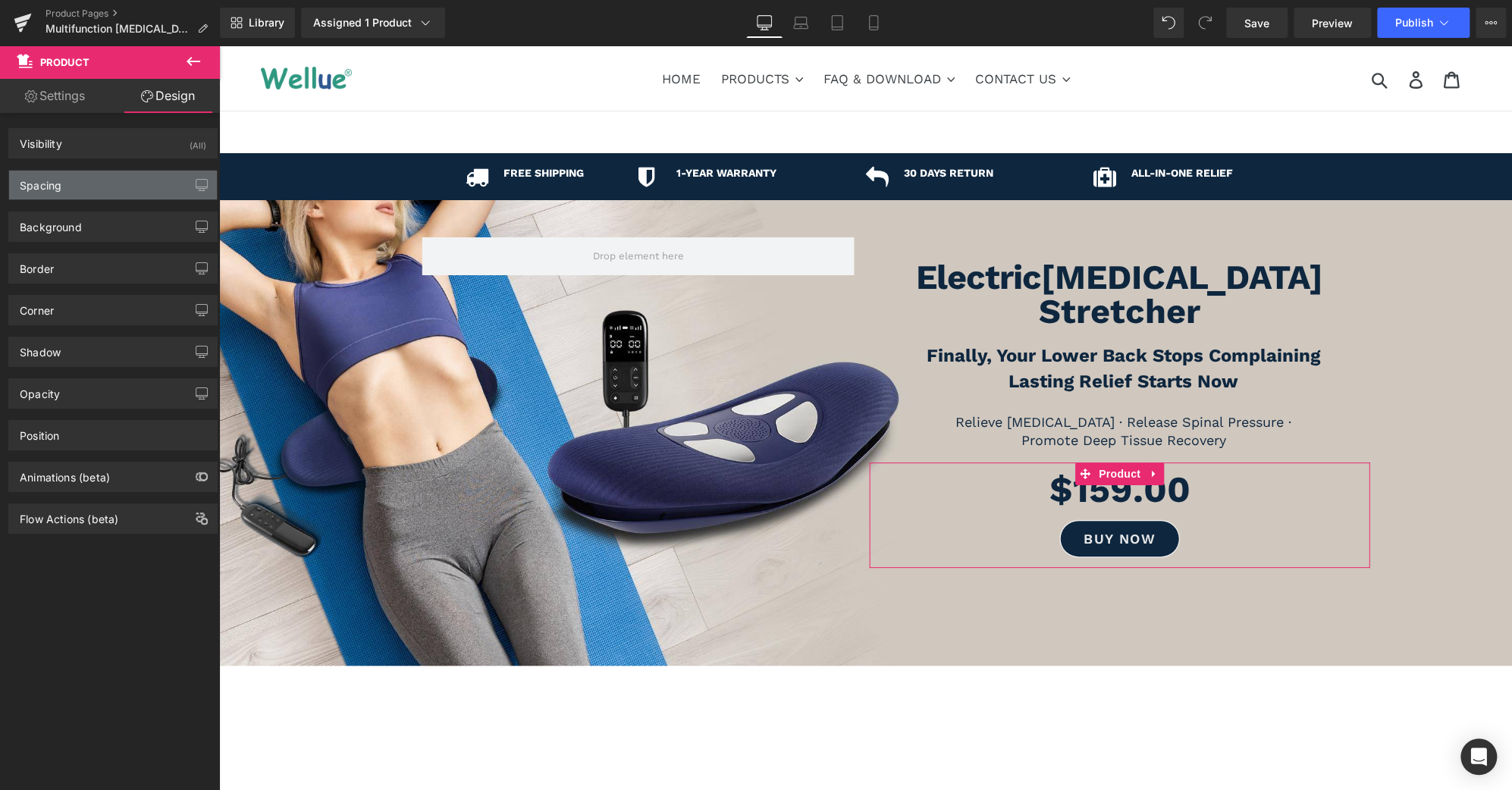
click at [90, 186] on div "Spacing" at bounding box center [112, 185] width 207 height 29
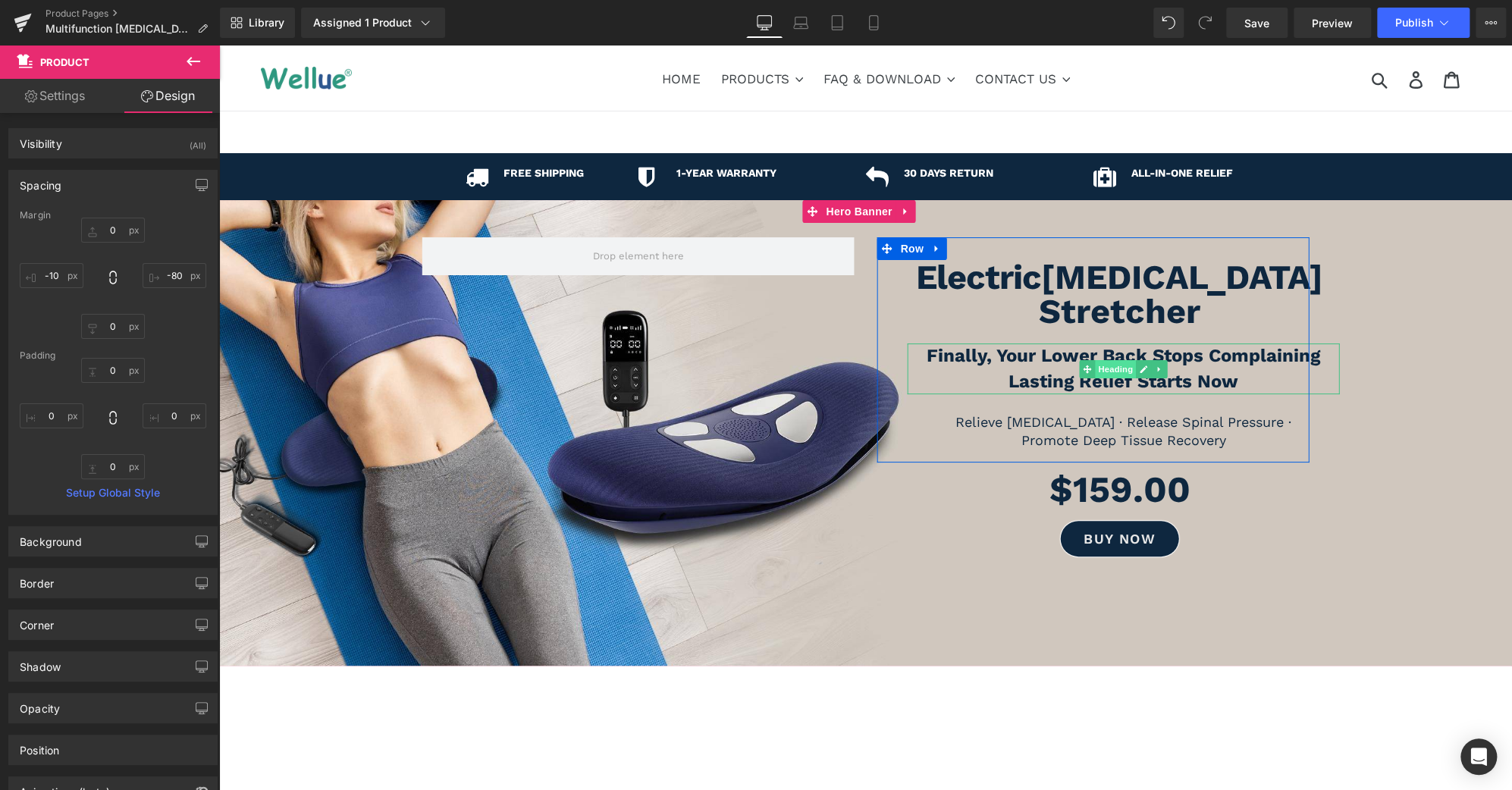
click at [1105, 360] on span "Heading" at bounding box center [1116, 369] width 41 height 18
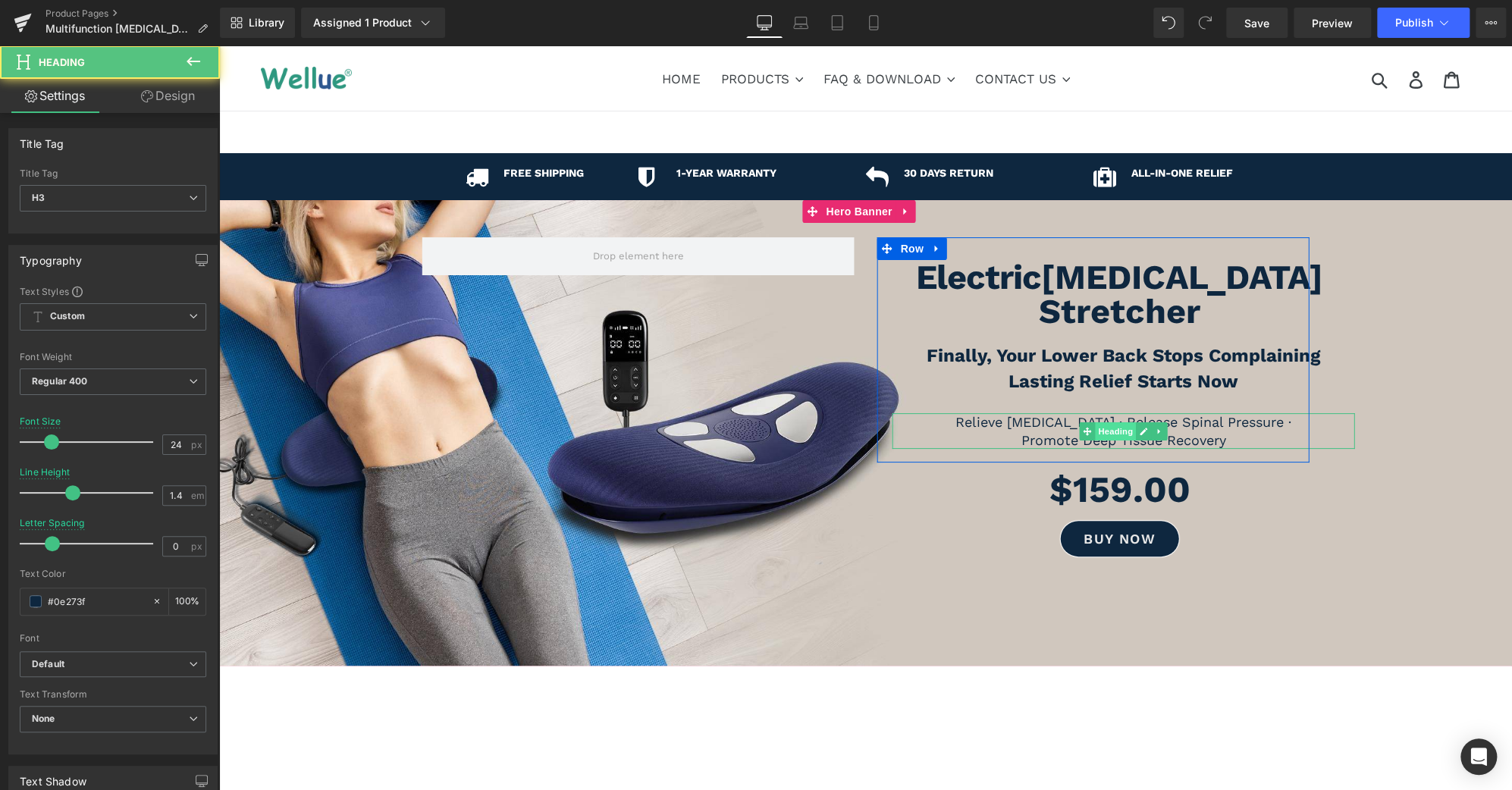
click at [1111, 422] on span "Heading" at bounding box center [1116, 431] width 41 height 18
click at [193, 103] on link "Design" at bounding box center [168, 96] width 110 height 35
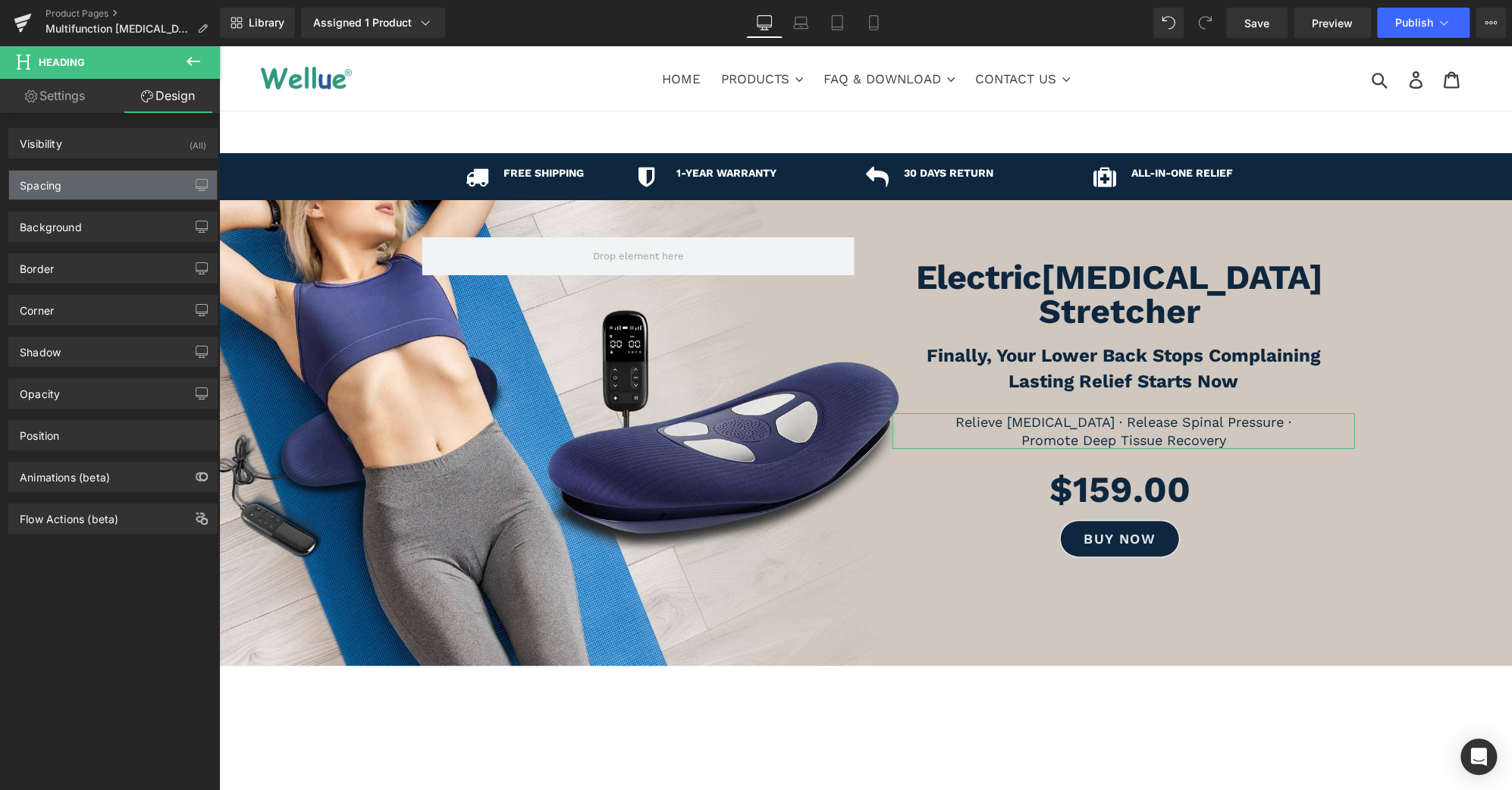
click at [128, 186] on div "Spacing" at bounding box center [112, 185] width 207 height 29
type input "5"
type input "-90"
type input "8"
type input "-10"
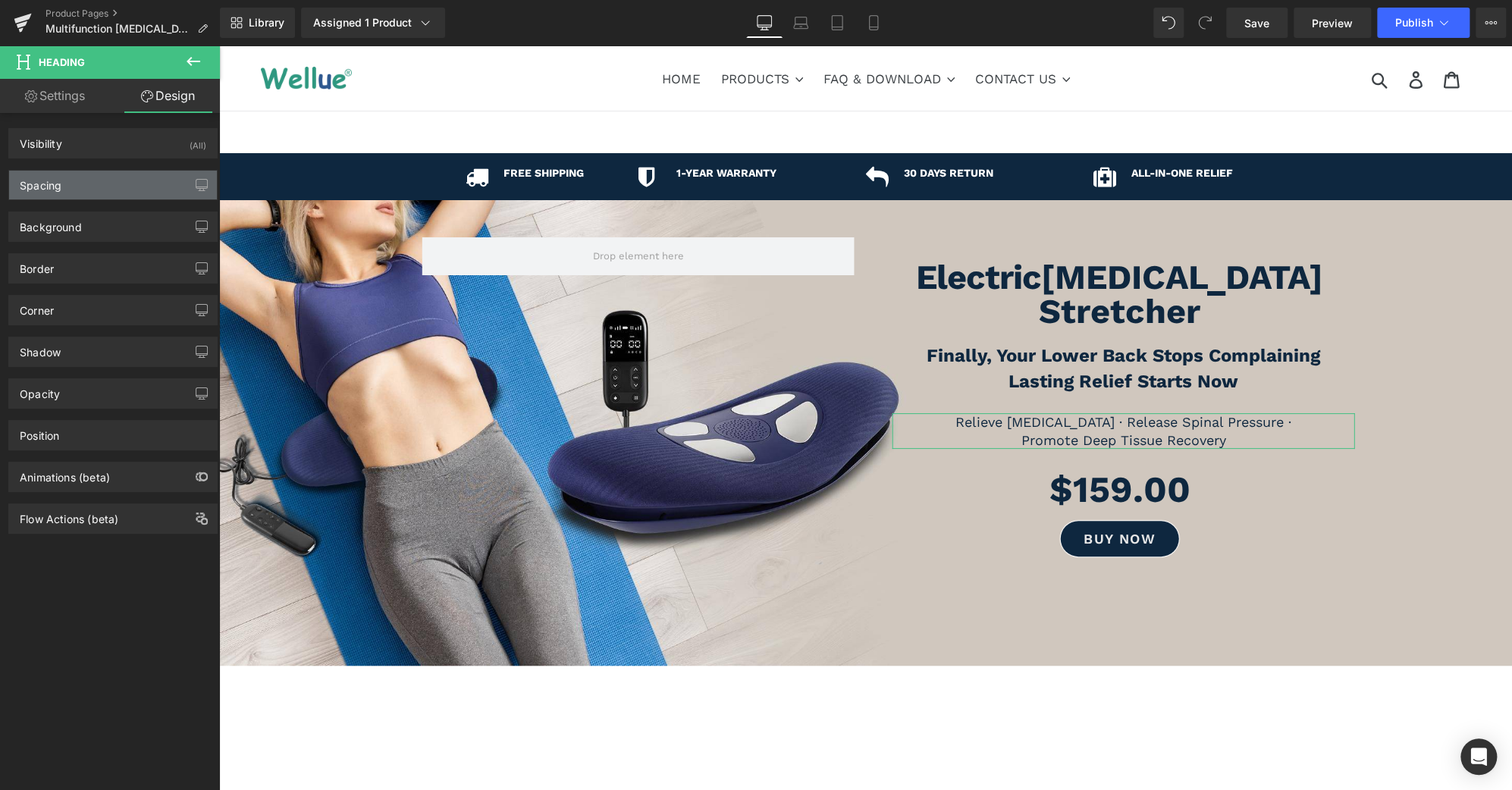
type input "0"
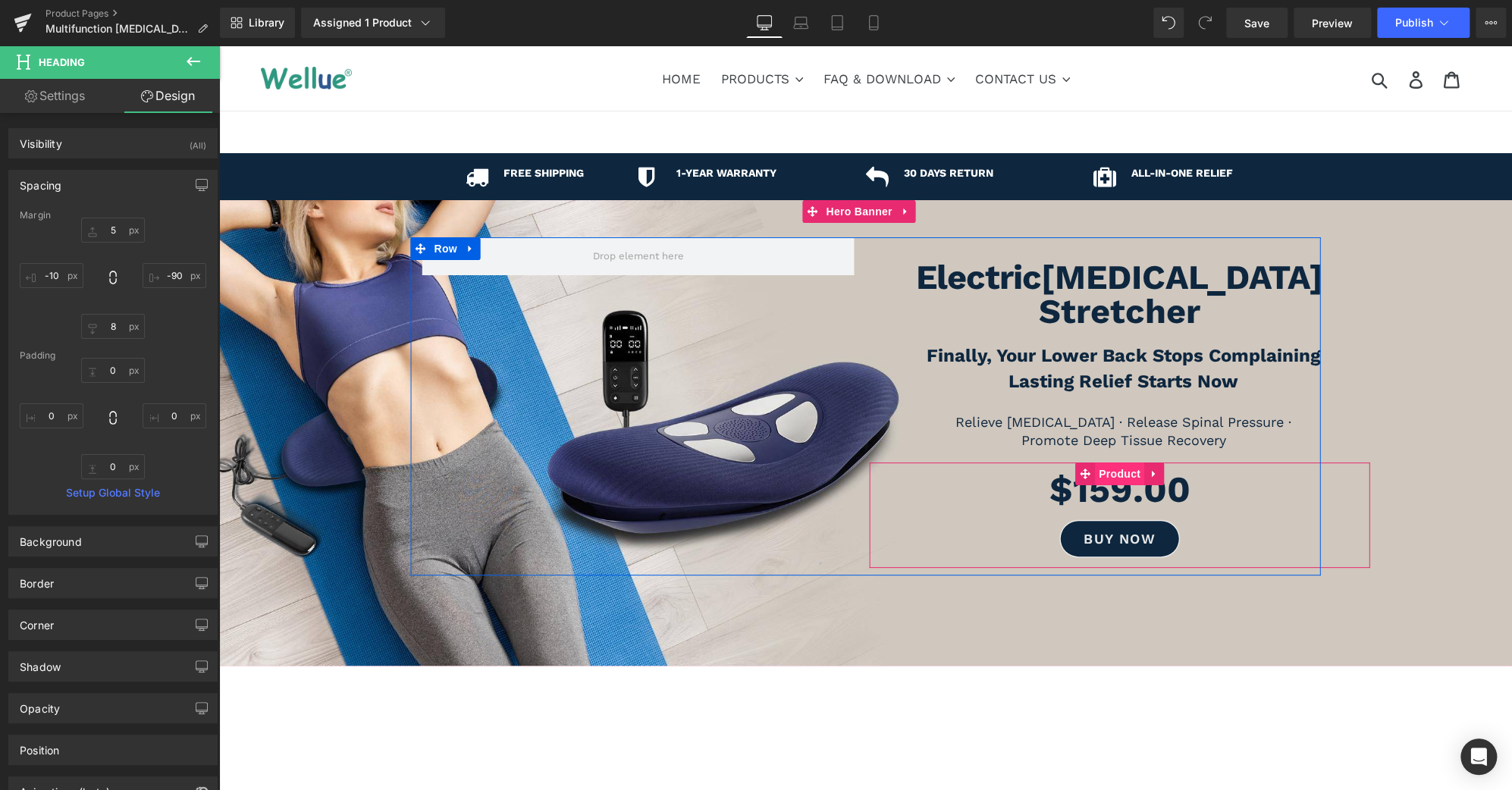
click at [1107, 463] on span "Product" at bounding box center [1119, 474] width 49 height 23
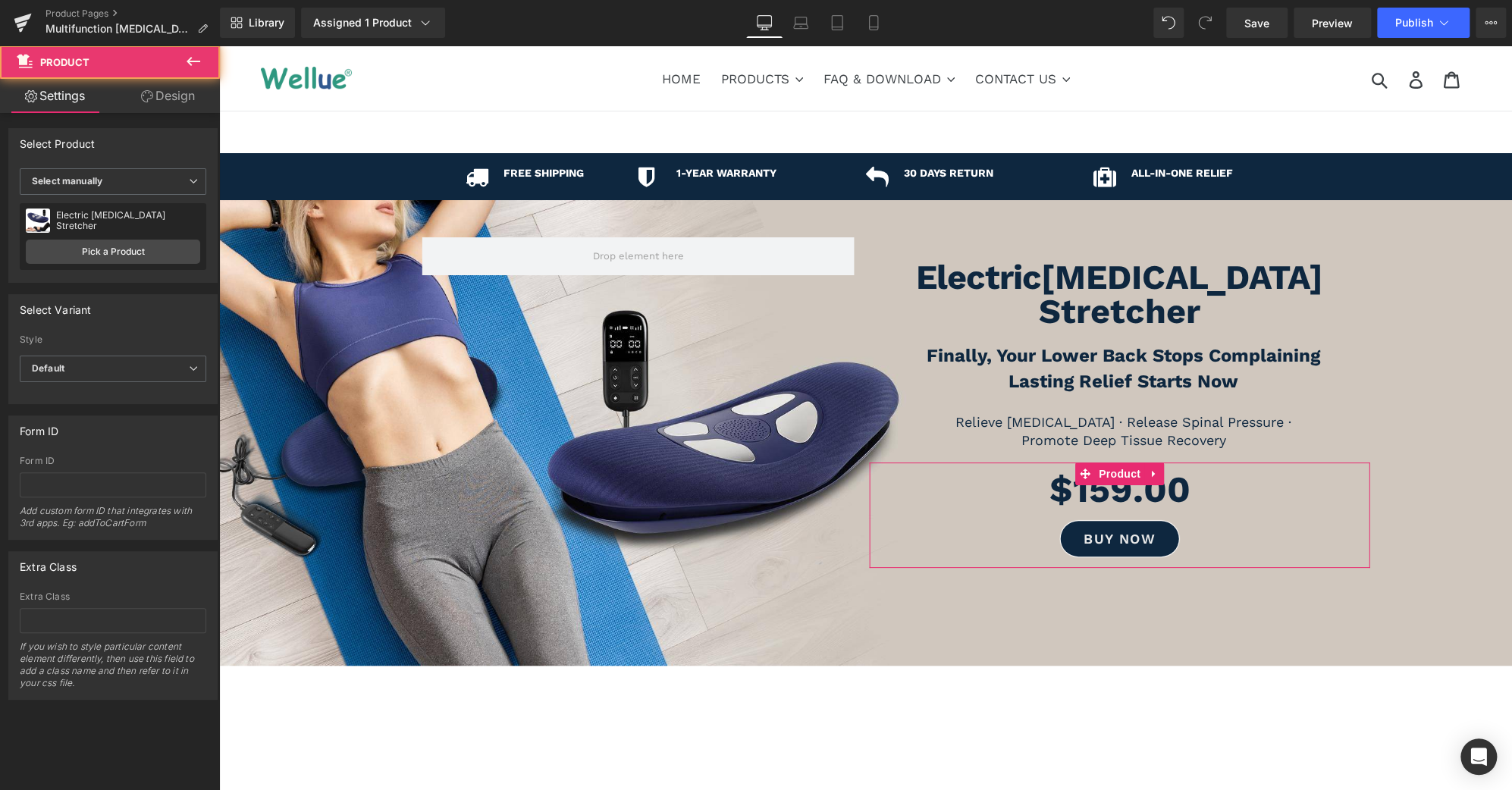
click at [188, 98] on link "Design" at bounding box center [168, 96] width 110 height 35
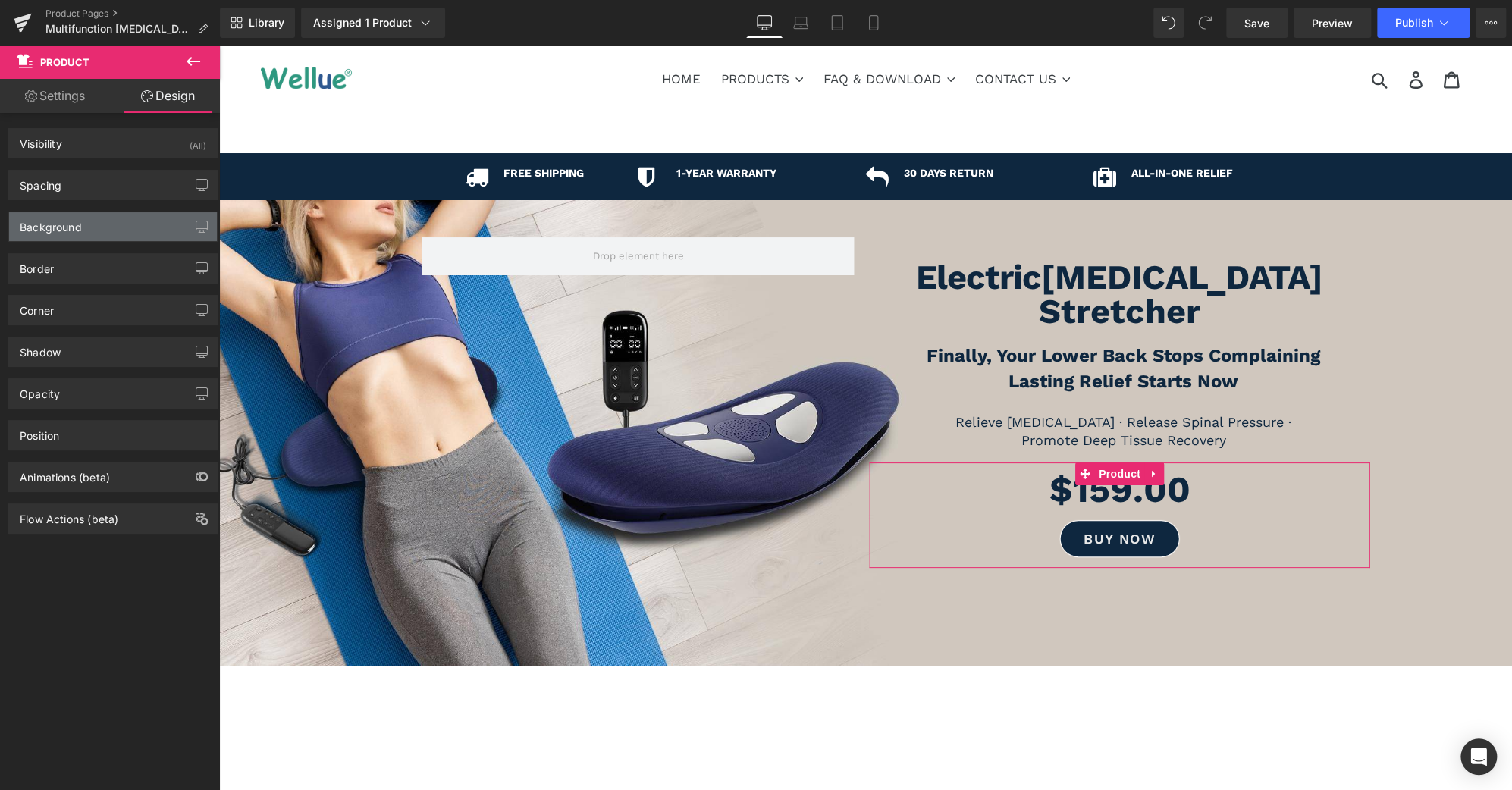
type input "0"
type input "-80"
type input "0"
type input "-10"
type input "0"
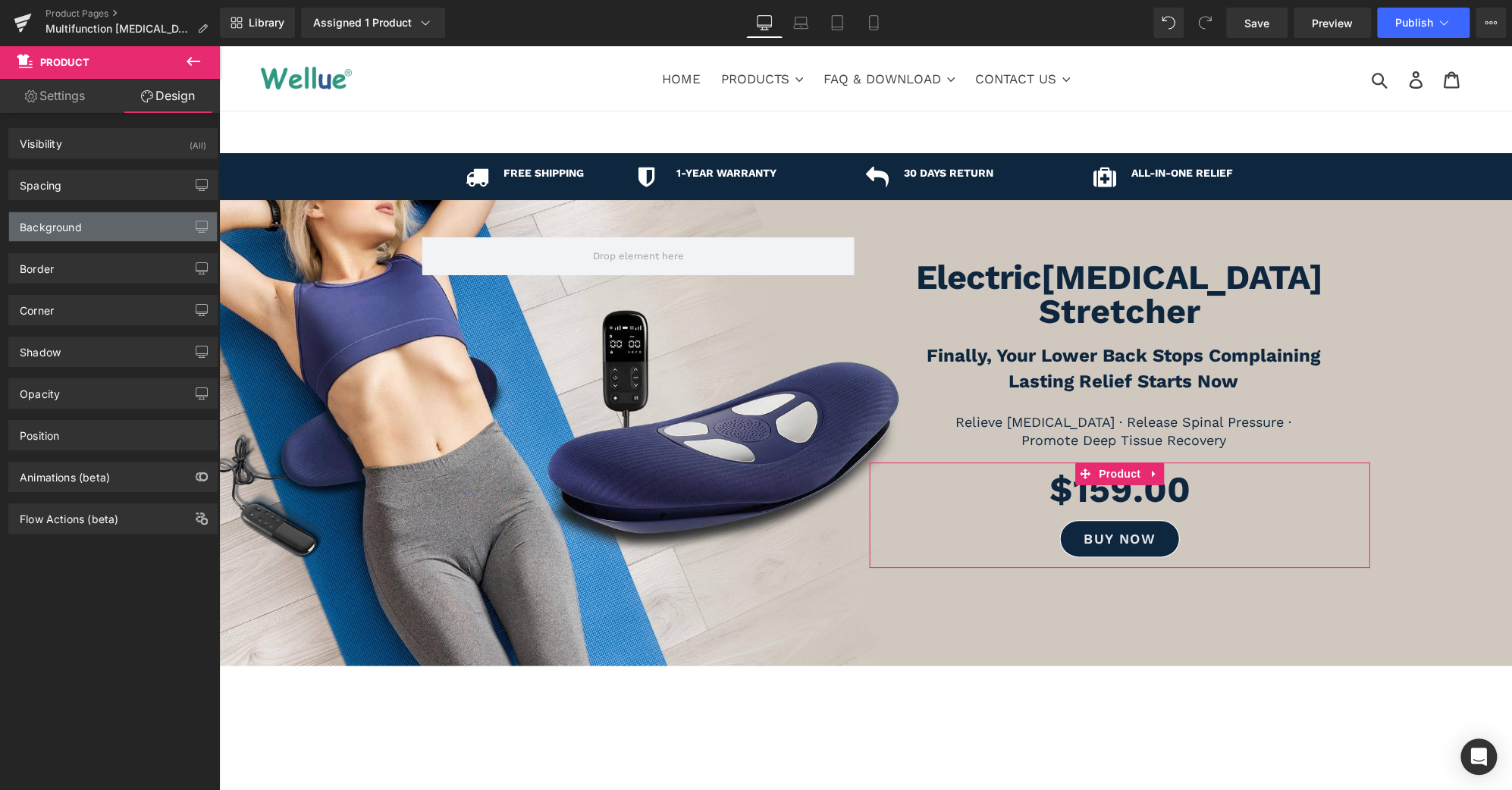
type input "0"
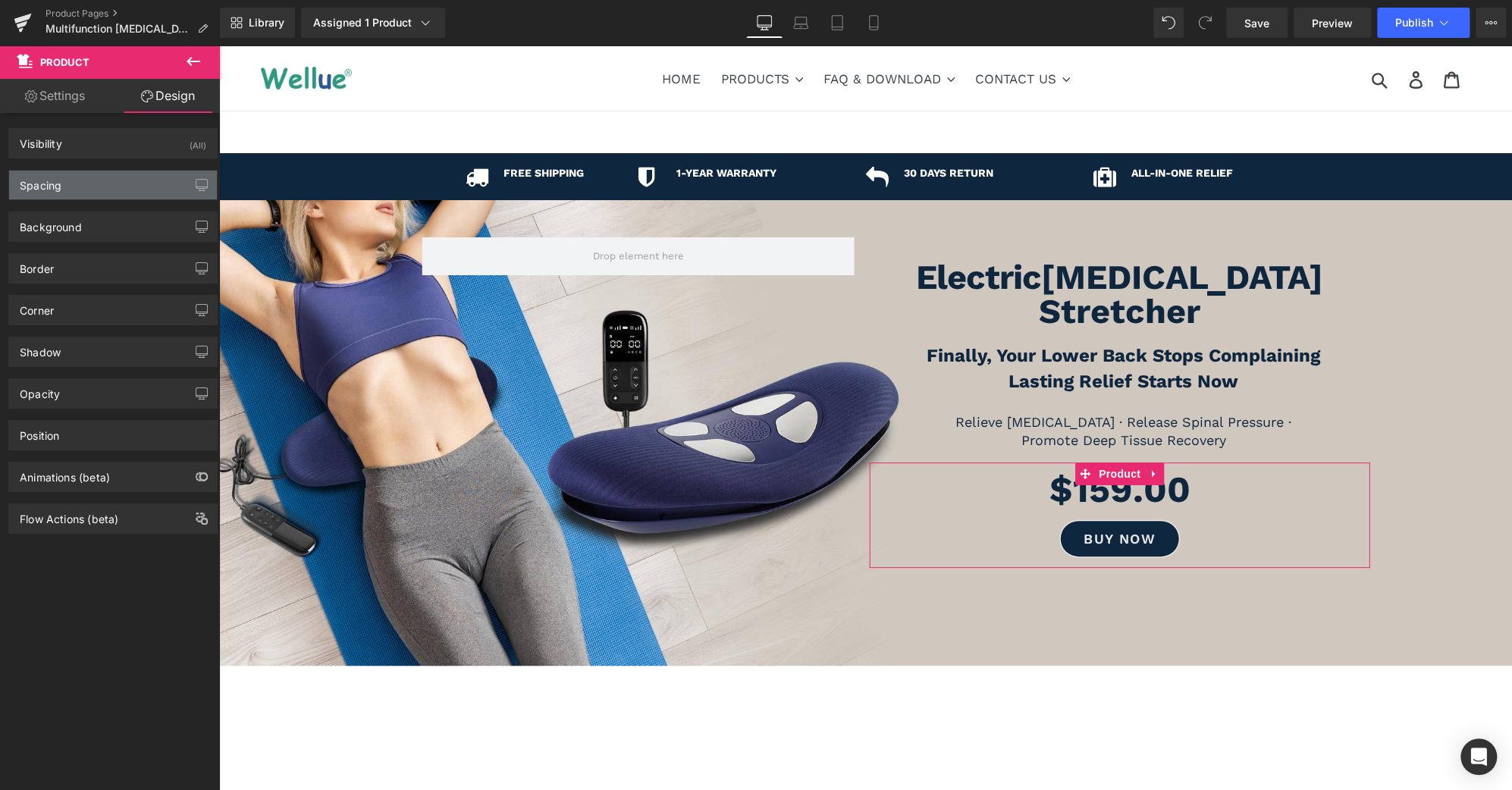
click at [112, 193] on div "Spacing" at bounding box center [112, 185] width 207 height 29
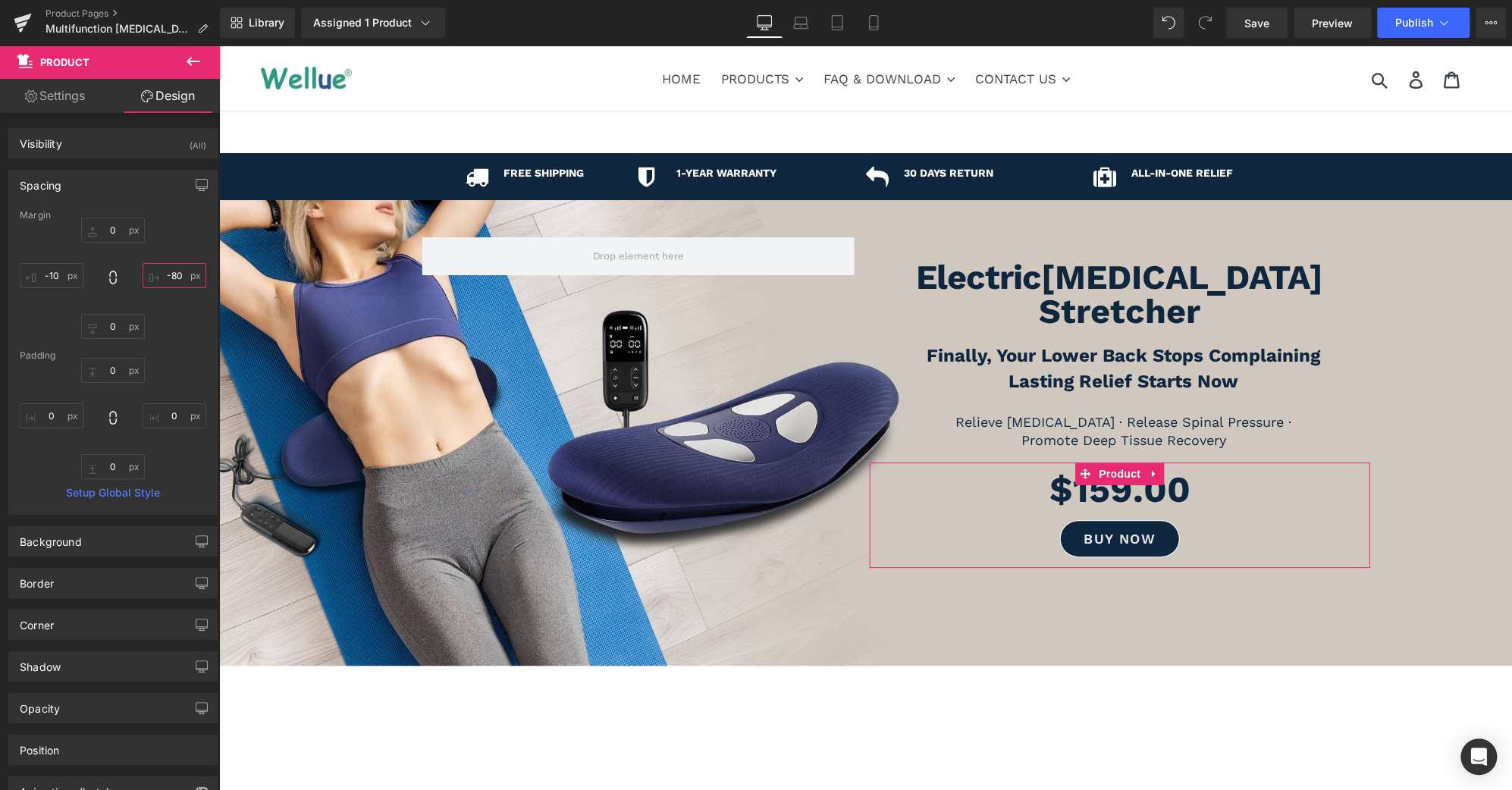
click at [173, 273] on input "-80" at bounding box center [175, 275] width 63 height 25
click at [170, 271] on input "-80" at bounding box center [175, 275] width 63 height 25
type input "-90"
click at [1261, 29] on span "Save" at bounding box center [1257, 23] width 25 height 16
click at [1456, 23] on button "Publish" at bounding box center [1423, 23] width 92 height 31
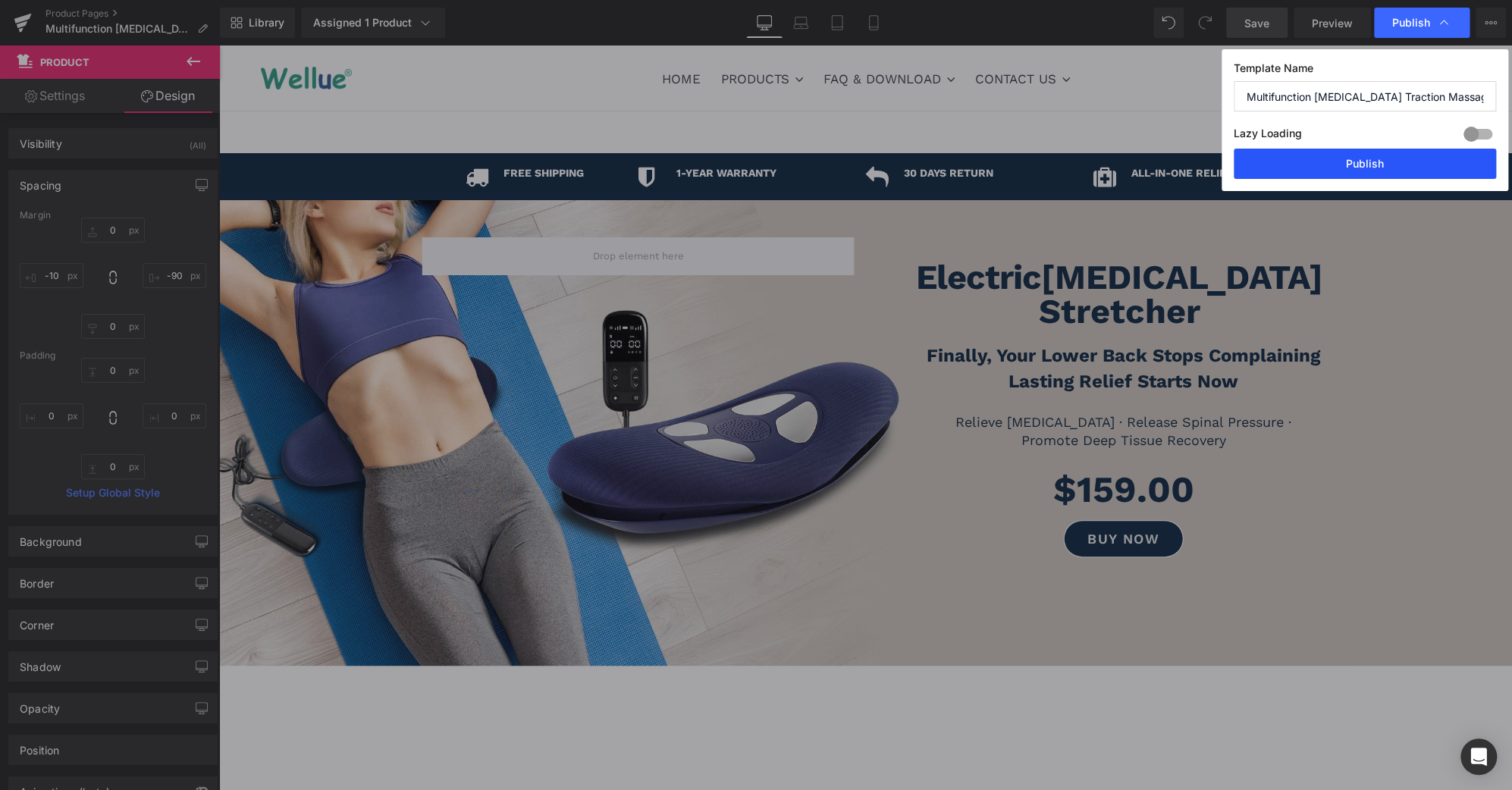
click at [1386, 154] on button "Publish" at bounding box center [1364, 164] width 262 height 31
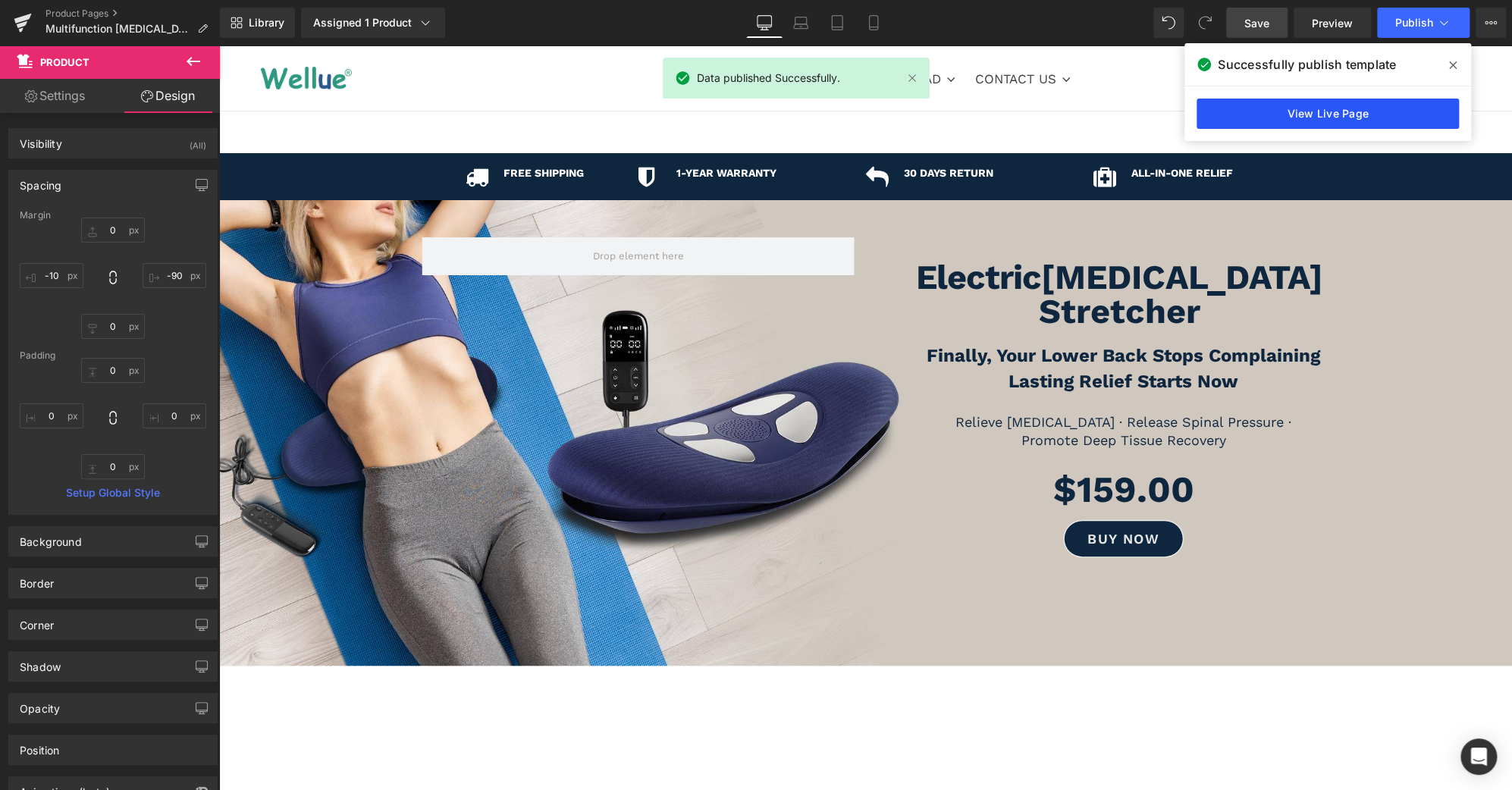
click at [1343, 105] on link "View Live Page" at bounding box center [1327, 114] width 262 height 31
